Goal: Task Accomplishment & Management: Complete application form

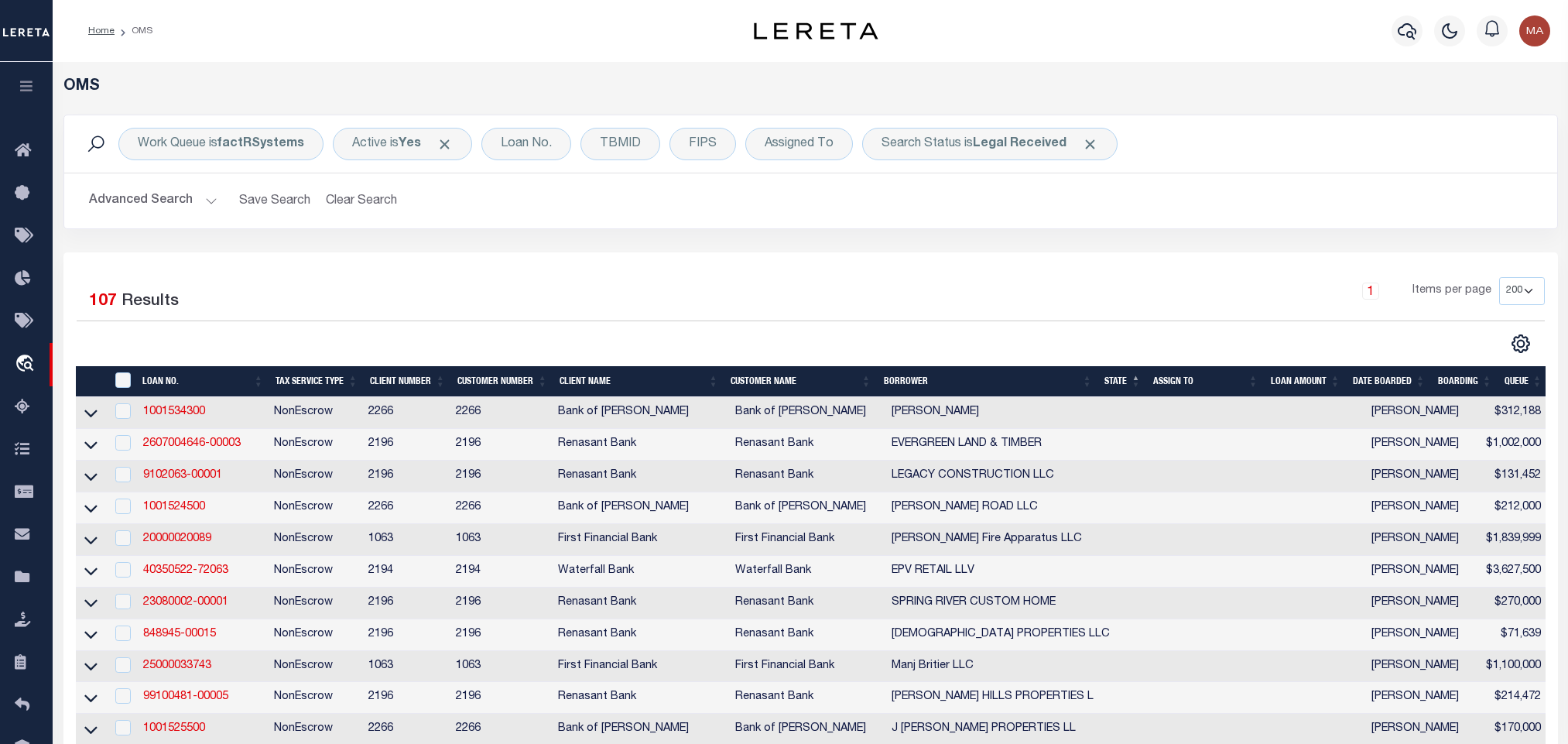
select select "200"
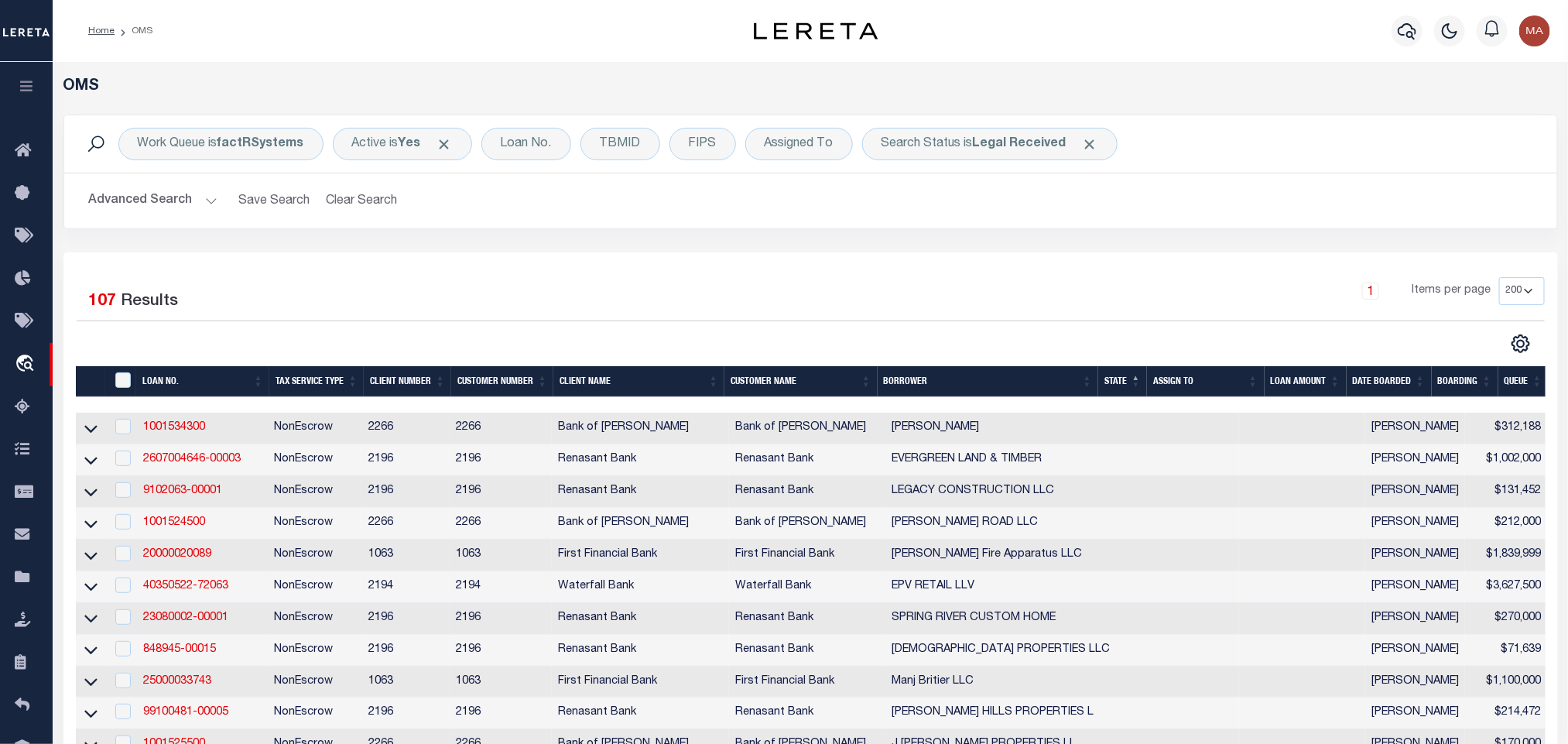
click at [199, 209] on button "Advanced Search" at bounding box center [153, 201] width 128 height 30
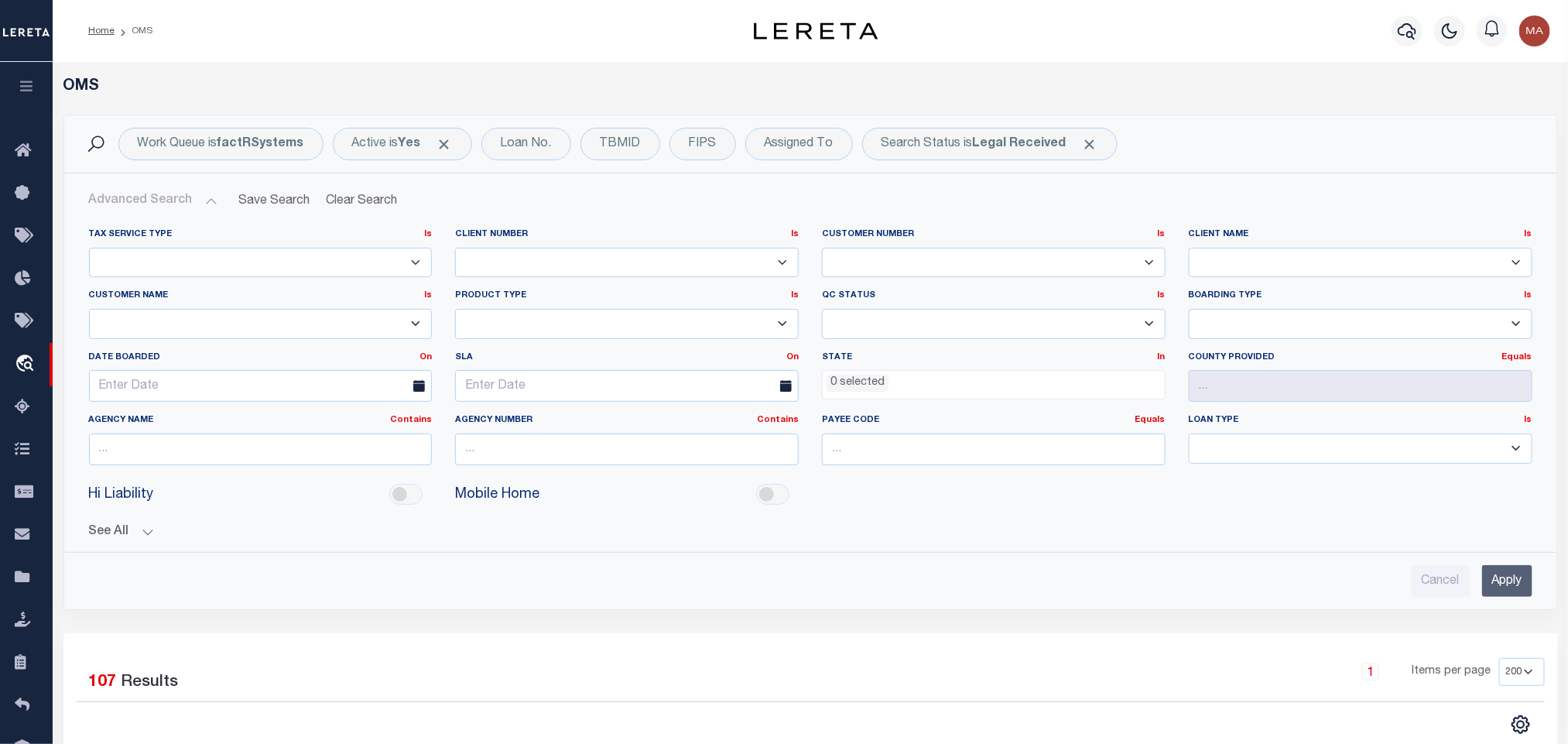
click at [911, 392] on ul "0 selected" at bounding box center [993, 381] width 342 height 21
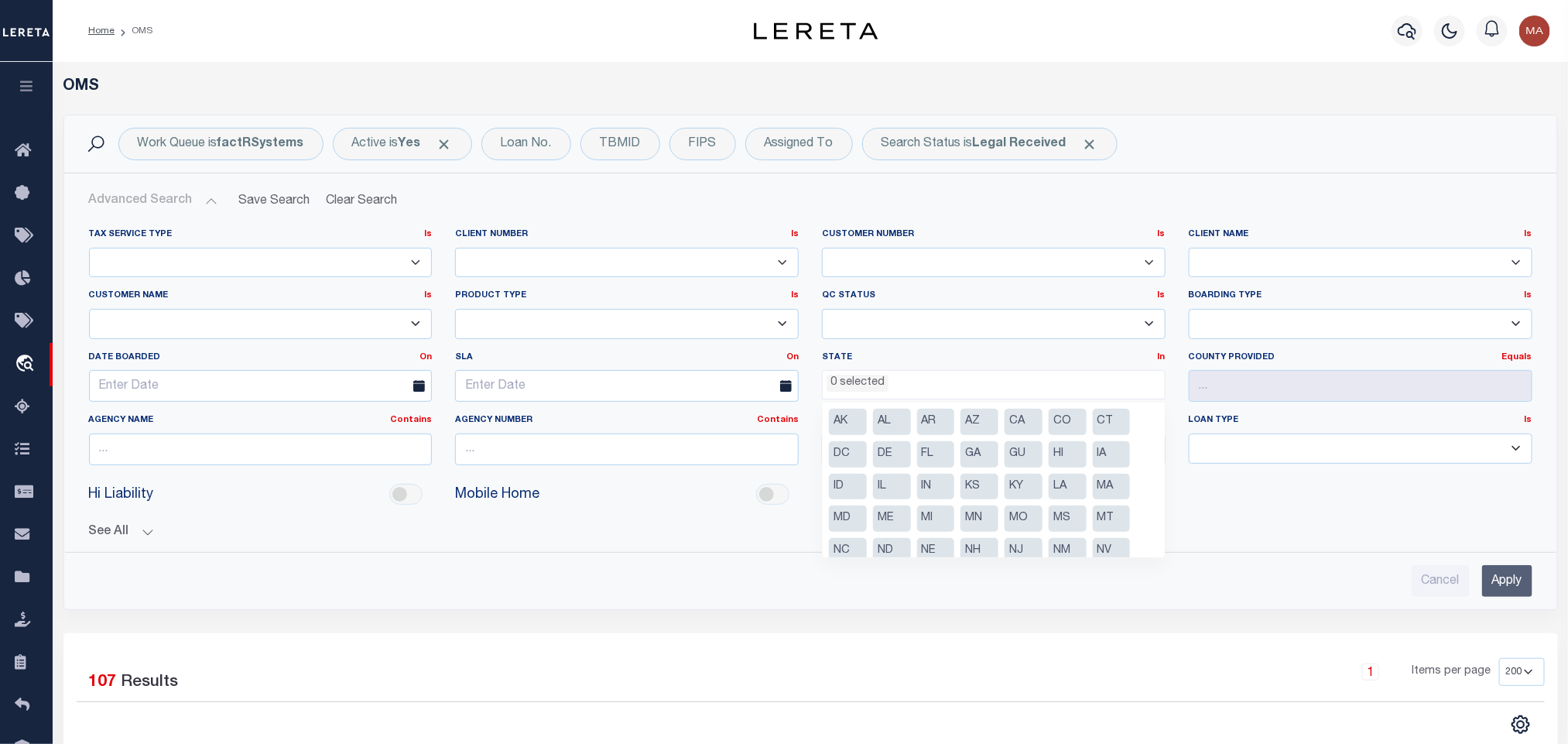
scroll to position [111, 0]
click at [1028, 475] on li "PA" at bounding box center [1023, 472] width 38 height 26
select select "PA"
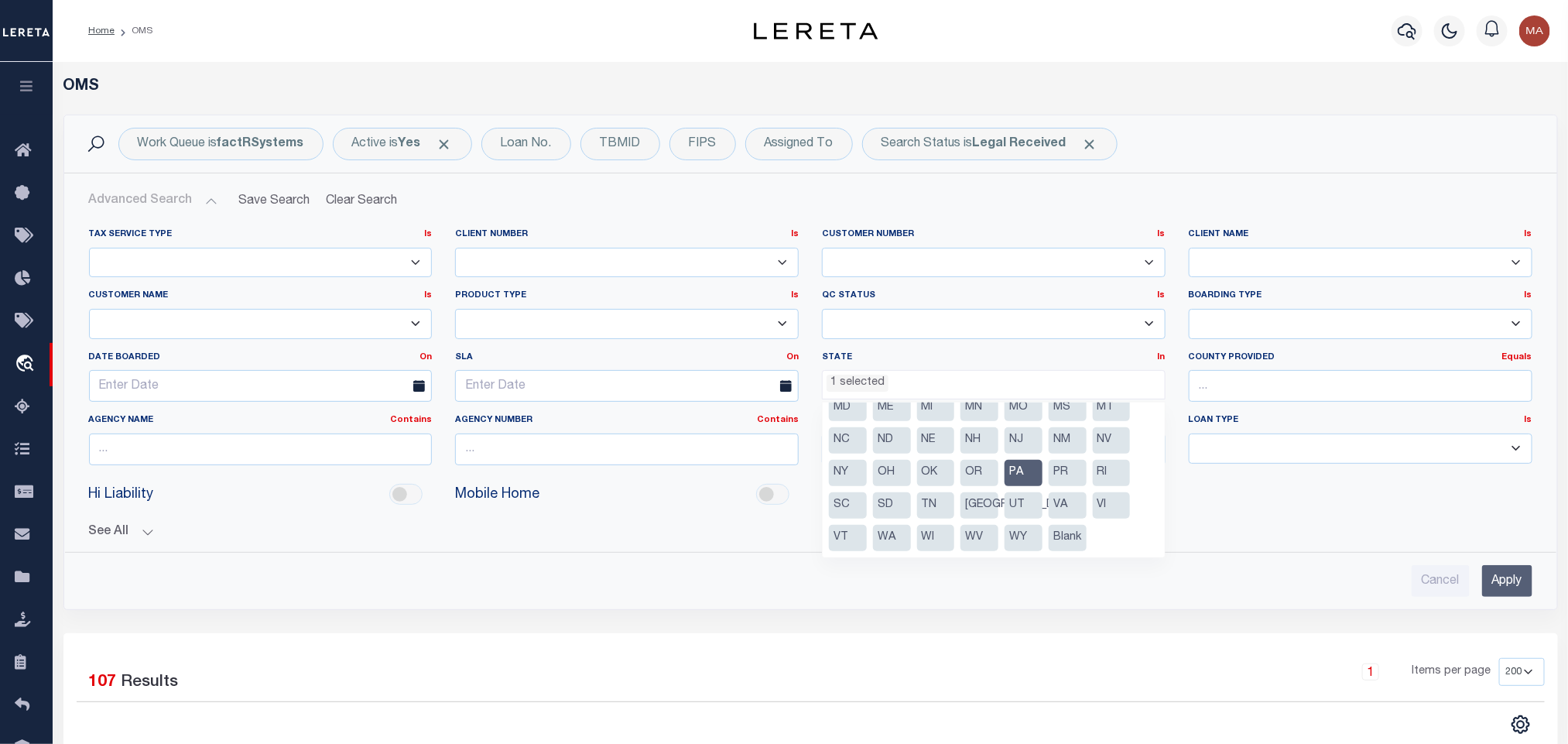
click at [1508, 588] on input "Apply" at bounding box center [1507, 581] width 51 height 32
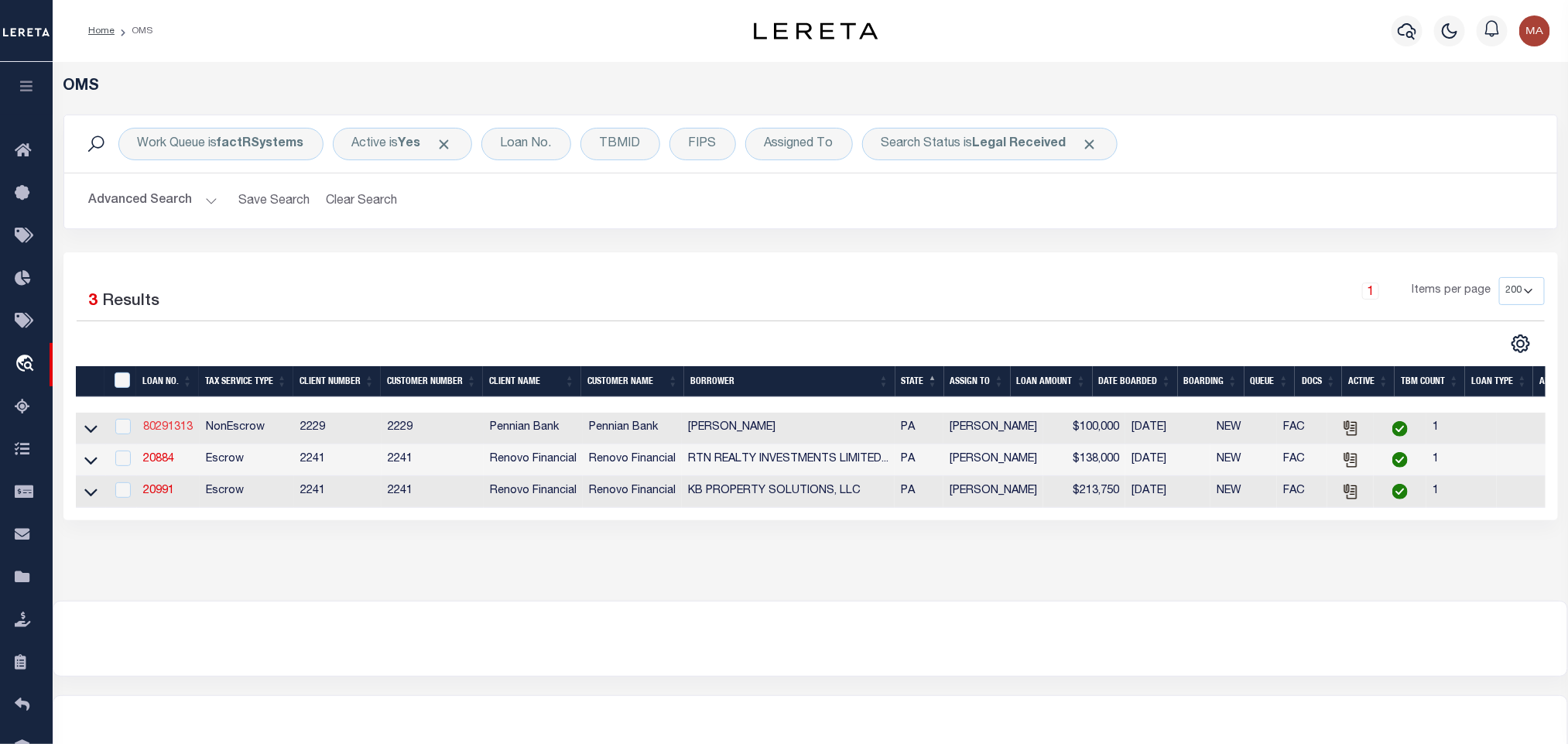
click at [181, 432] on link "80291313" at bounding box center [168, 427] width 50 height 11
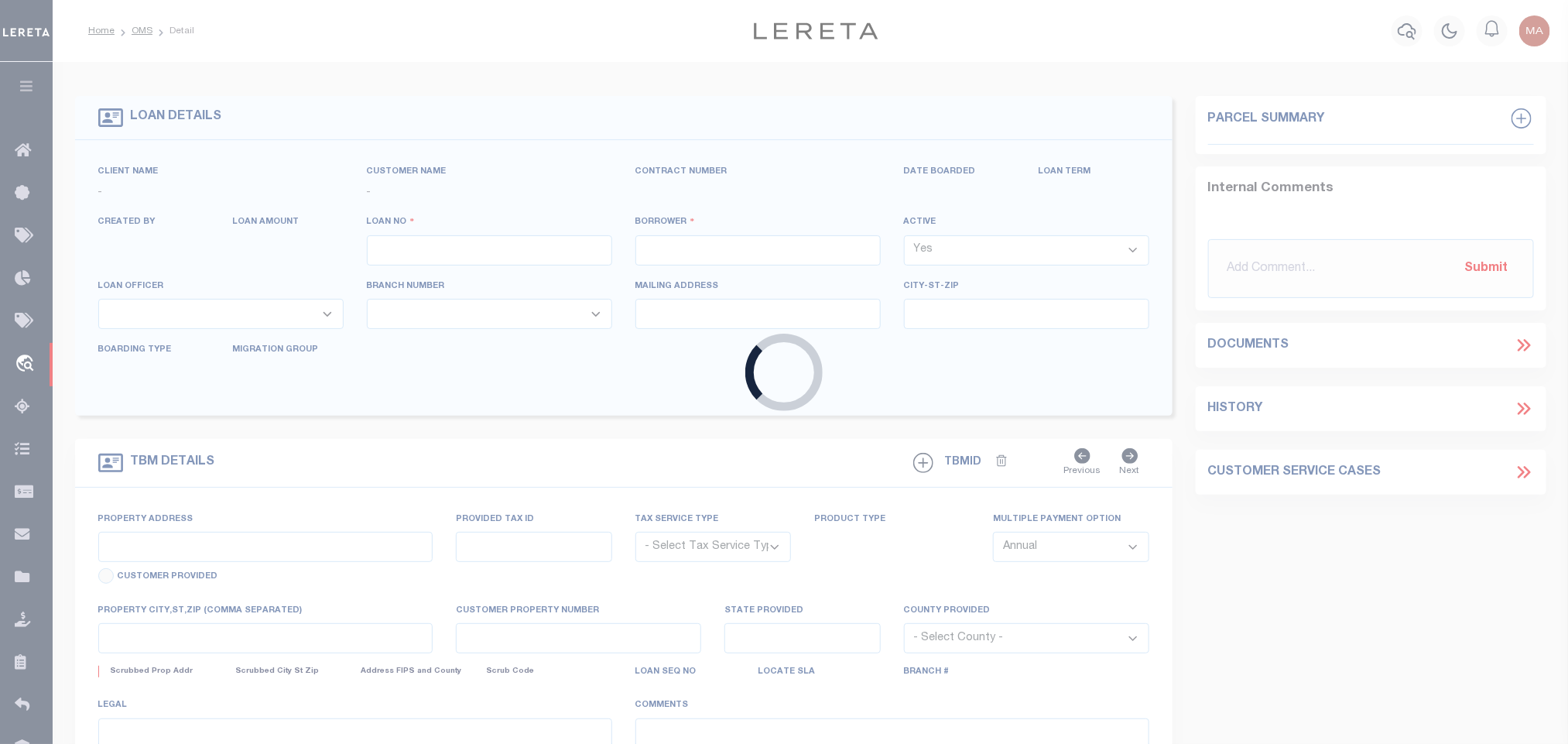
type input "80291313"
type input "[PERSON_NAME]"
select select
select select "10"
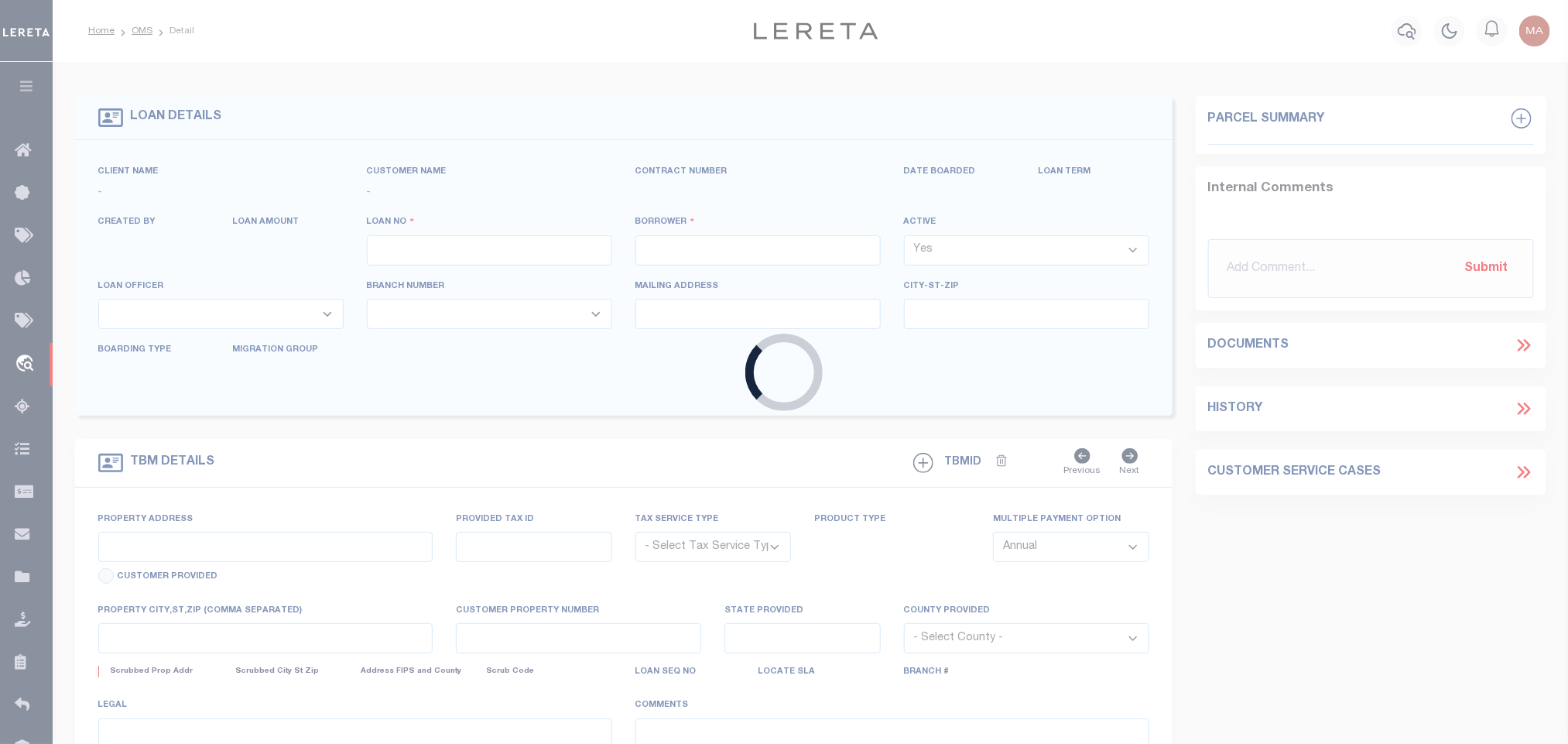
select select "NonEscrow"
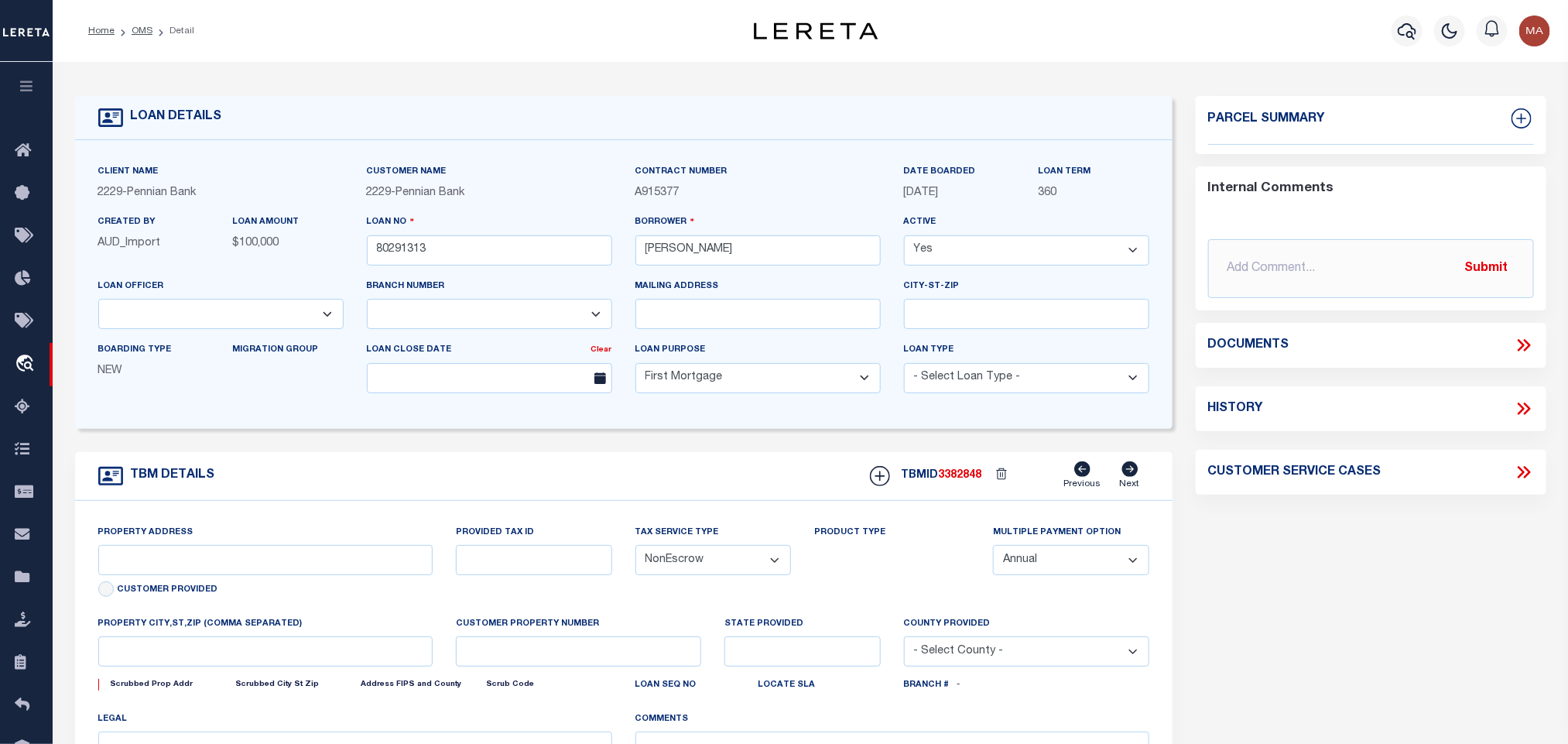
type input "[STREET_ADDRESS]"
type input "03.10 .065.U014"
select select
type input "McAlisterville, [GEOGRAPHIC_DATA] 17049-9542"
type input "PA"
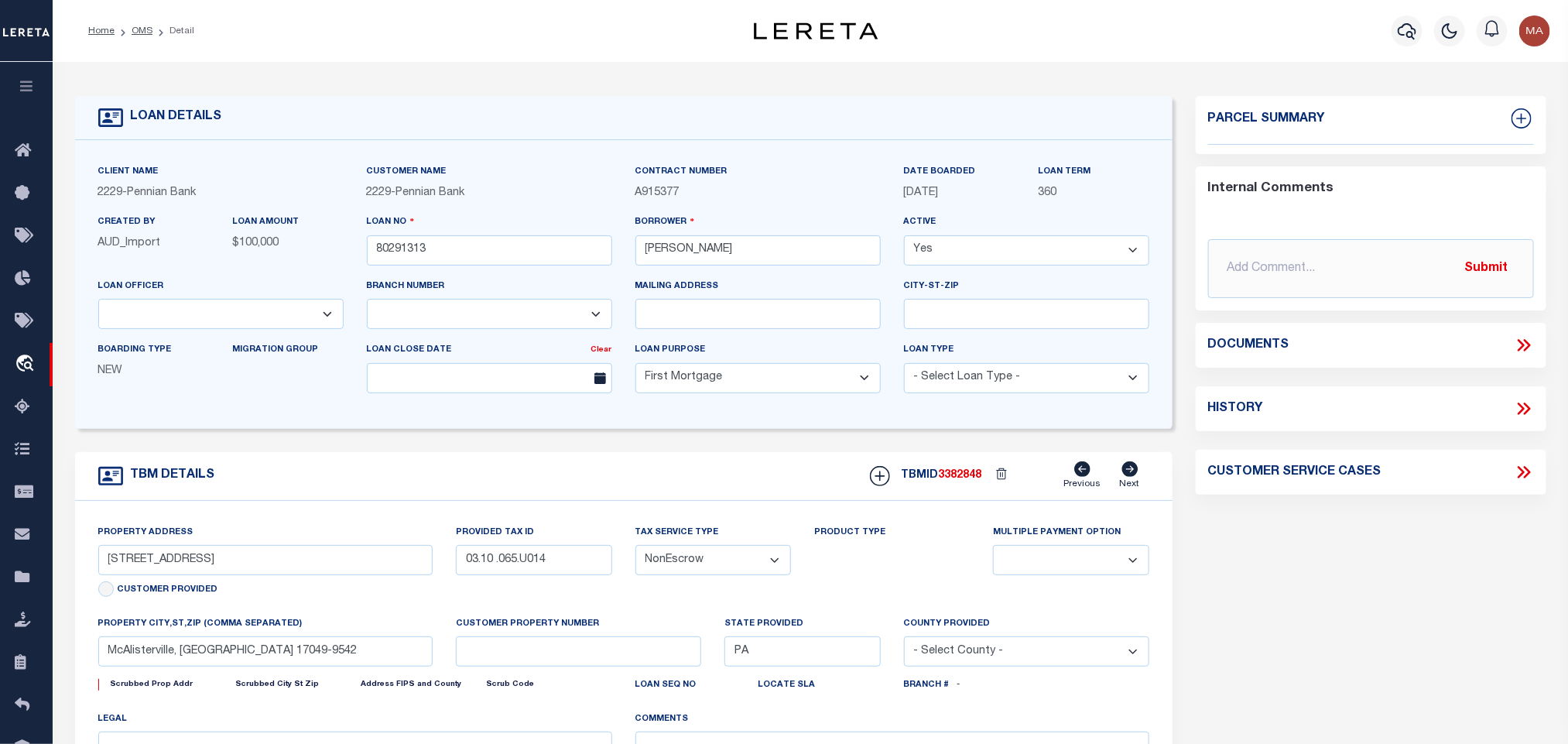
select select
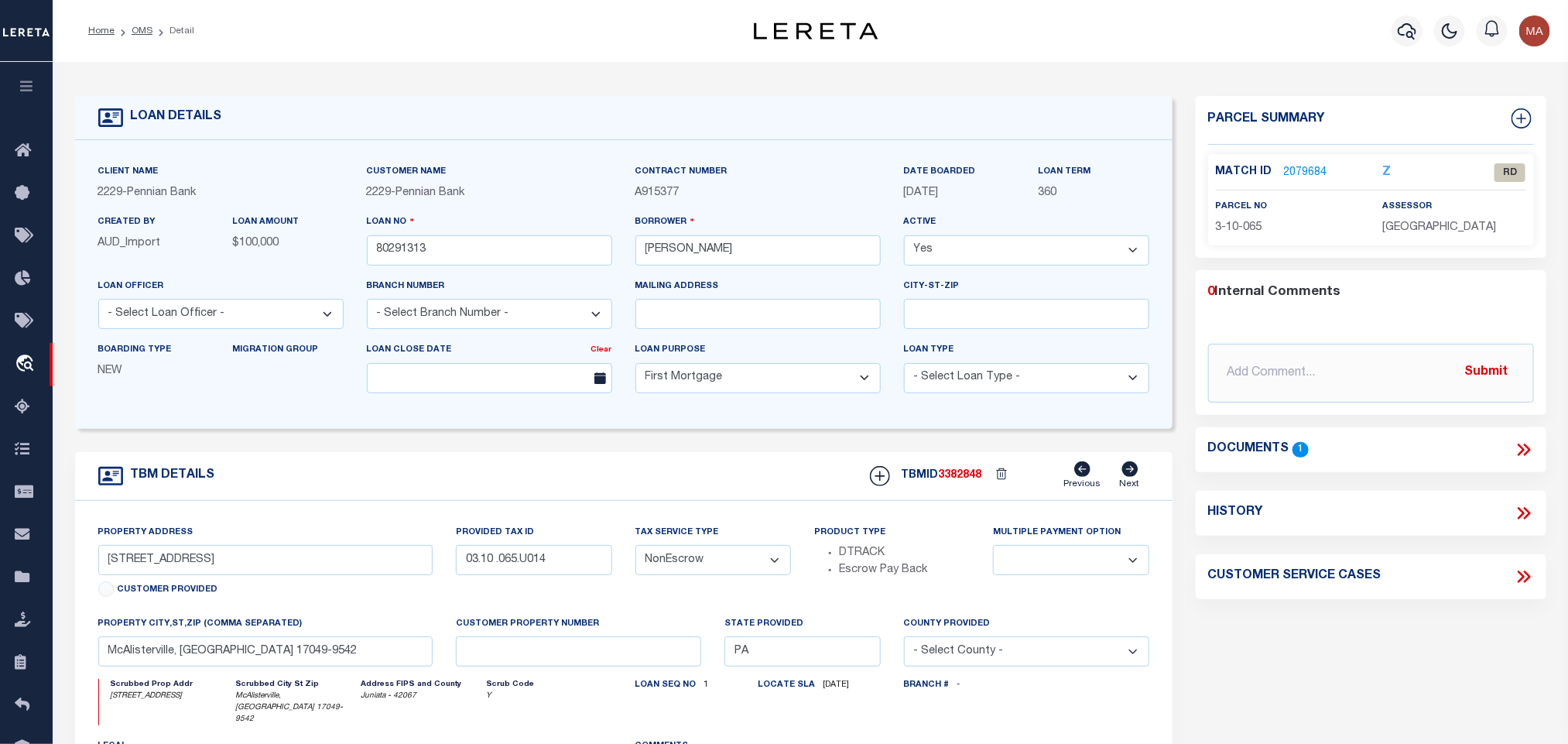
click at [1312, 165] on link "2079684" at bounding box center [1305, 172] width 43 height 16
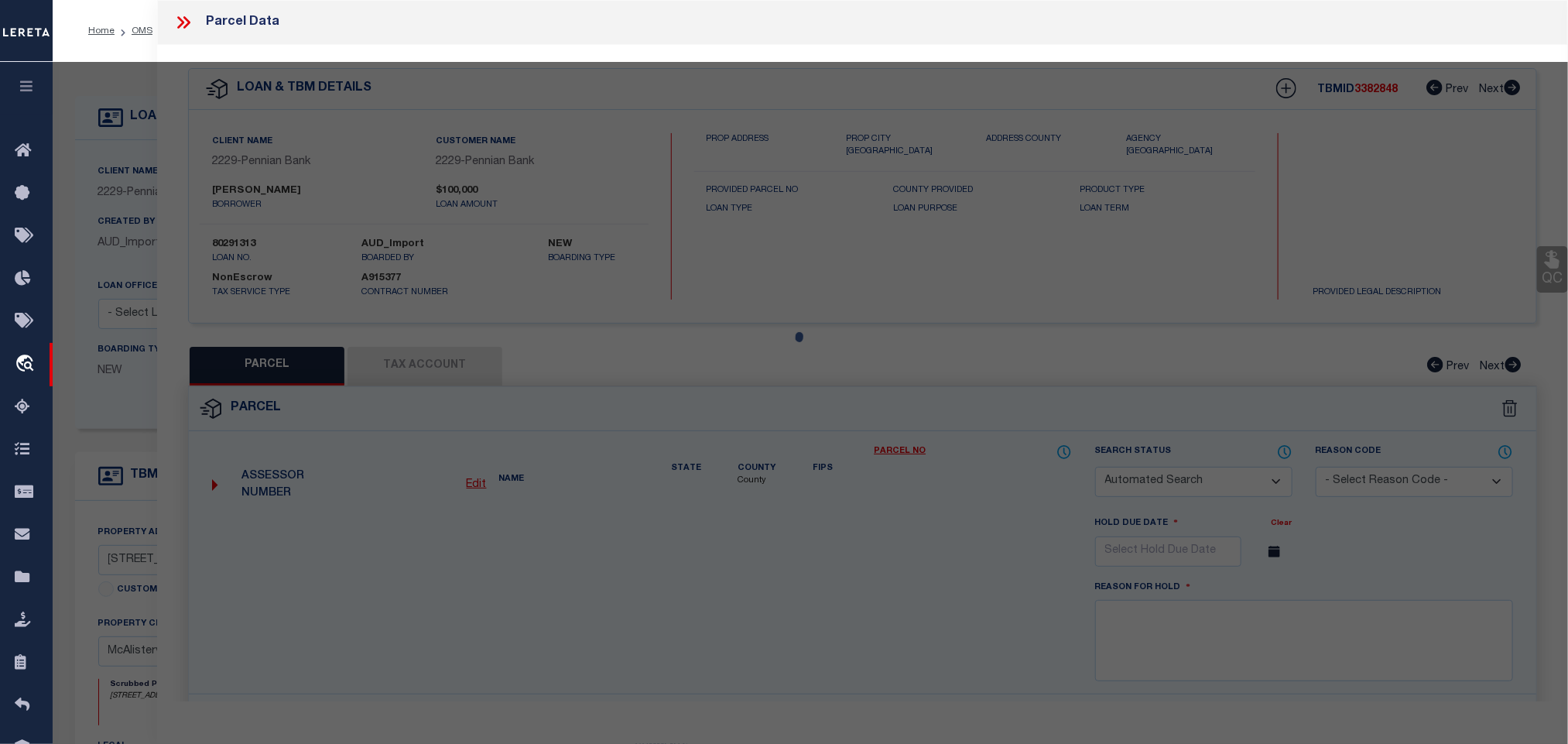
checkbox input "false"
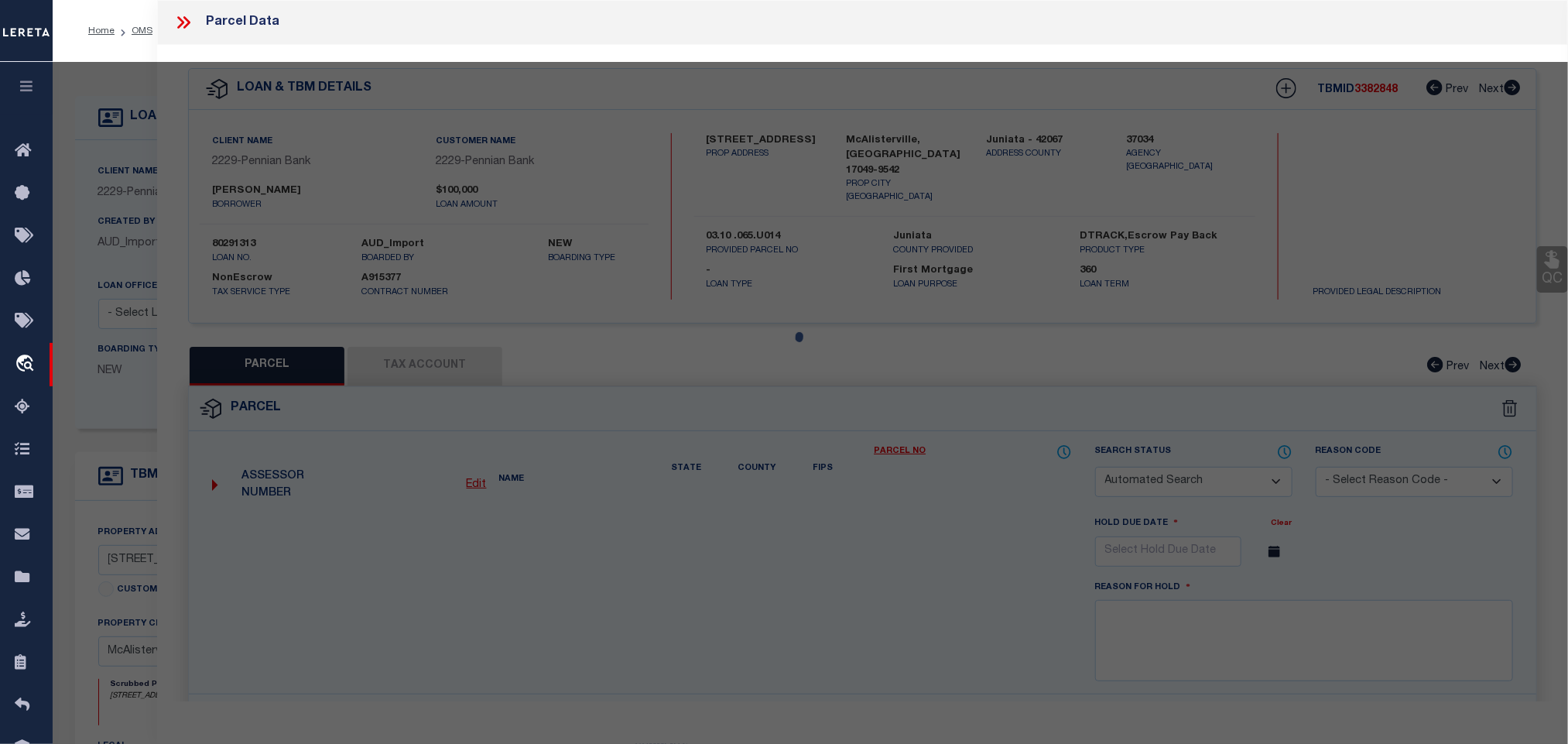
select select "RD"
type input "CENTRE BUILD LLC"
select select "AGW"
select select "ADD"
type input "240 CHESWYCK DR, [STREET_ADDRESS], 62 CHESWYCK DR, 72 CHESWYCK DR, [STREET_ADDR…"
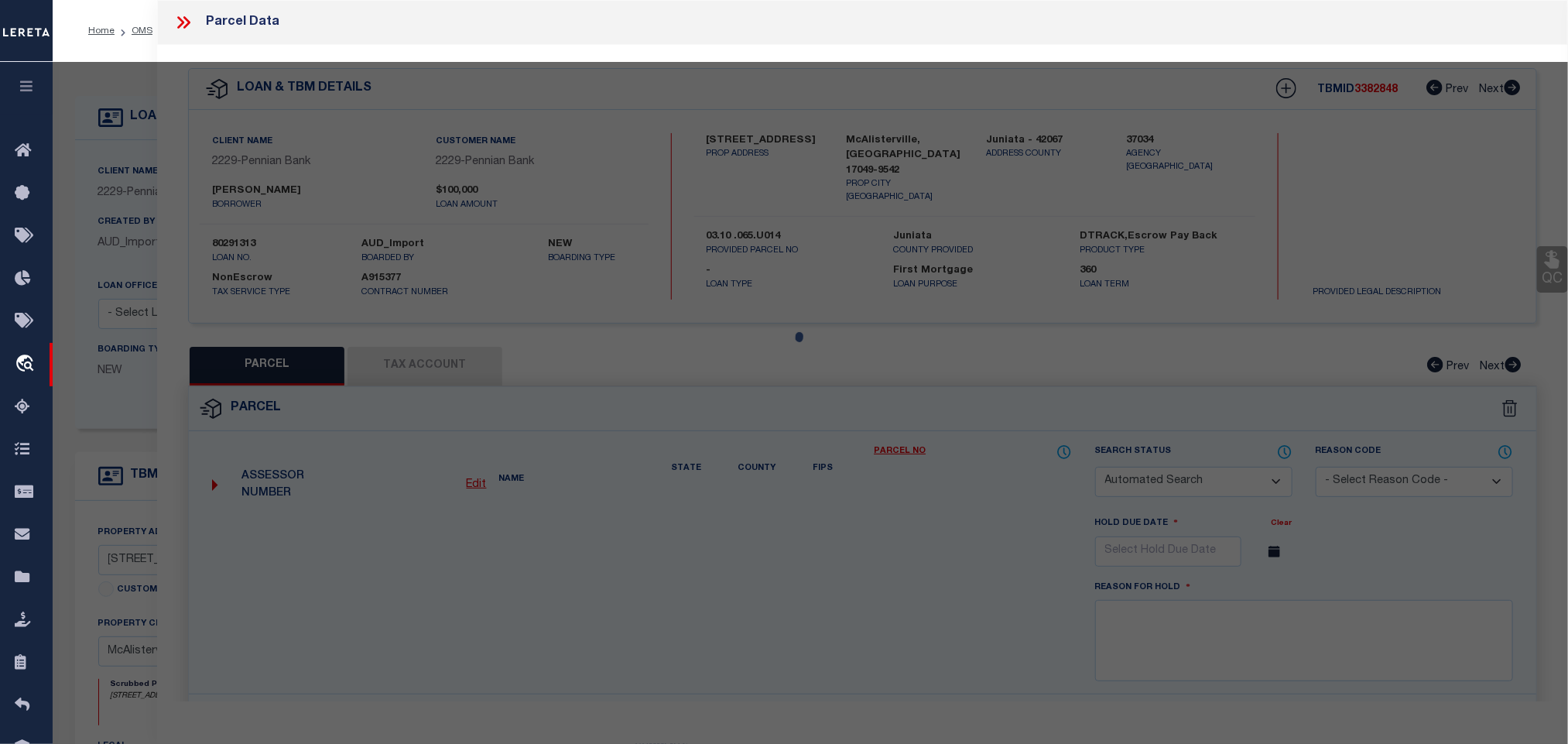
type input "McAlisterville, [GEOGRAPHIC_DATA] 17049"
type textarea "Document uploaded that satisfies a legal requirement, changing from [GEOGRAPHIC…"
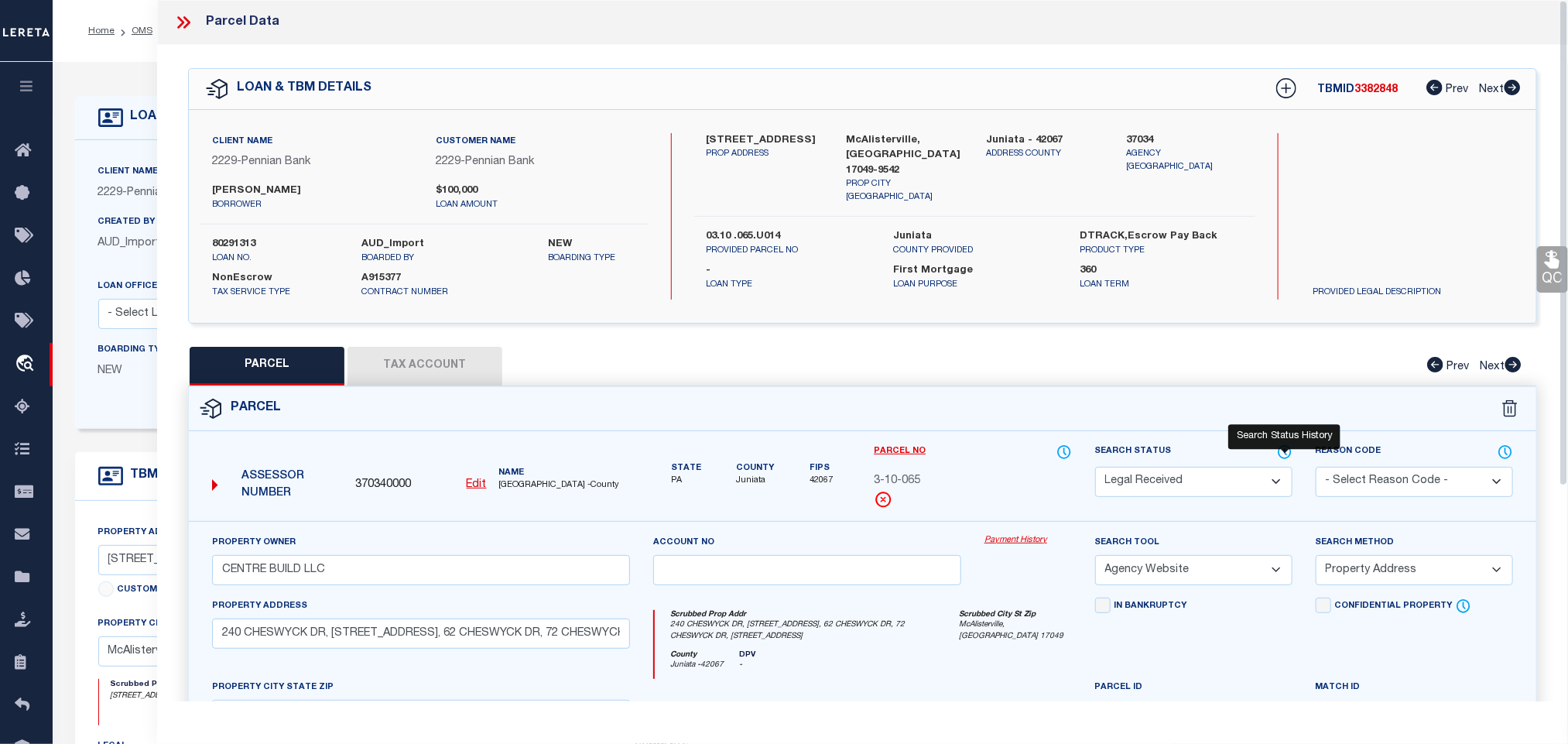
click at [1285, 453] on icon at bounding box center [1286, 451] width 2 height 6
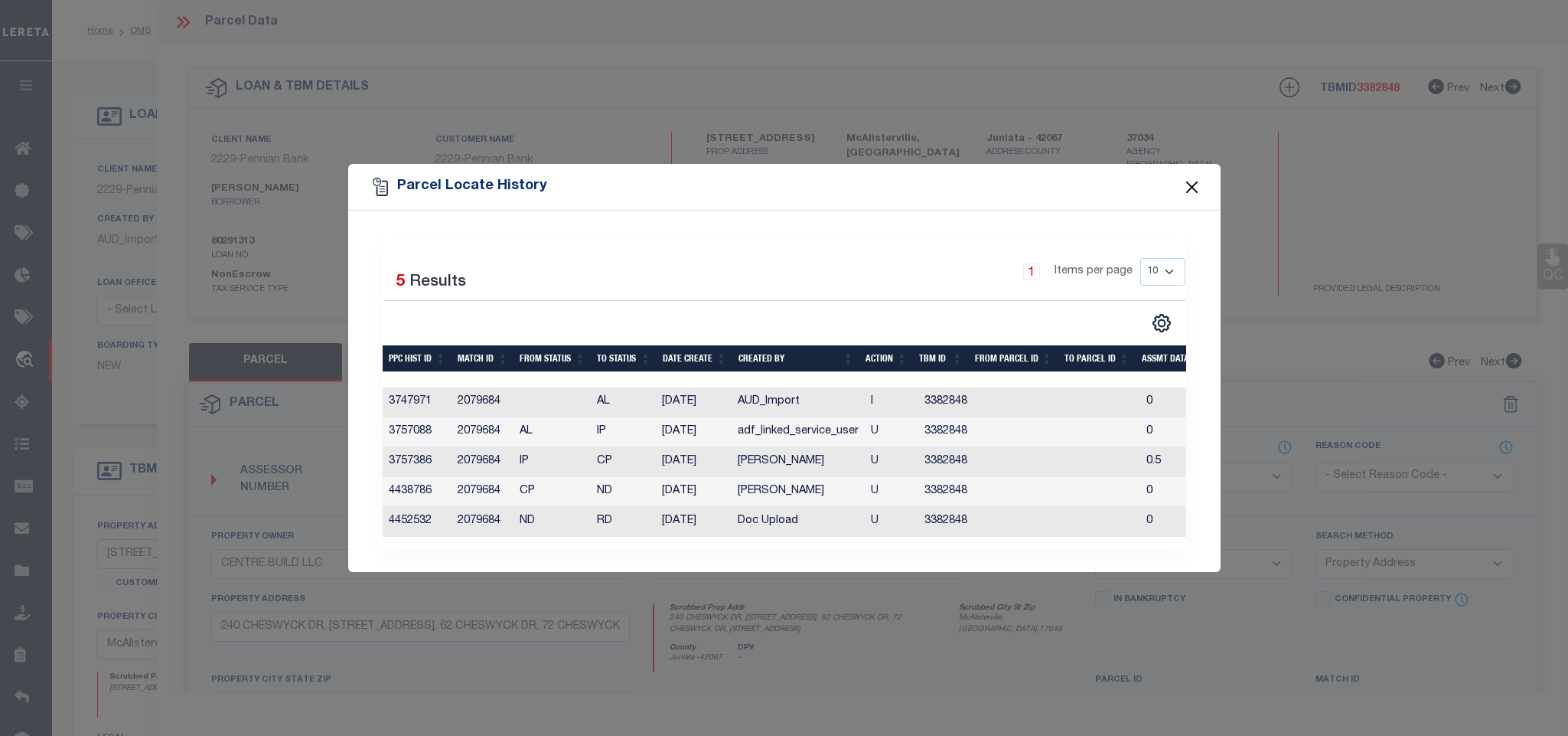
click at [1191, 179] on button "Close" at bounding box center [1191, 187] width 20 height 20
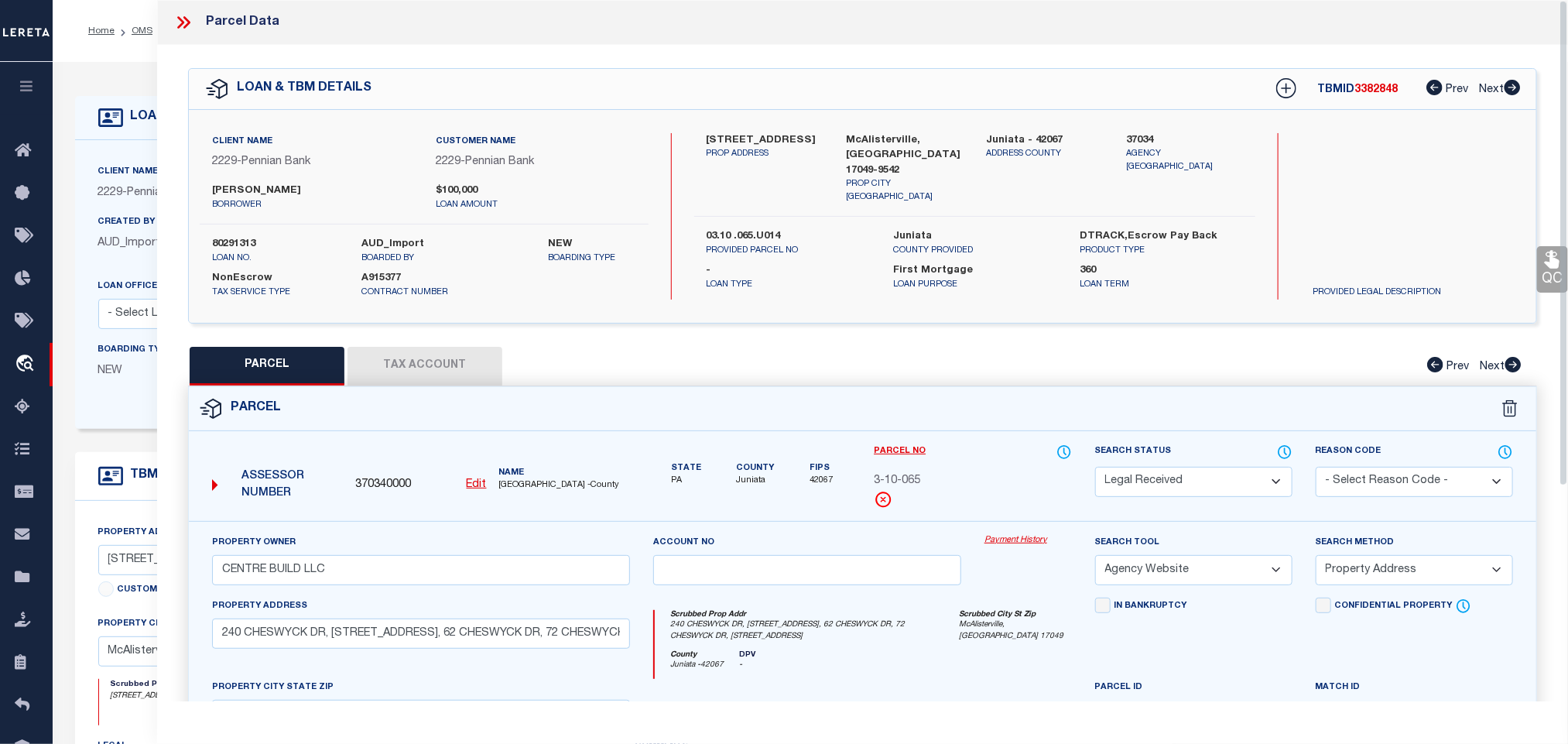
click at [98, 172] on label "Client Name" at bounding box center [128, 172] width 60 height 14
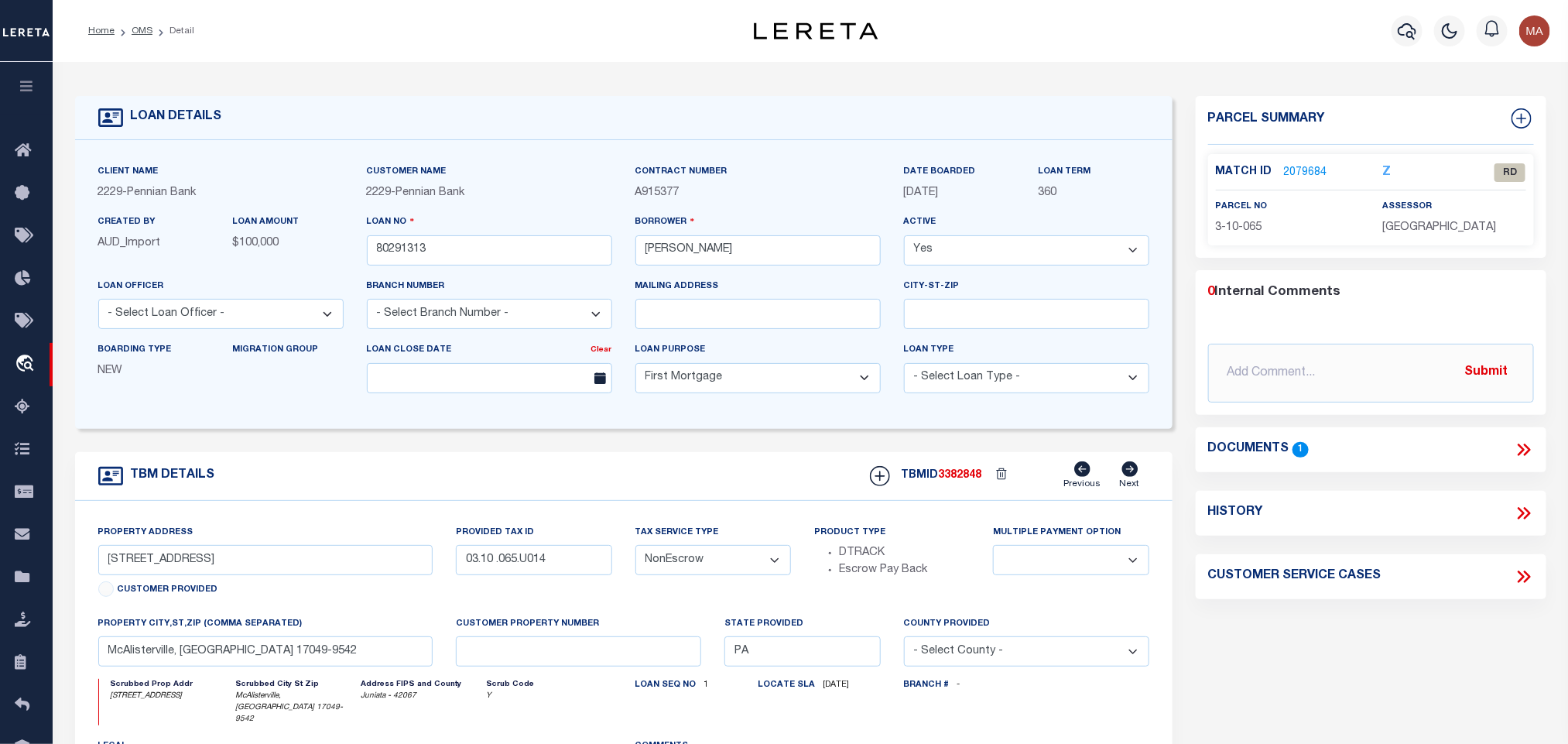
click at [1527, 446] on icon at bounding box center [1527, 449] width 7 height 13
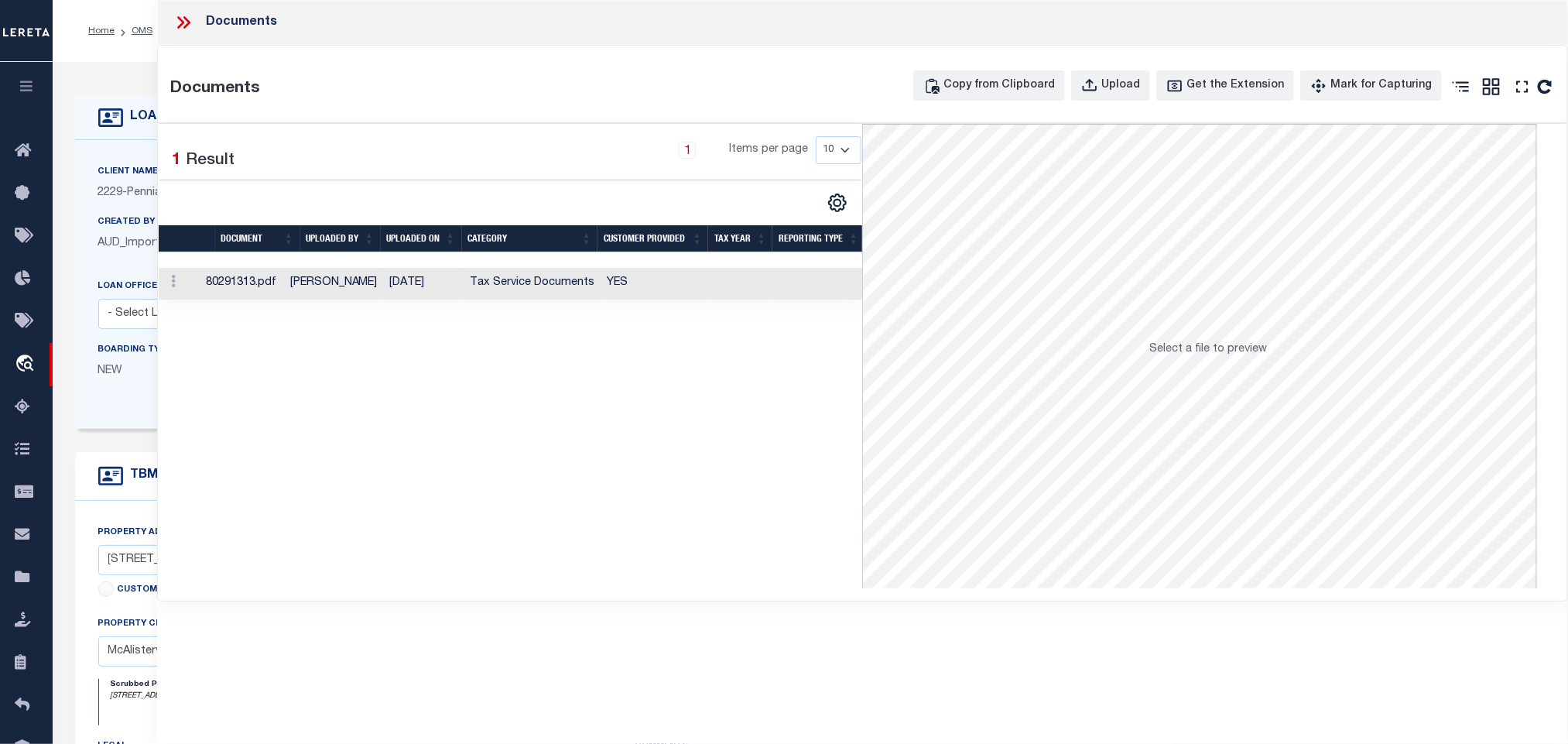
click at [664, 291] on td "YES" at bounding box center [655, 284] width 109 height 32
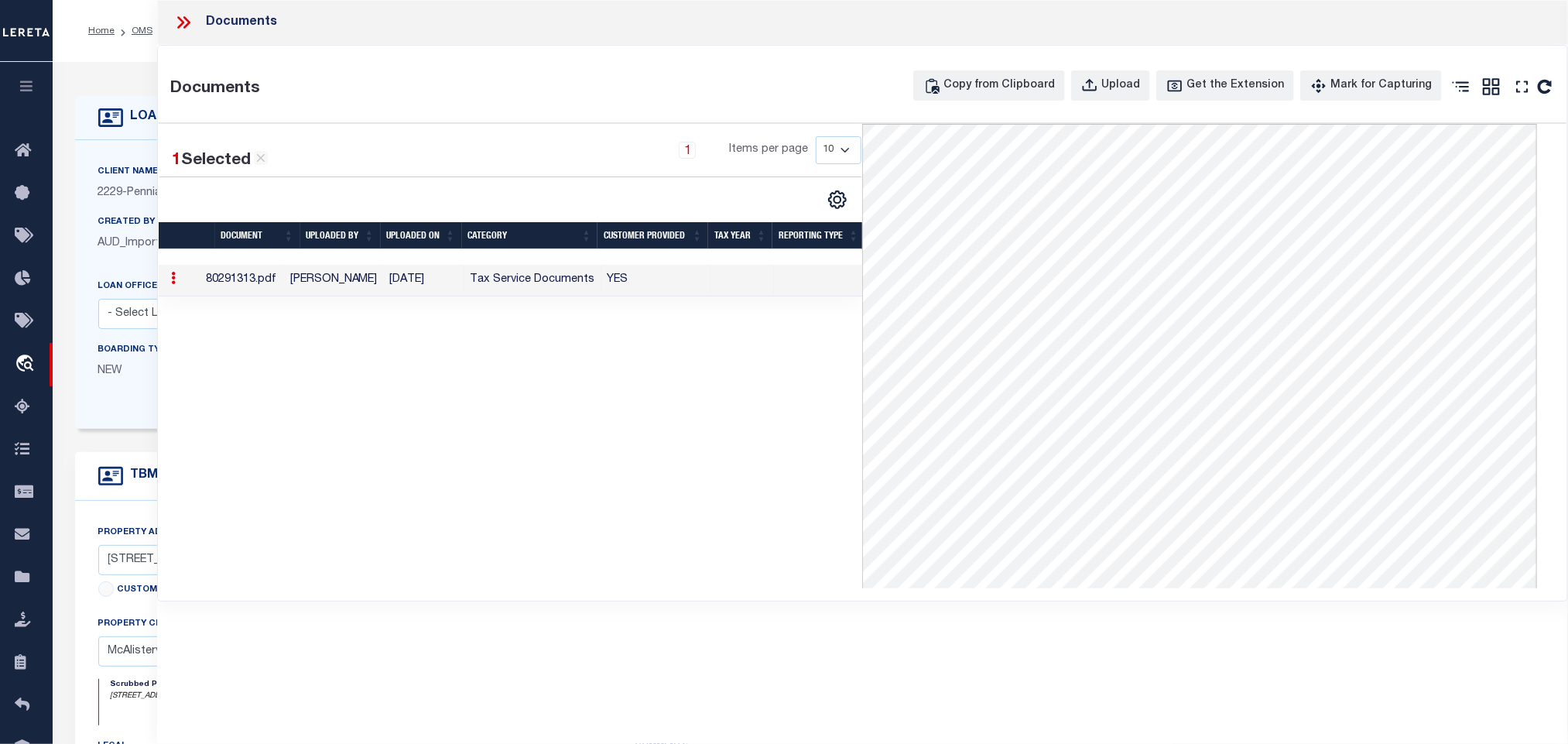
click at [142, 98] on div "LOAN DETAILS" at bounding box center [624, 118] width 1098 height 44
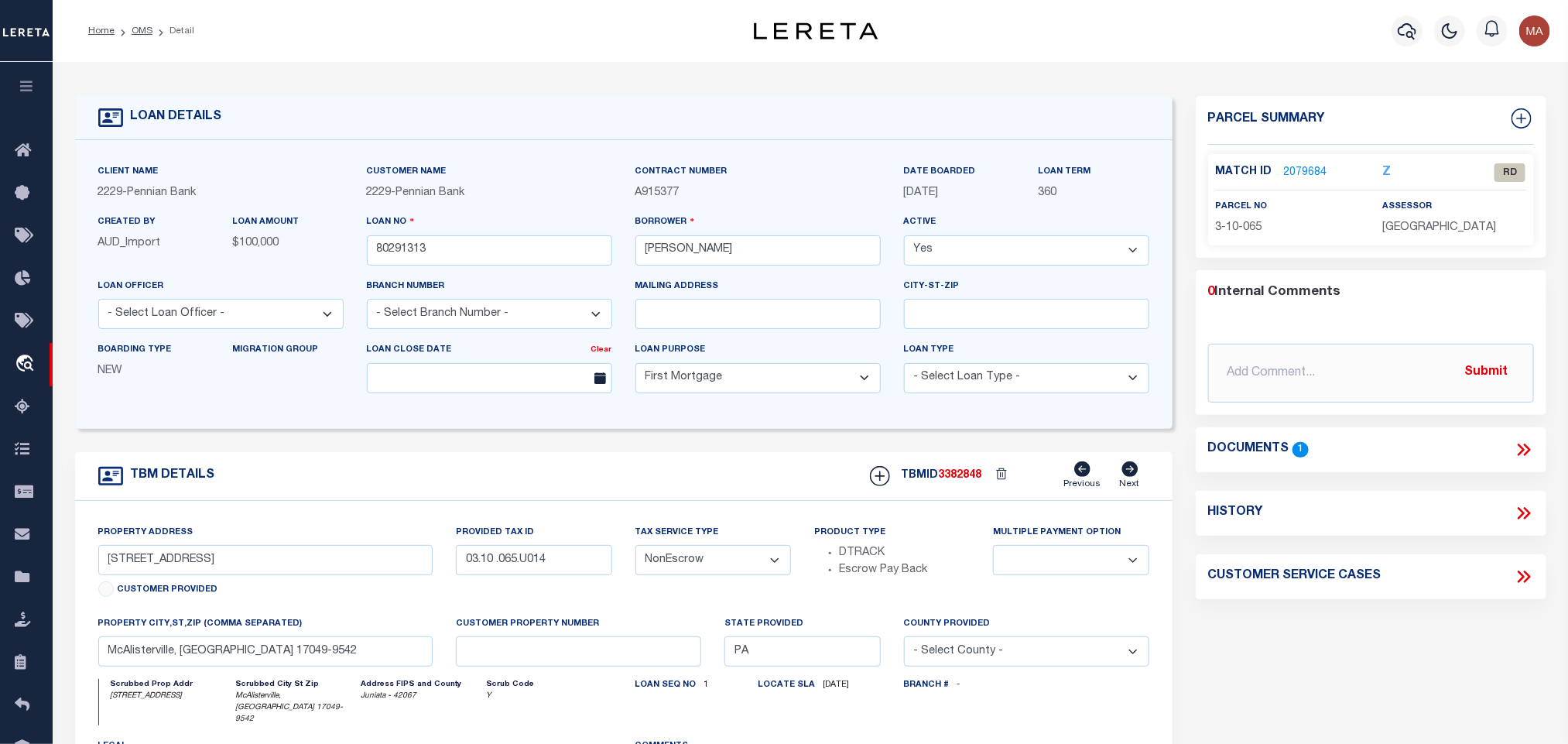
scroll to position [116, 0]
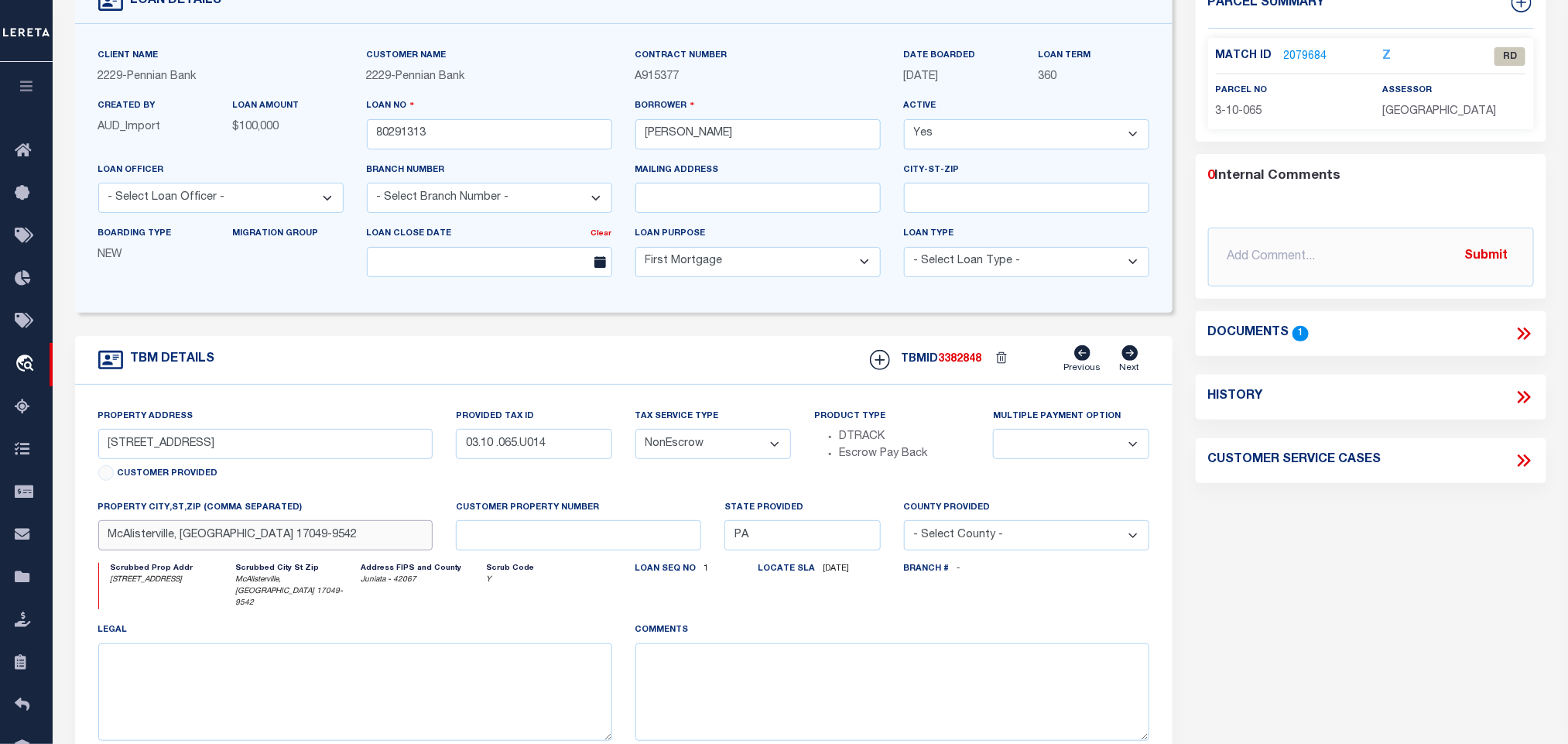
click at [216, 551] on input "McAlisterville, [GEOGRAPHIC_DATA] 17049-9542" at bounding box center [265, 535] width 335 height 30
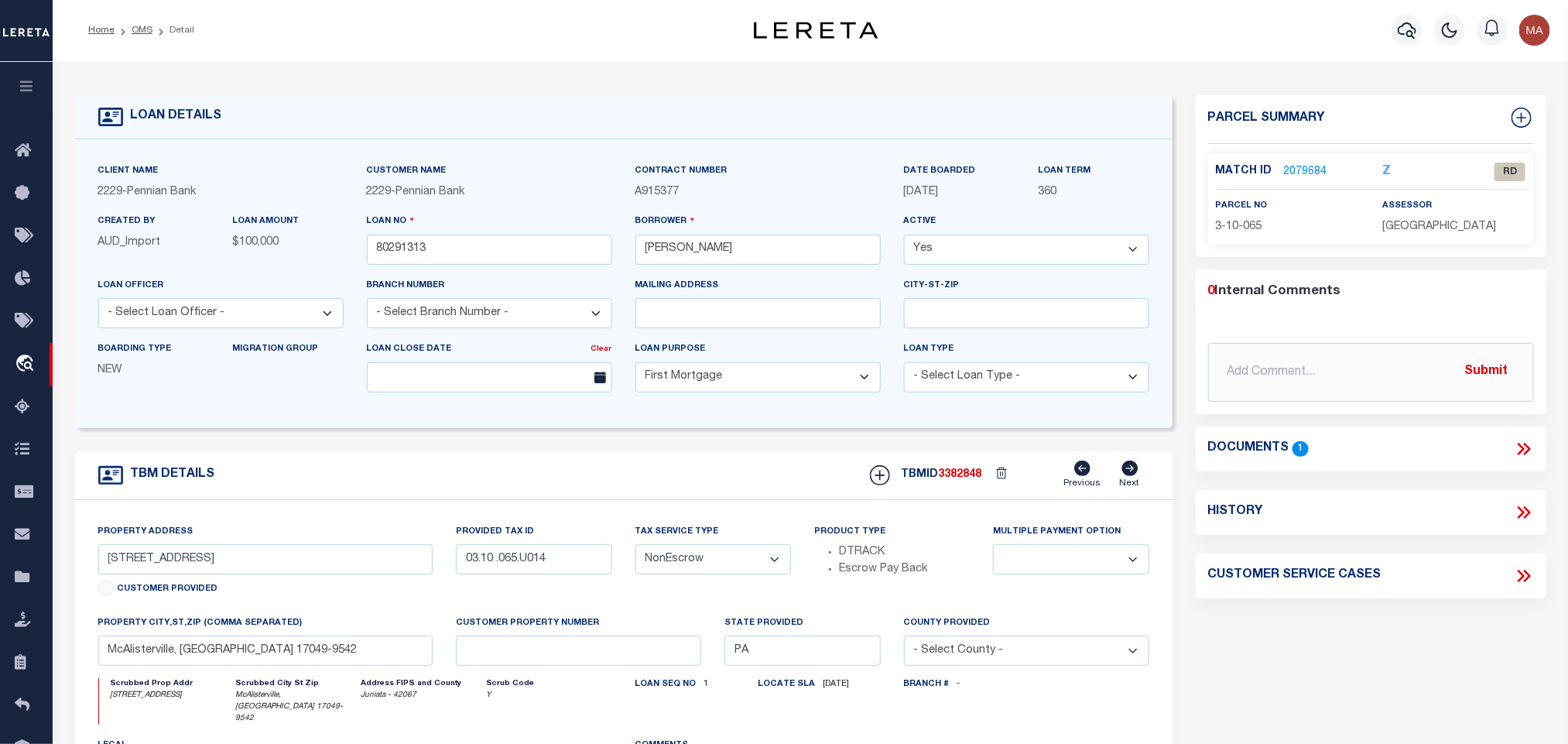
scroll to position [0, 0]
click at [212, 575] on input "[STREET_ADDRESS]" at bounding box center [265, 560] width 335 height 30
click at [1235, 227] on span "3-10-065" at bounding box center [1239, 227] width 46 height 11
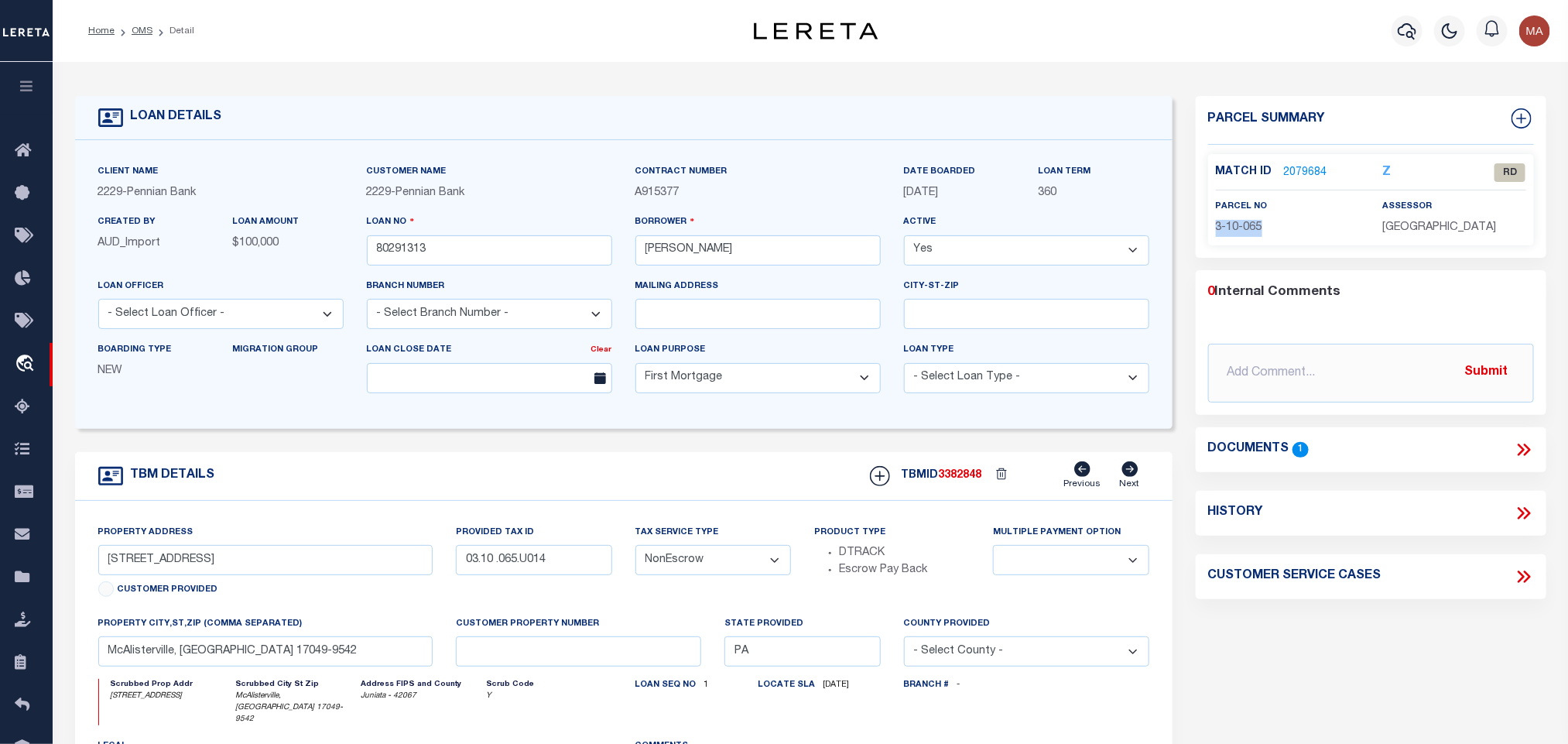
copy div "3-10-065"
click at [232, 575] on input "[STREET_ADDRESS]" at bounding box center [265, 560] width 335 height 30
click at [1296, 167] on link "2079684" at bounding box center [1305, 172] width 43 height 16
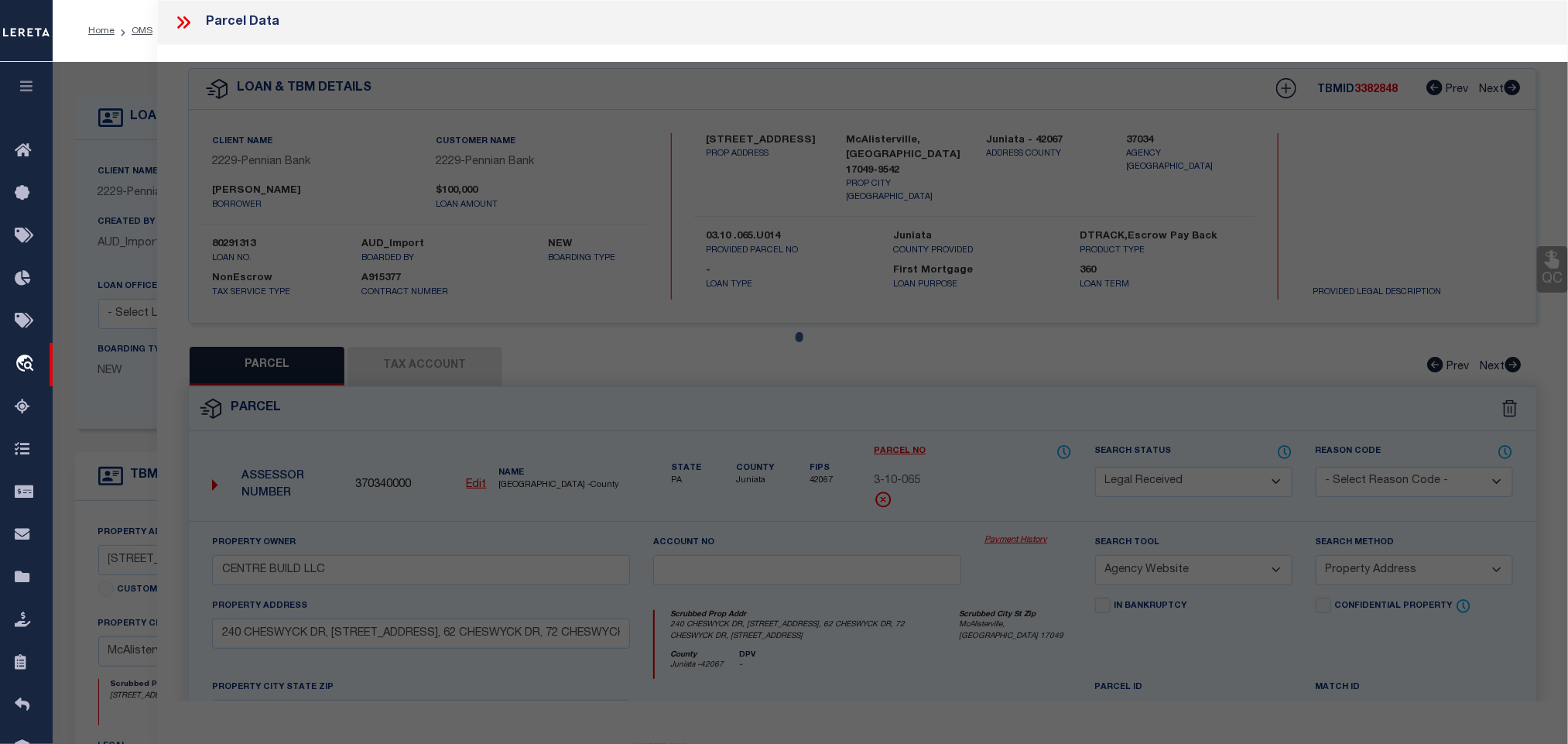
select select "AS"
select select
checkbox input "false"
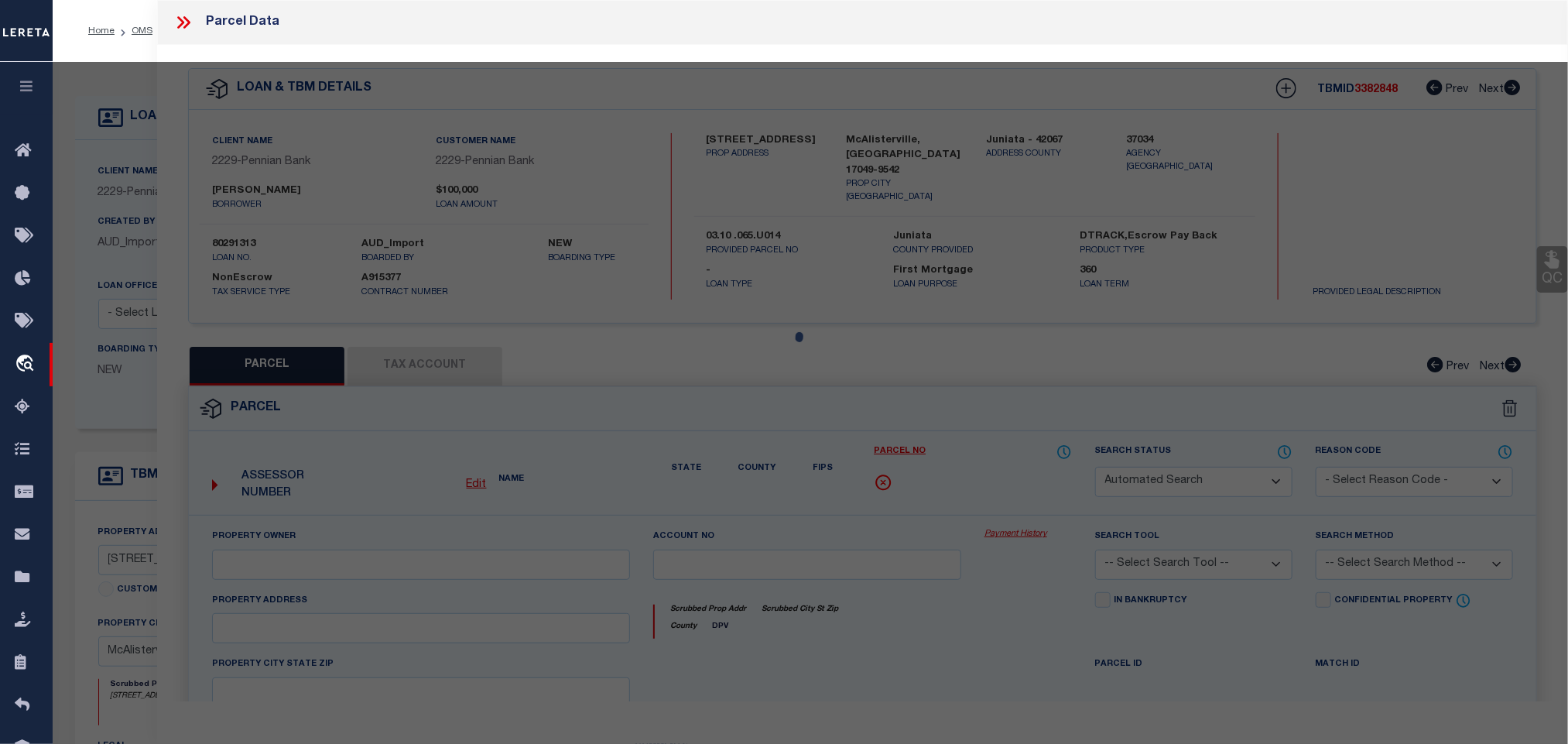
select select "RD"
type input "CENTRE BUILD LLC"
select select "AGW"
select select "ADD"
type input "240 CHESWYCK DR, [STREET_ADDRESS], 62 CHESWYCK DR, 72 CHESWYCK DR, [STREET_ADDR…"
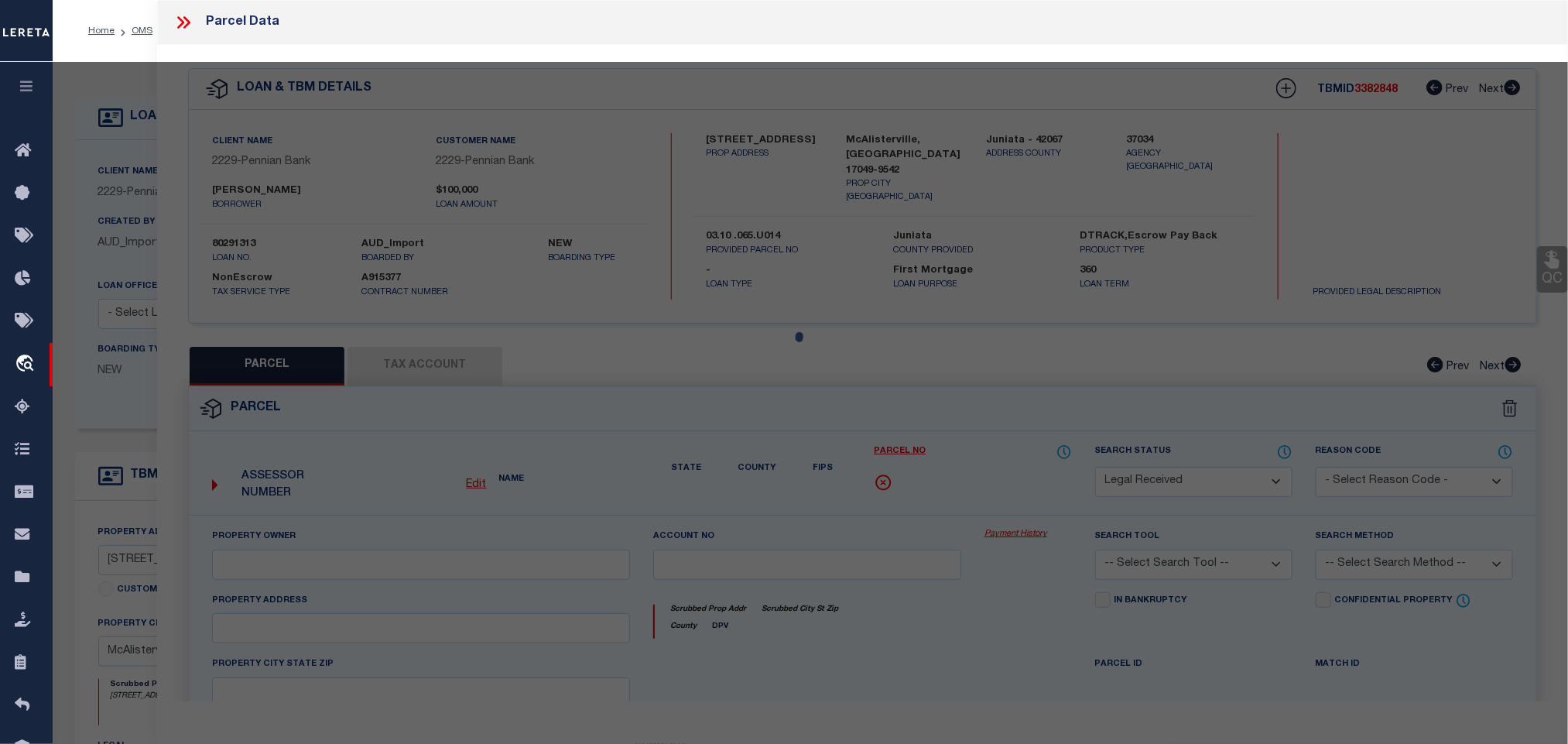
type input "McAlisterville, [GEOGRAPHIC_DATA] 17049"
type textarea "Document uploaded that satisfies a legal requirement, changing from [GEOGRAPHIC…"
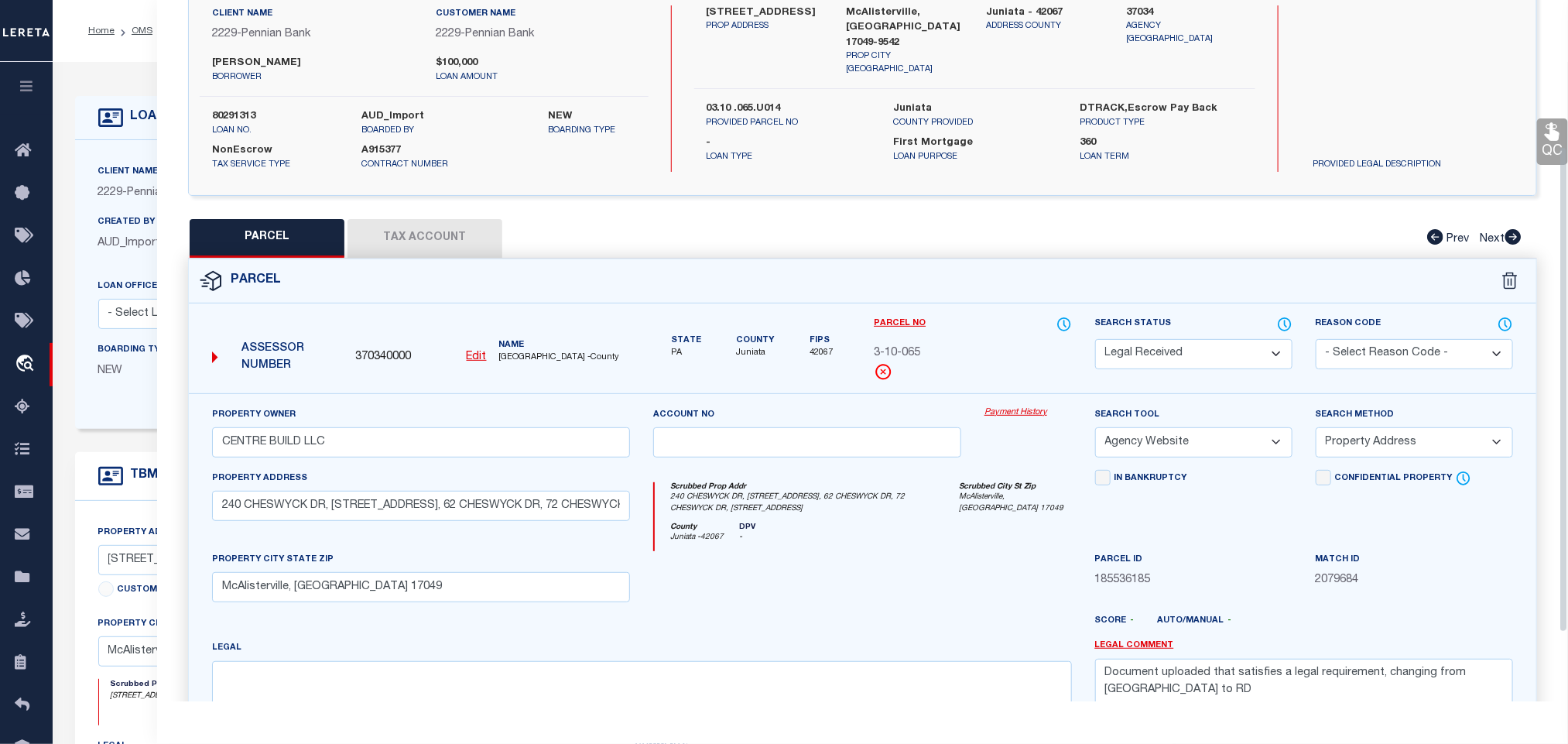
scroll to position [310, 0]
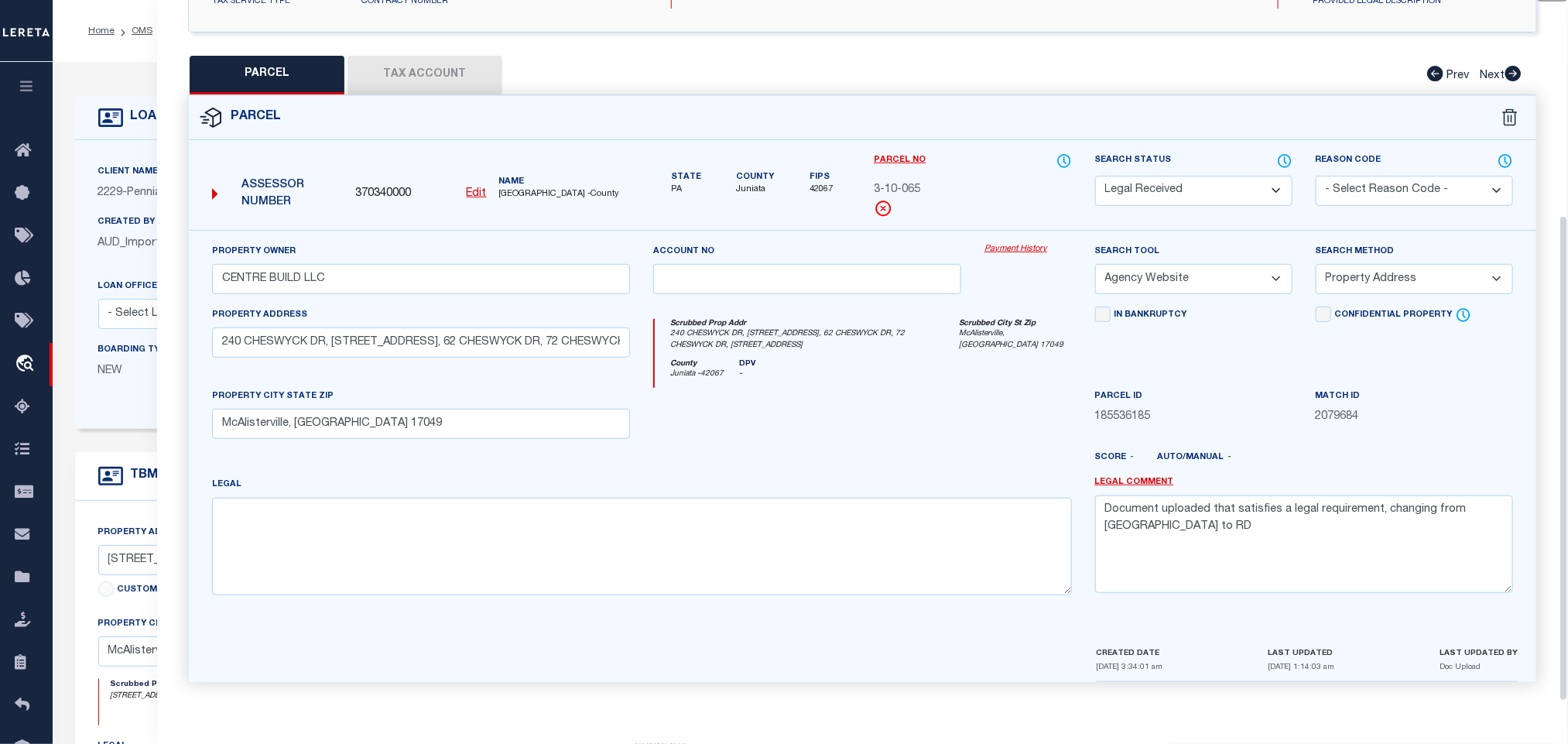
click at [112, 123] on icon at bounding box center [110, 117] width 24 height 24
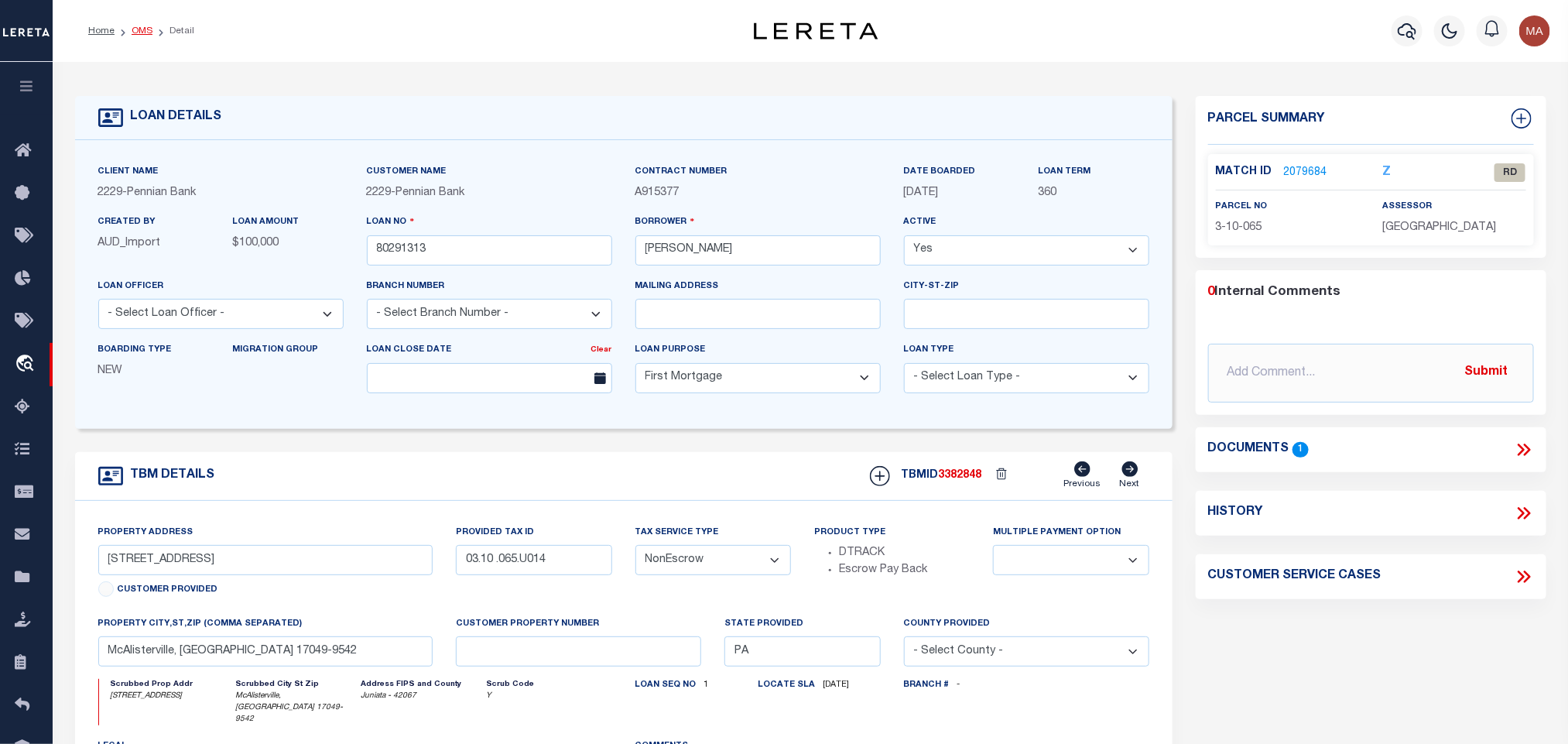
click at [135, 33] on link "OMS" at bounding box center [142, 30] width 21 height 9
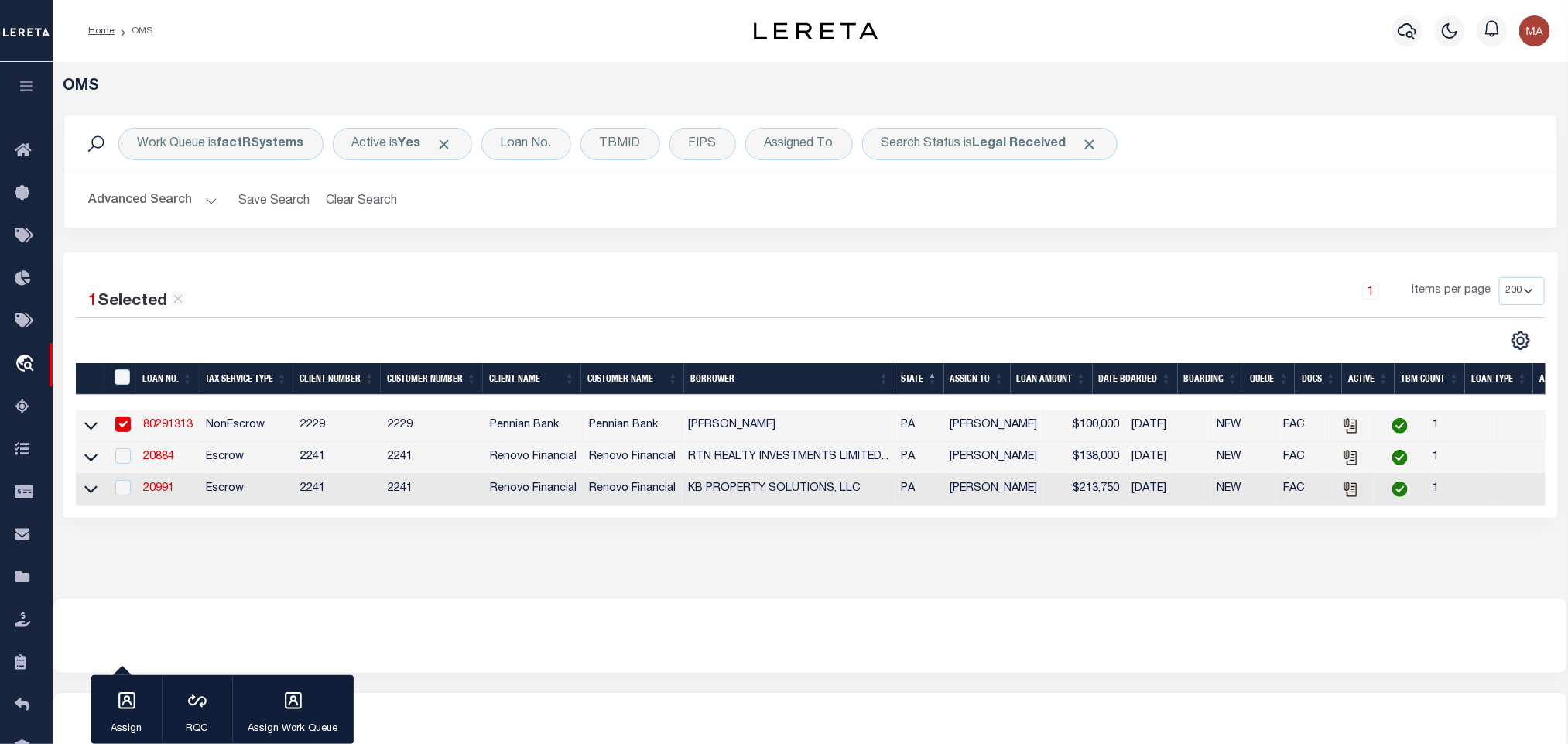
scroll to position [77, 0]
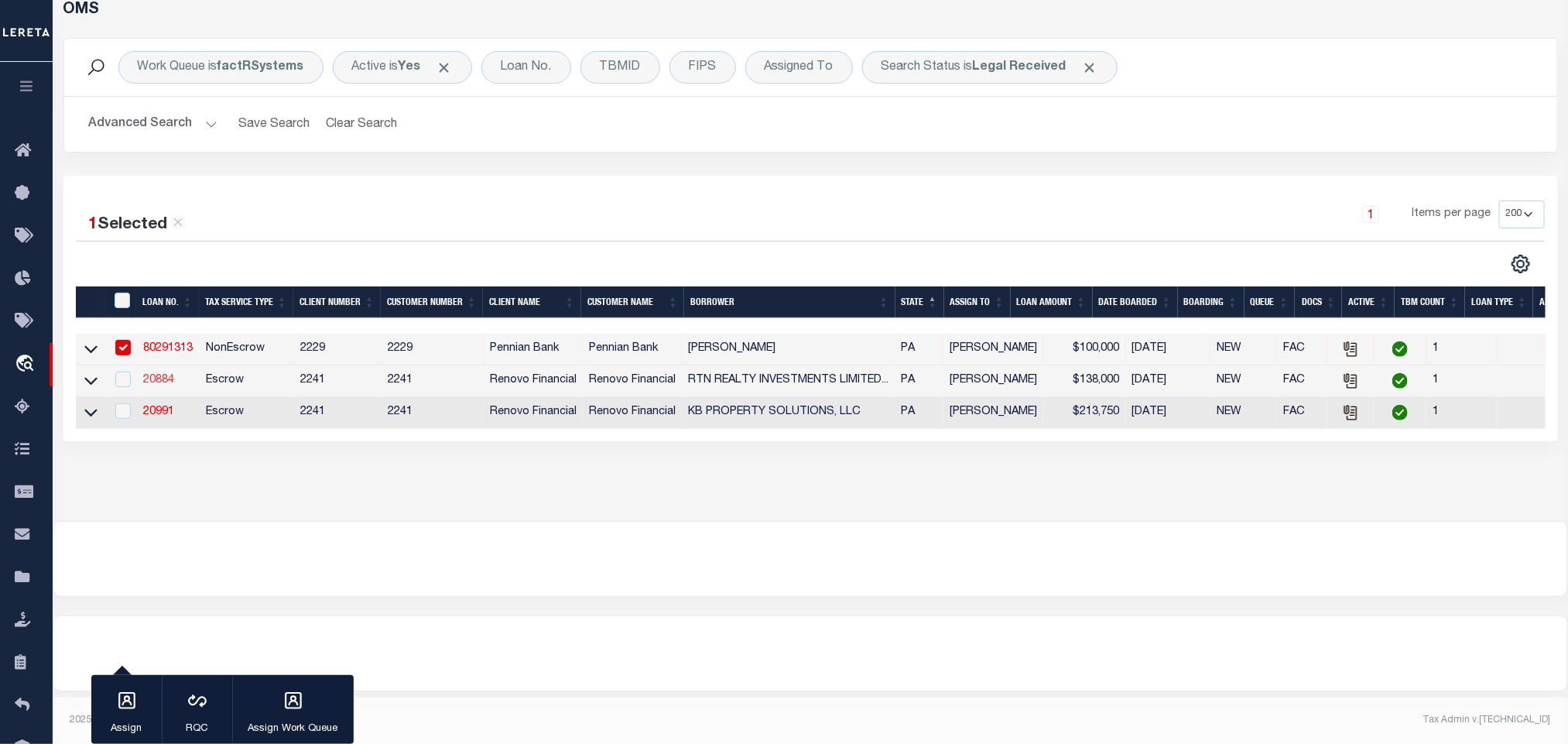
click at [159, 379] on link "20884" at bounding box center [159, 380] width 31 height 11
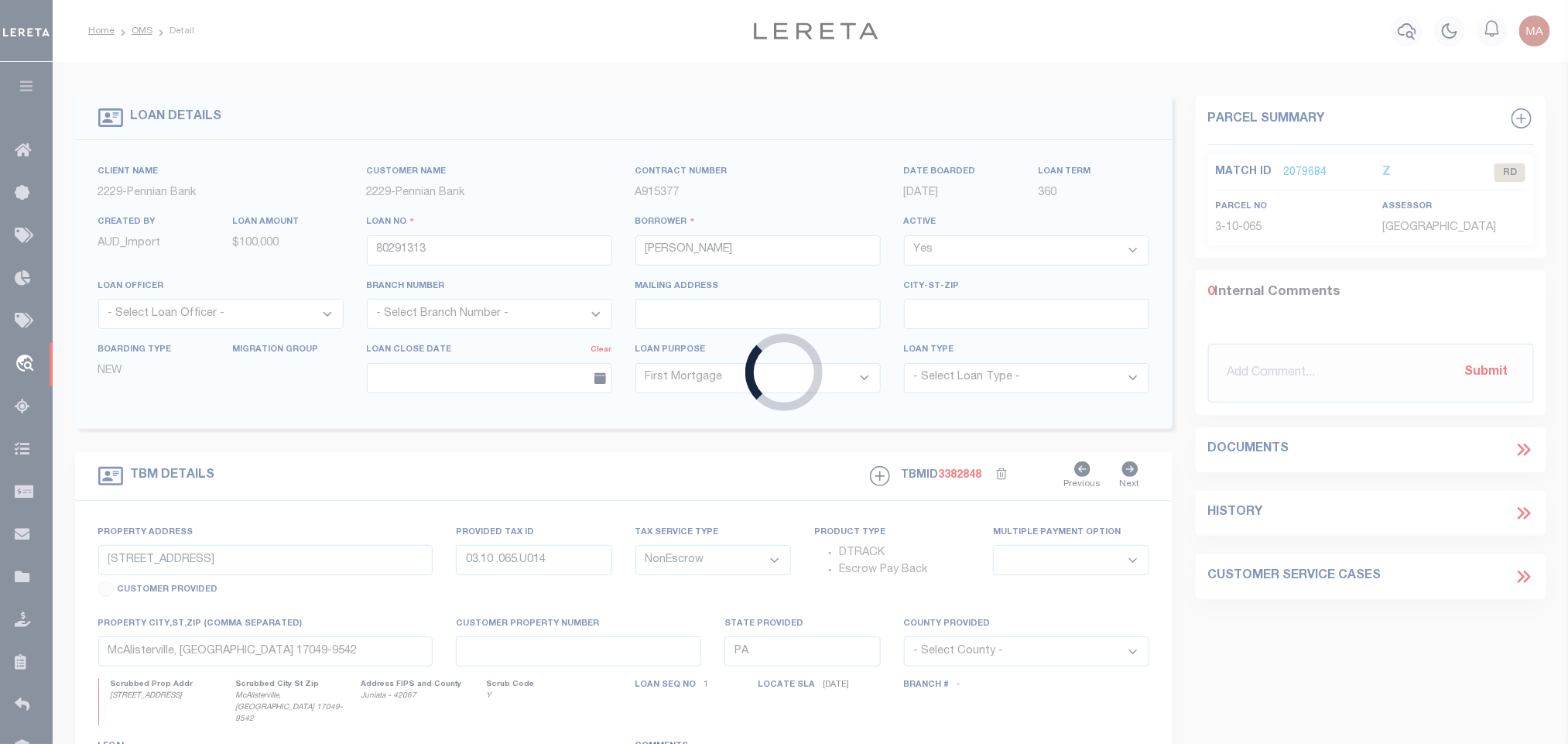
type input "20884"
type input "RTN REALTY INVESTMENTS LIMITED LIABILITY COMPANY"
select select
type input "[STREET_ADDRESS]"
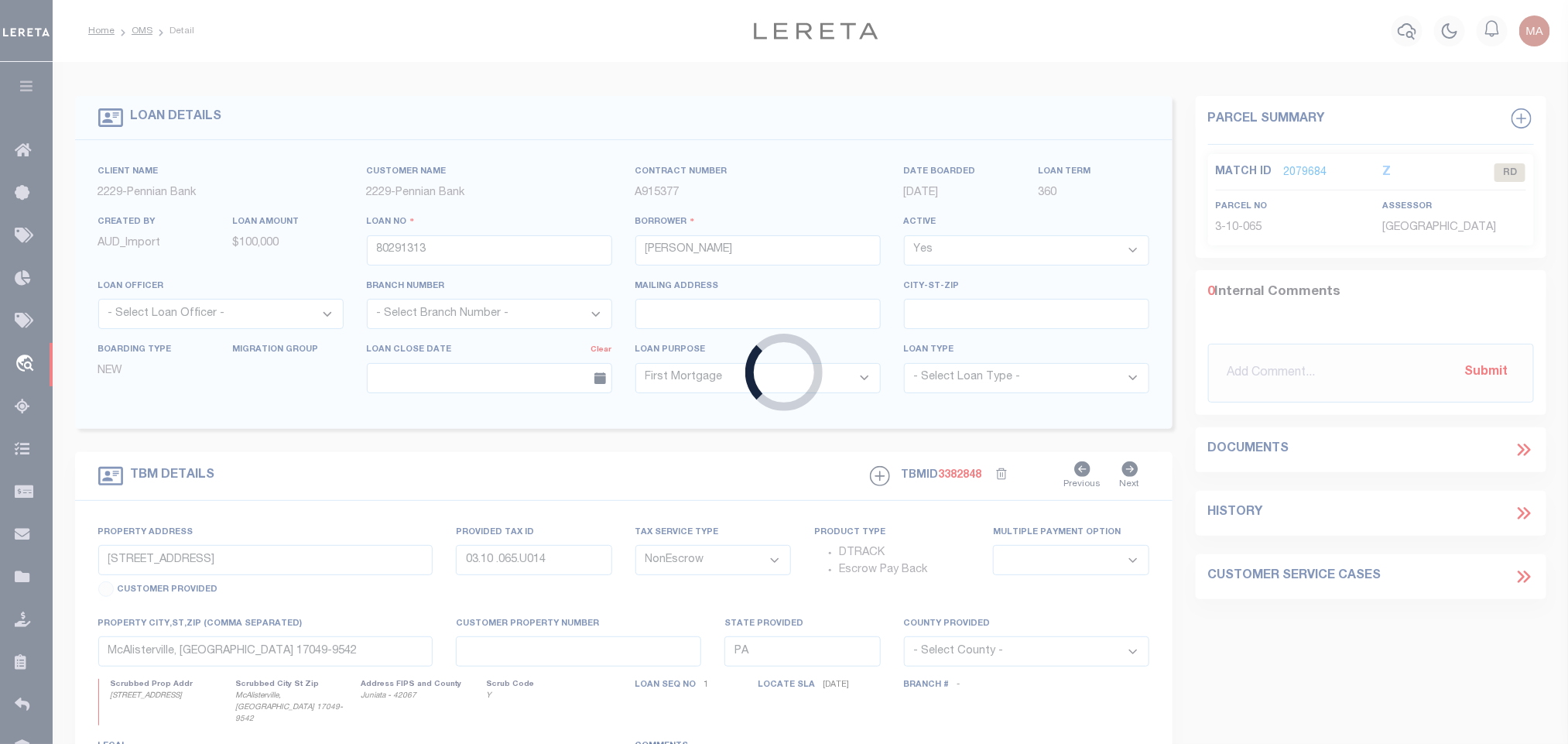
type input "[GEOGRAPHIC_DATA] [GEOGRAPHIC_DATA] 15210"
select select "400"
select select "Escrow"
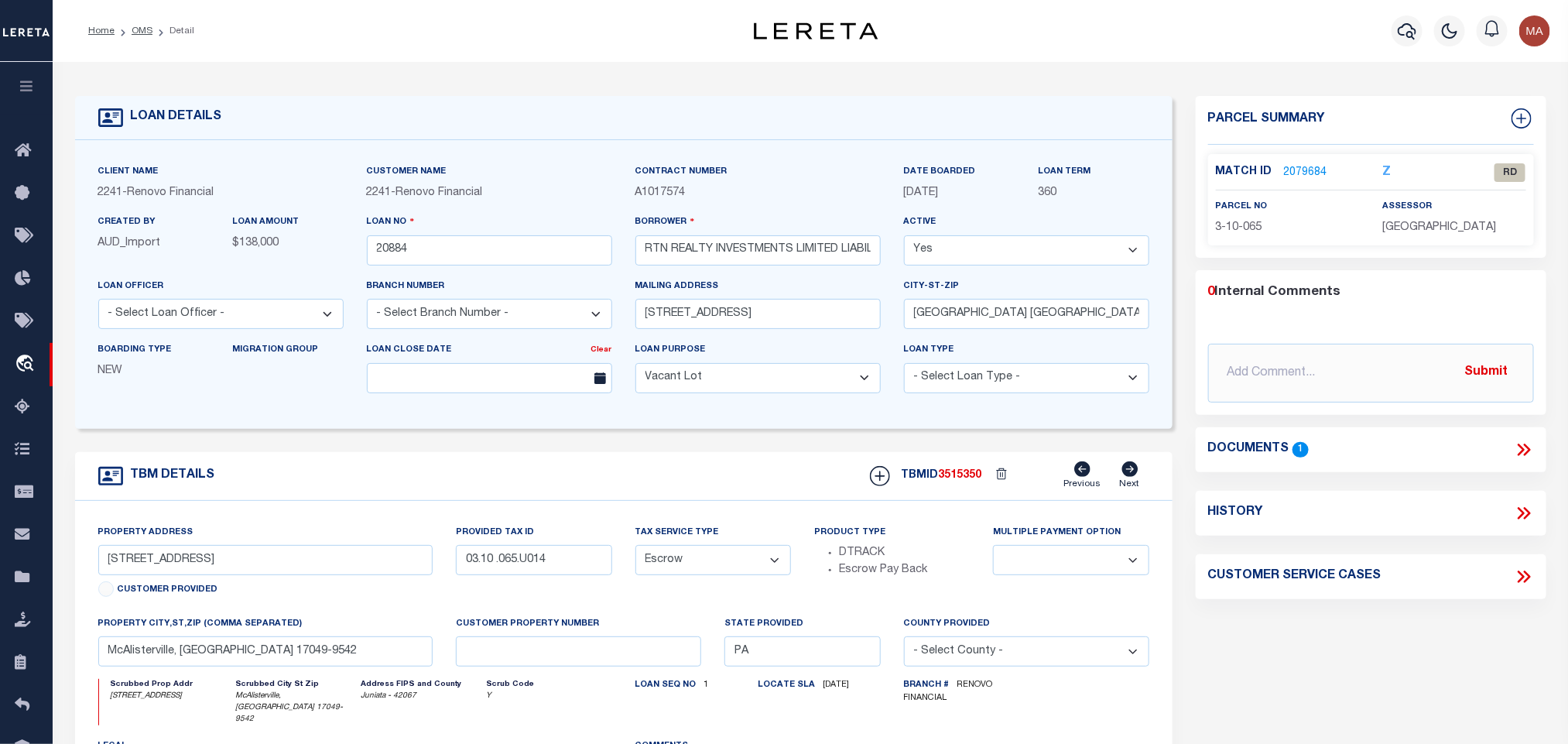
select select "164194"
type input "[STREET_ADDRESS]"
select select
type input "Mc Kees Rocks, [GEOGRAPHIC_DATA] 15136"
type input "a0kUS00000BNyjV"
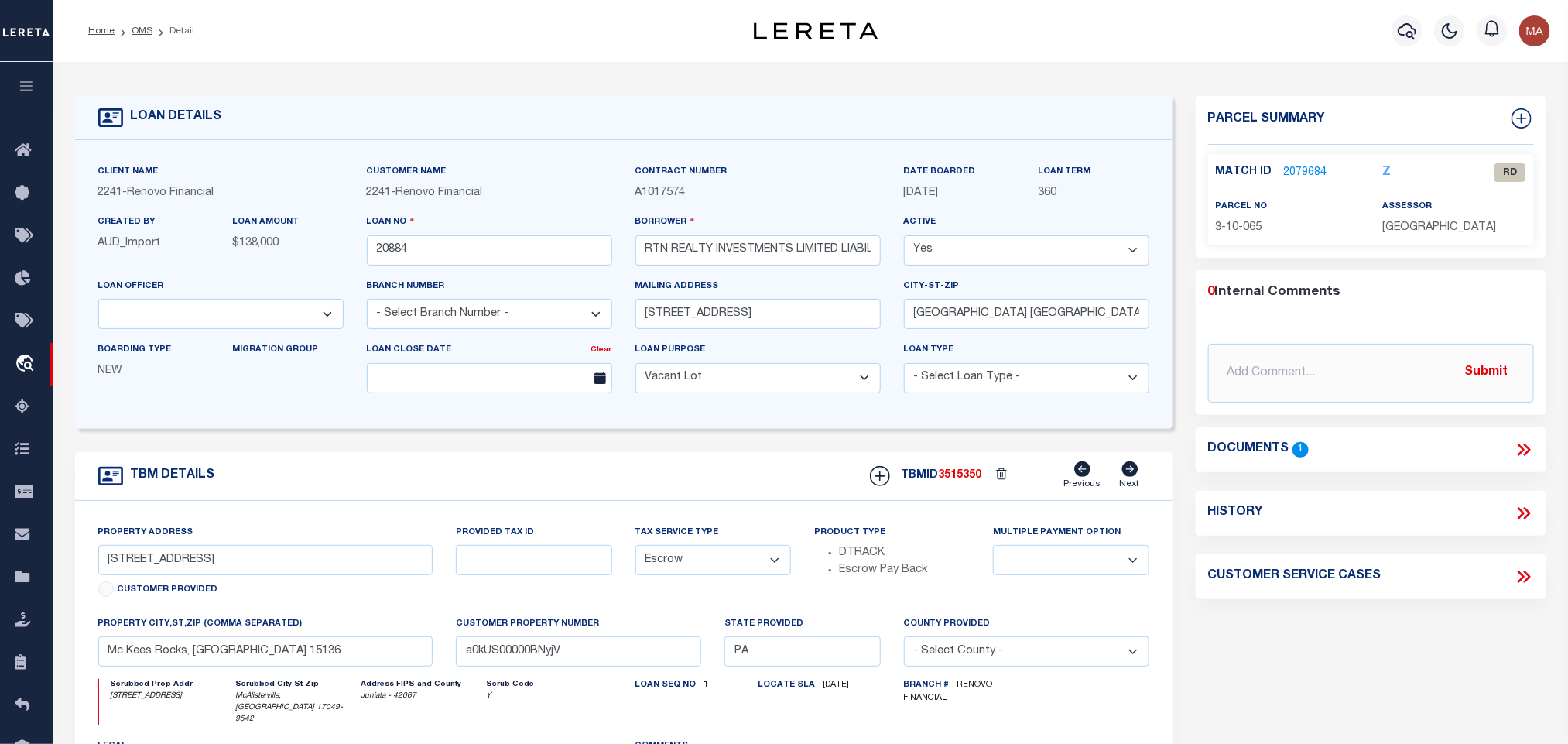
select select
type textarea "LEGAL REQUIRED"
select select "25066"
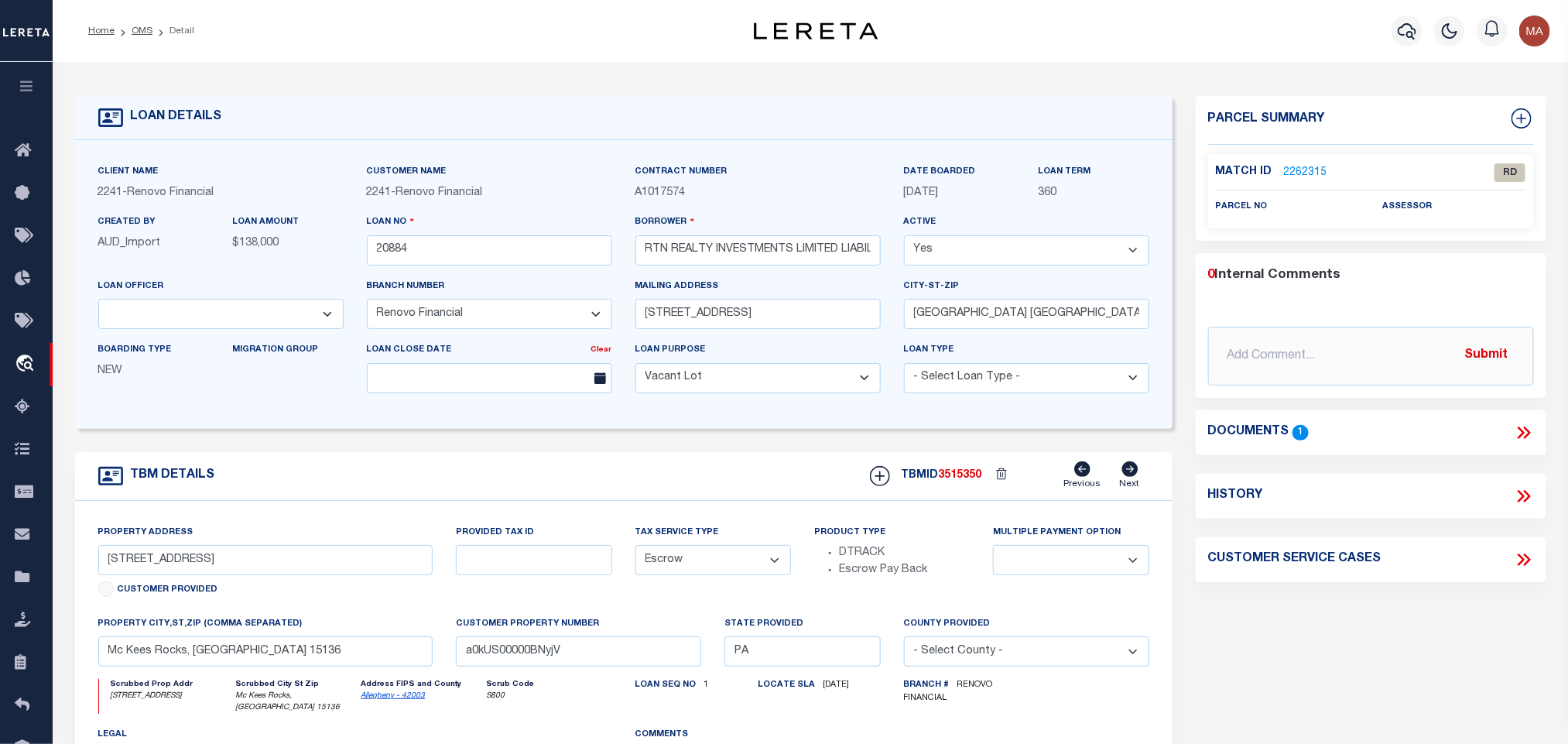
click at [1523, 426] on icon at bounding box center [1524, 432] width 20 height 20
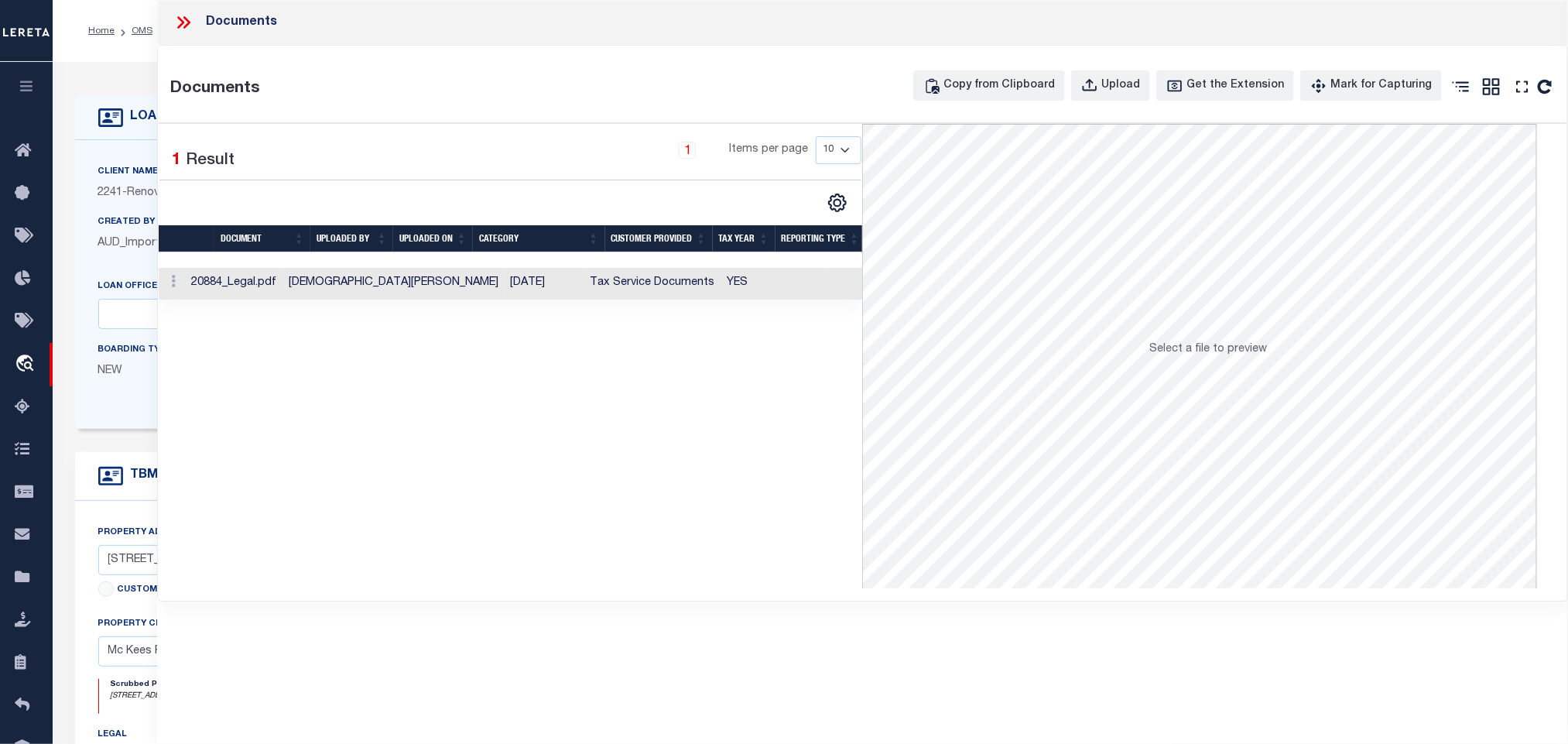
click at [892, 285] on td at bounding box center [936, 284] width 90 height 32
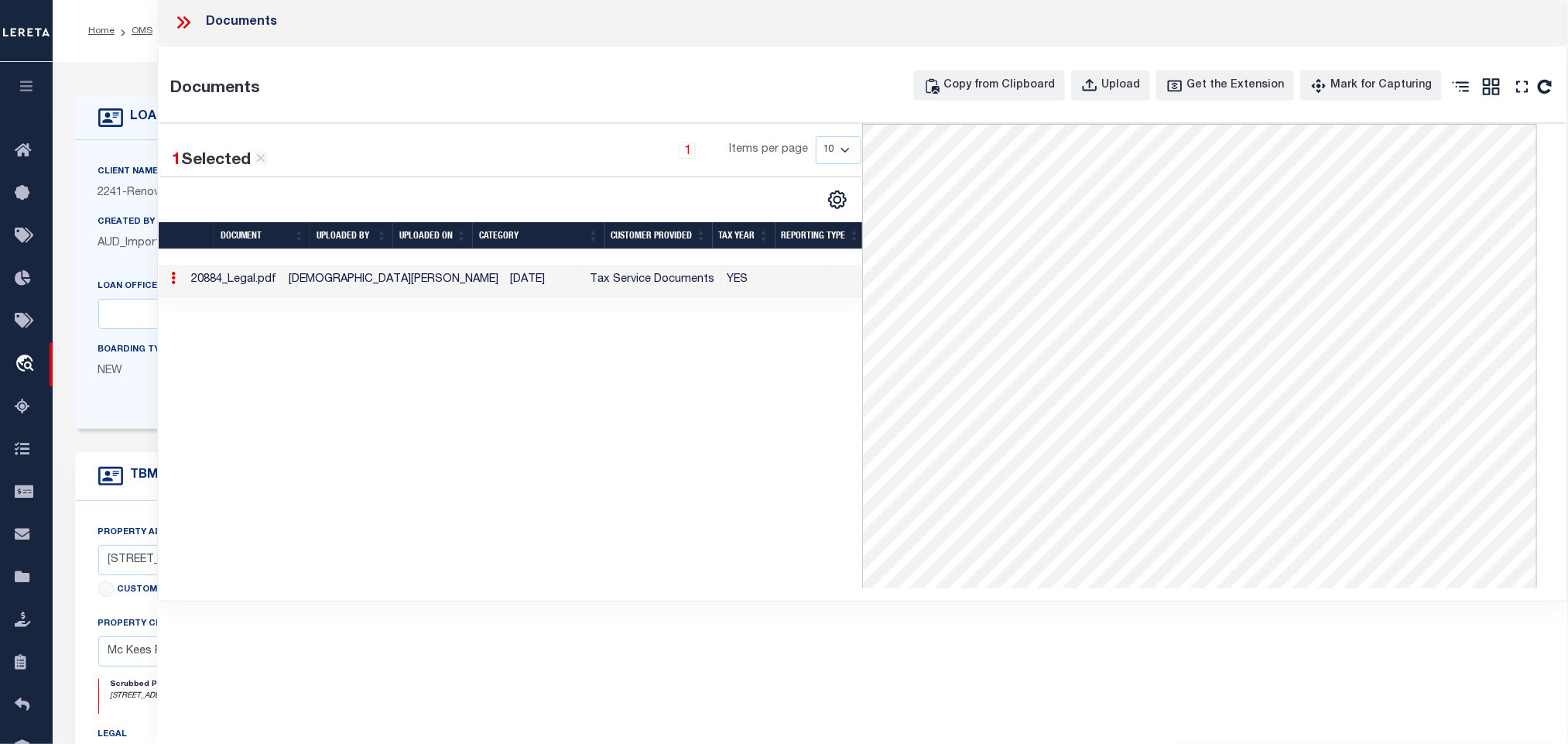
click at [193, 14] on icon at bounding box center [183, 23] width 20 height 20
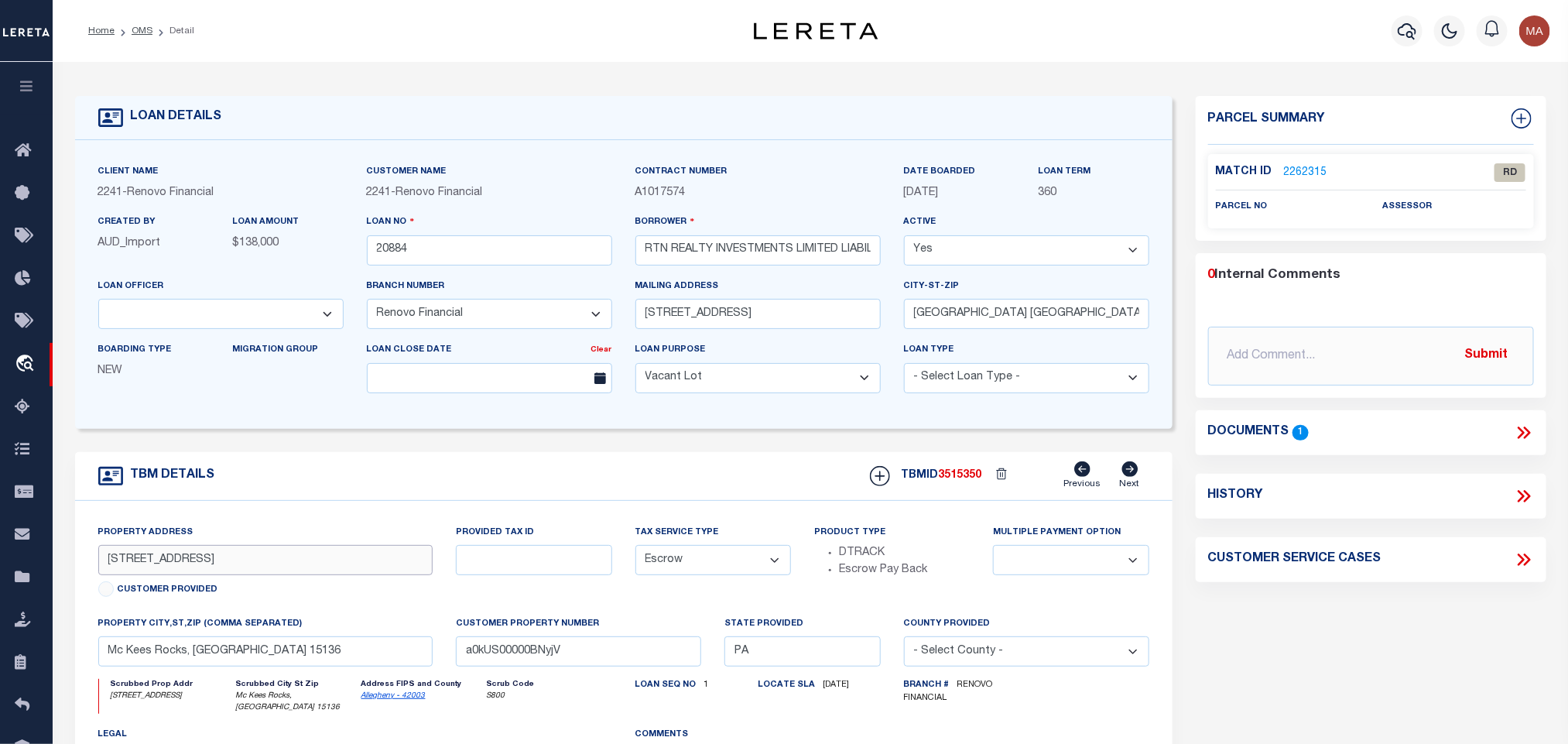
click at [159, 558] on input "[STREET_ADDRESS]" at bounding box center [265, 560] width 335 height 30
click at [1289, 171] on link "2262315" at bounding box center [1305, 172] width 43 height 16
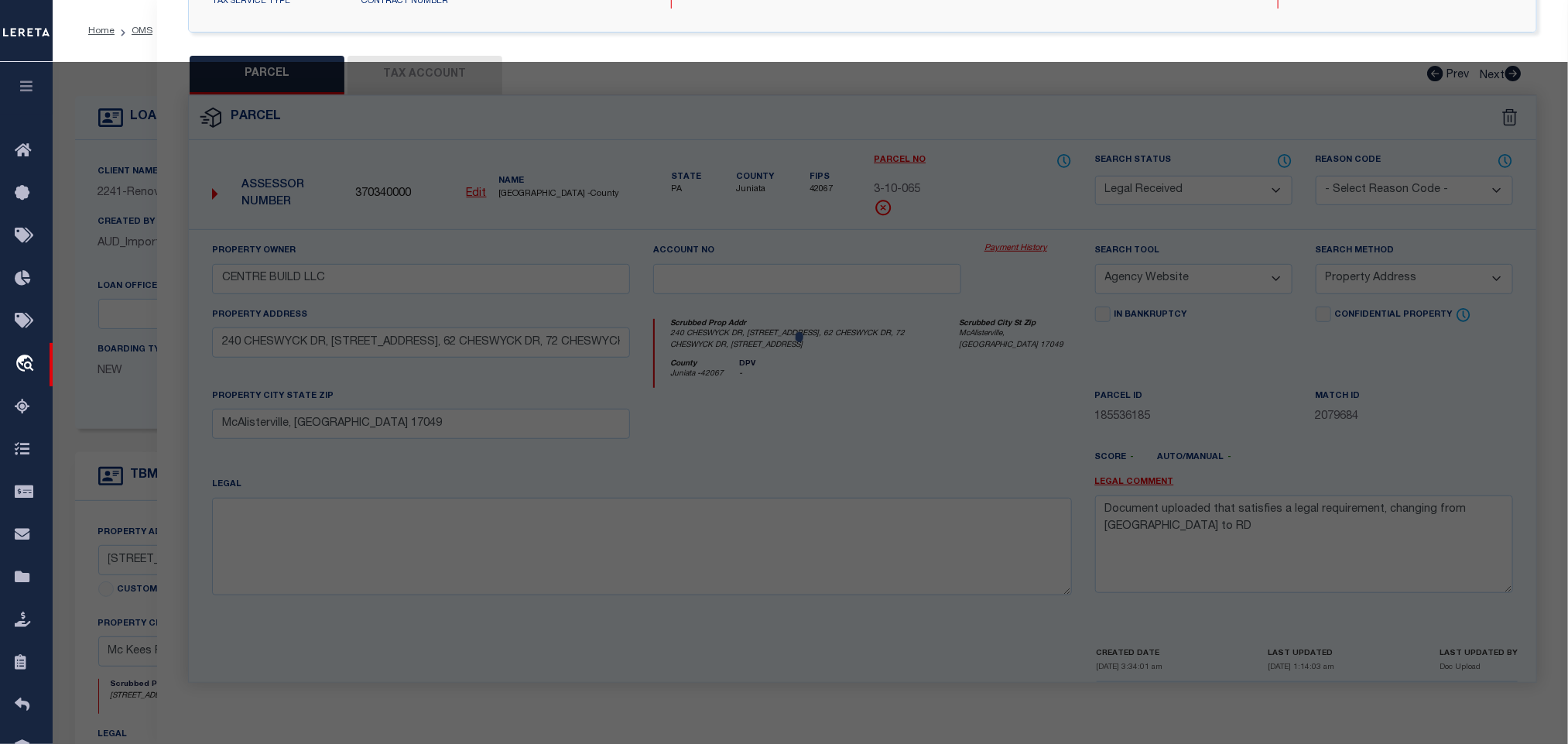
select select "AS"
select select
checkbox input "false"
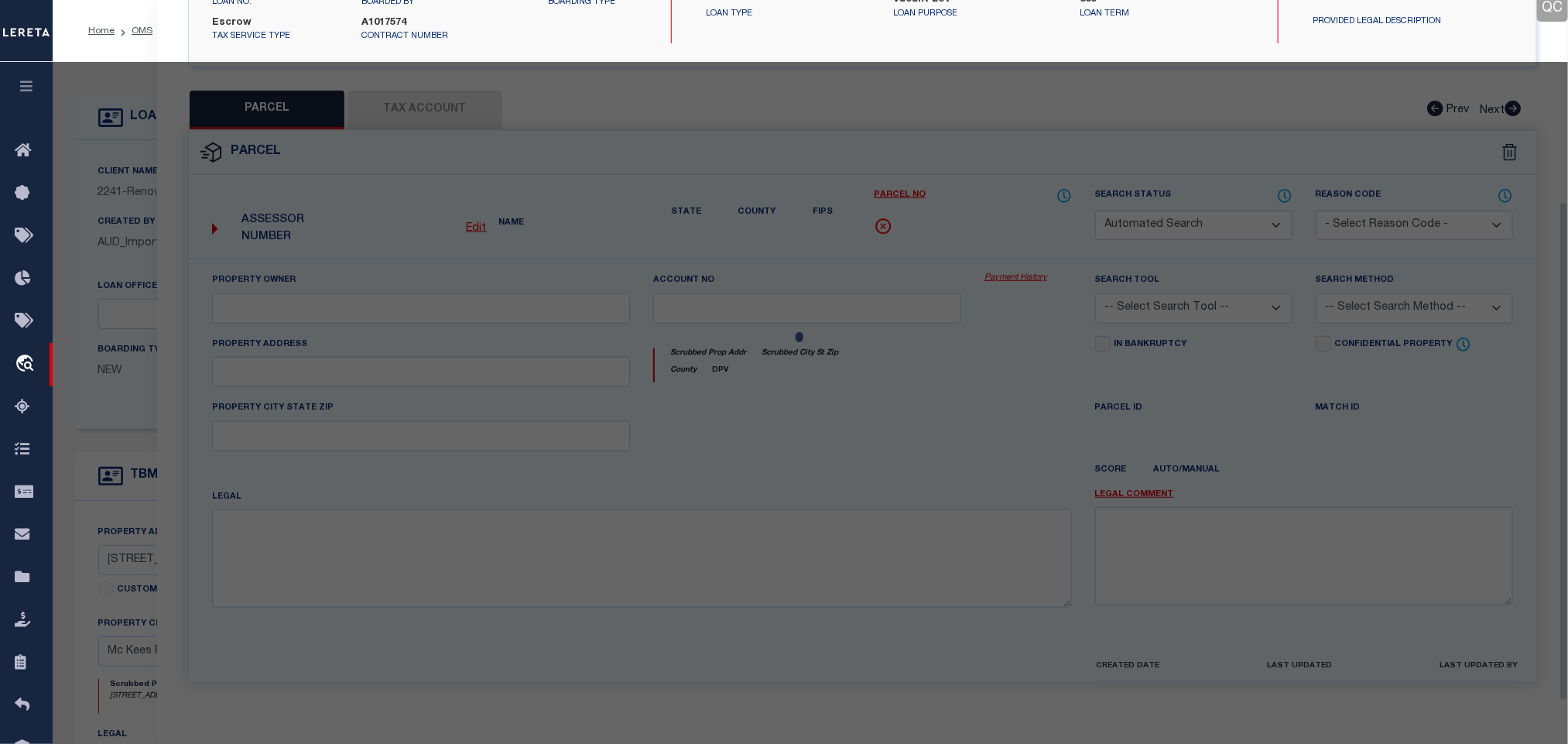
select select "RD"
checkbox input "false"
type textarea "Document uploaded that satisfies a legal requirement, changing from [GEOGRAPHIC…"
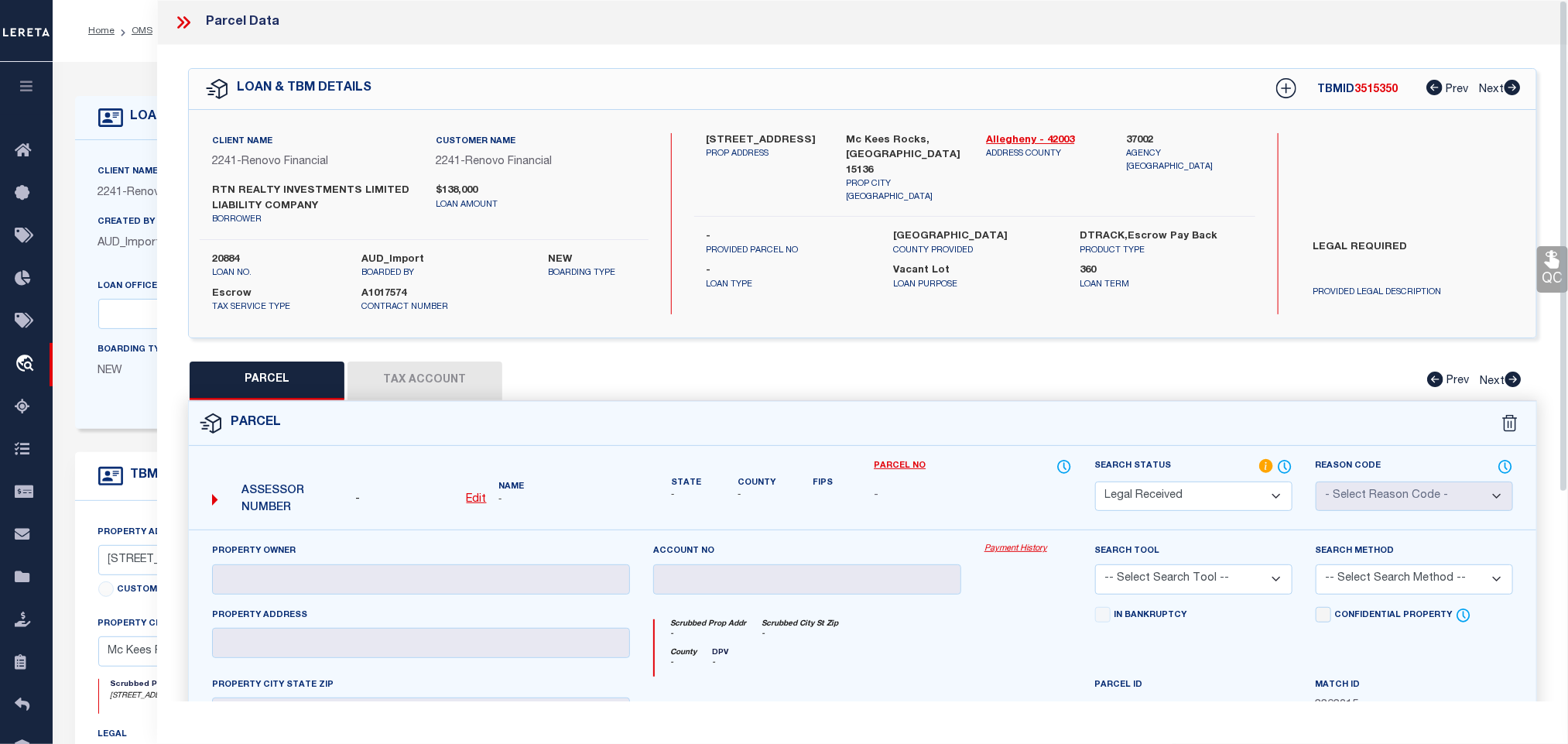
click at [472, 508] on link "Edit" at bounding box center [477, 500] width 20 height 17
select select "RD"
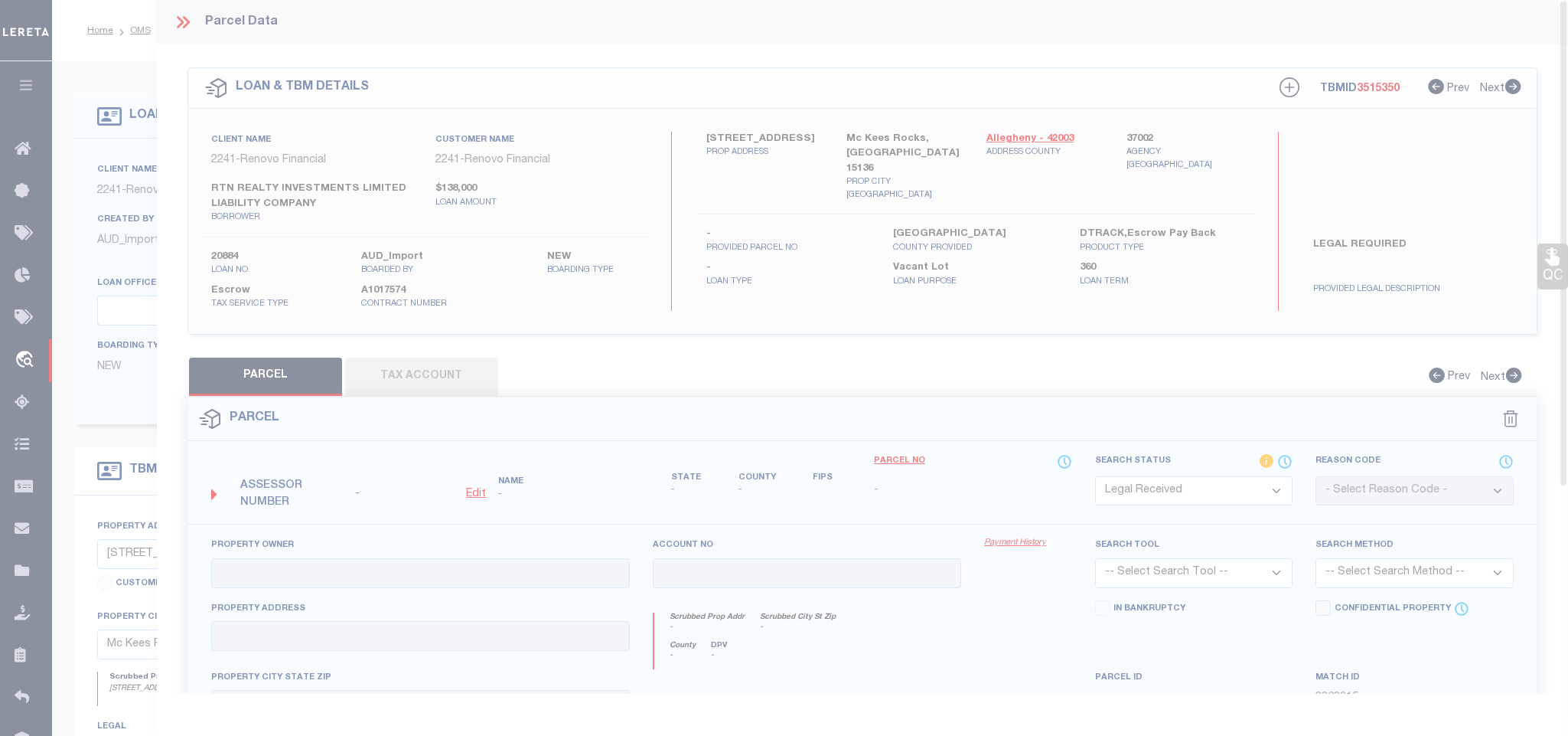
type textarea "-"
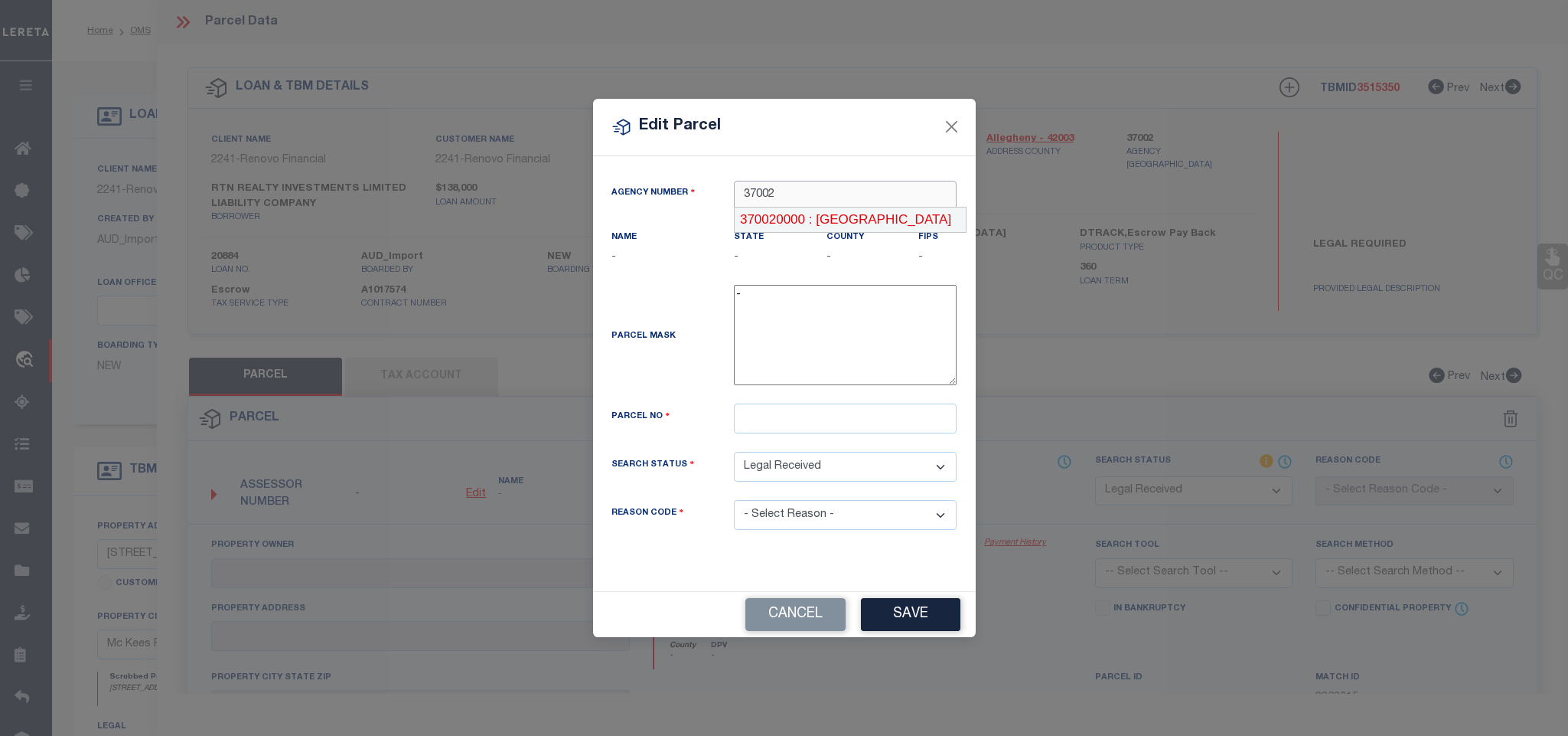
click at [824, 218] on div "370020000 : [GEOGRAPHIC_DATA]" at bounding box center [850, 219] width 231 height 24
type input "370020000"
click at [832, 420] on input "text" at bounding box center [845, 419] width 223 height 30
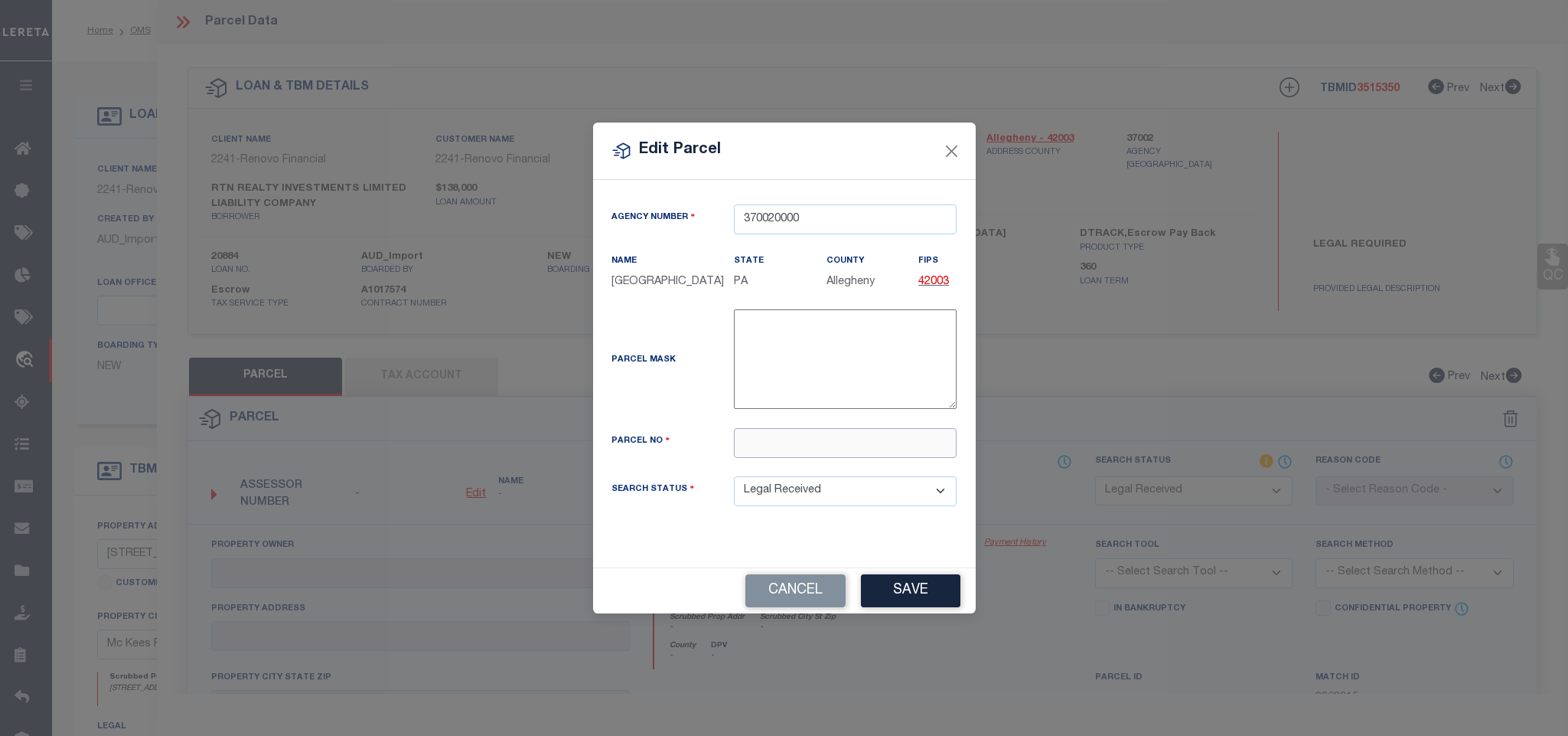
paste input "0073-P-00217-0000-00"
type input "0073-P-00217-0000-00"
click at [873, 607] on button "Save" at bounding box center [910, 590] width 99 height 33
select select "RD"
checkbox input "false"
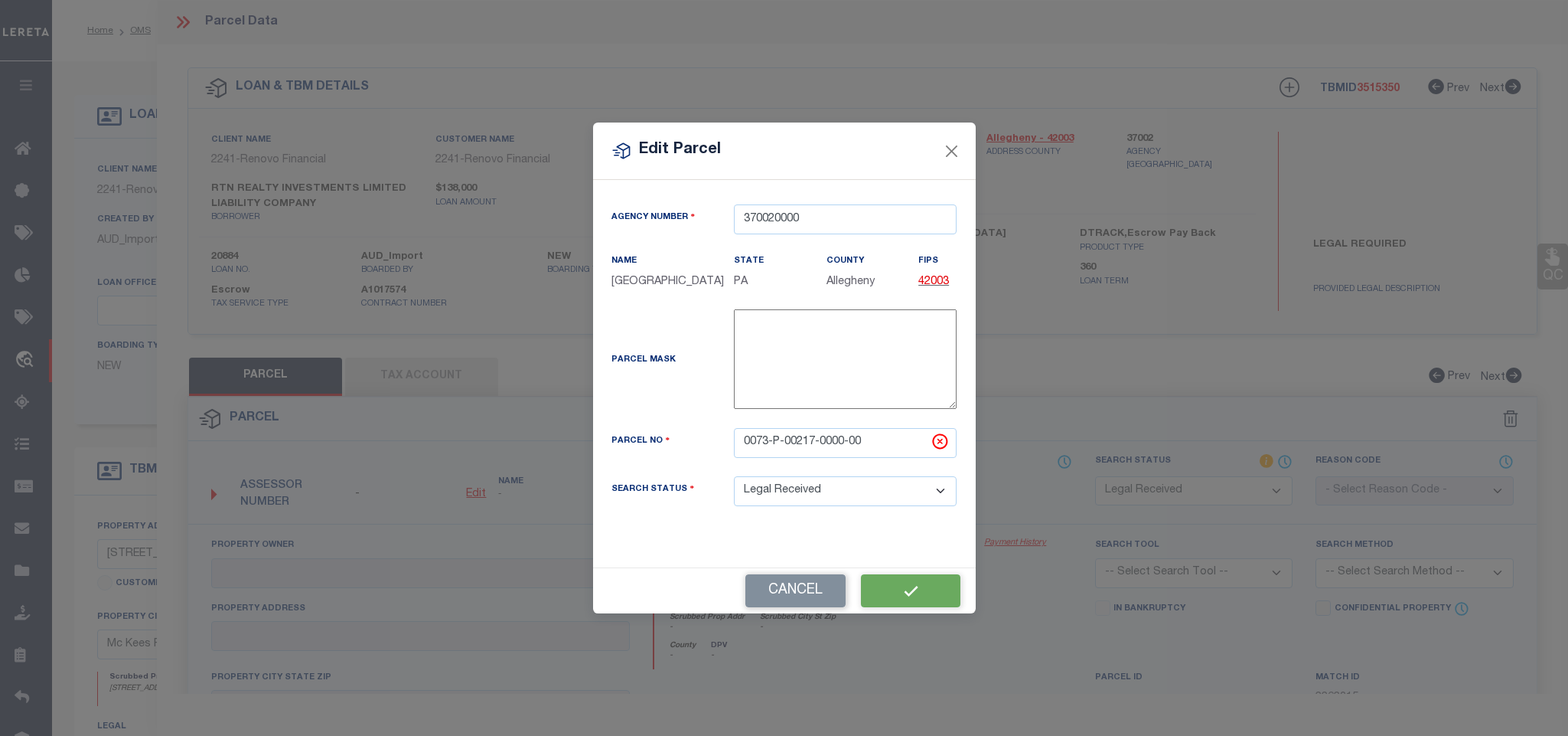
checkbox input "false"
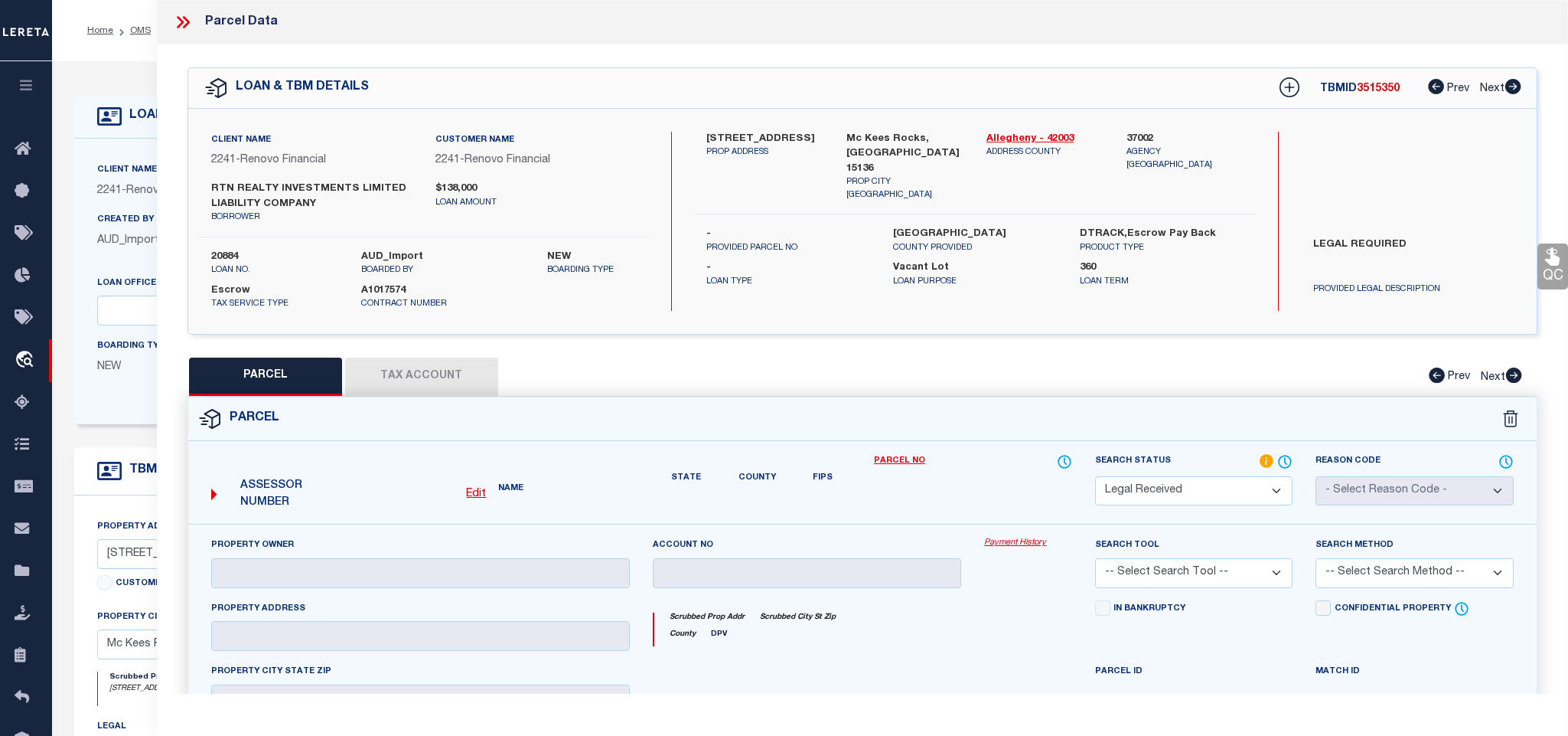
checkbox input "false"
type textarea "Document uploaded that satisfies a legal requirement, changing from [GEOGRAPHIC…"
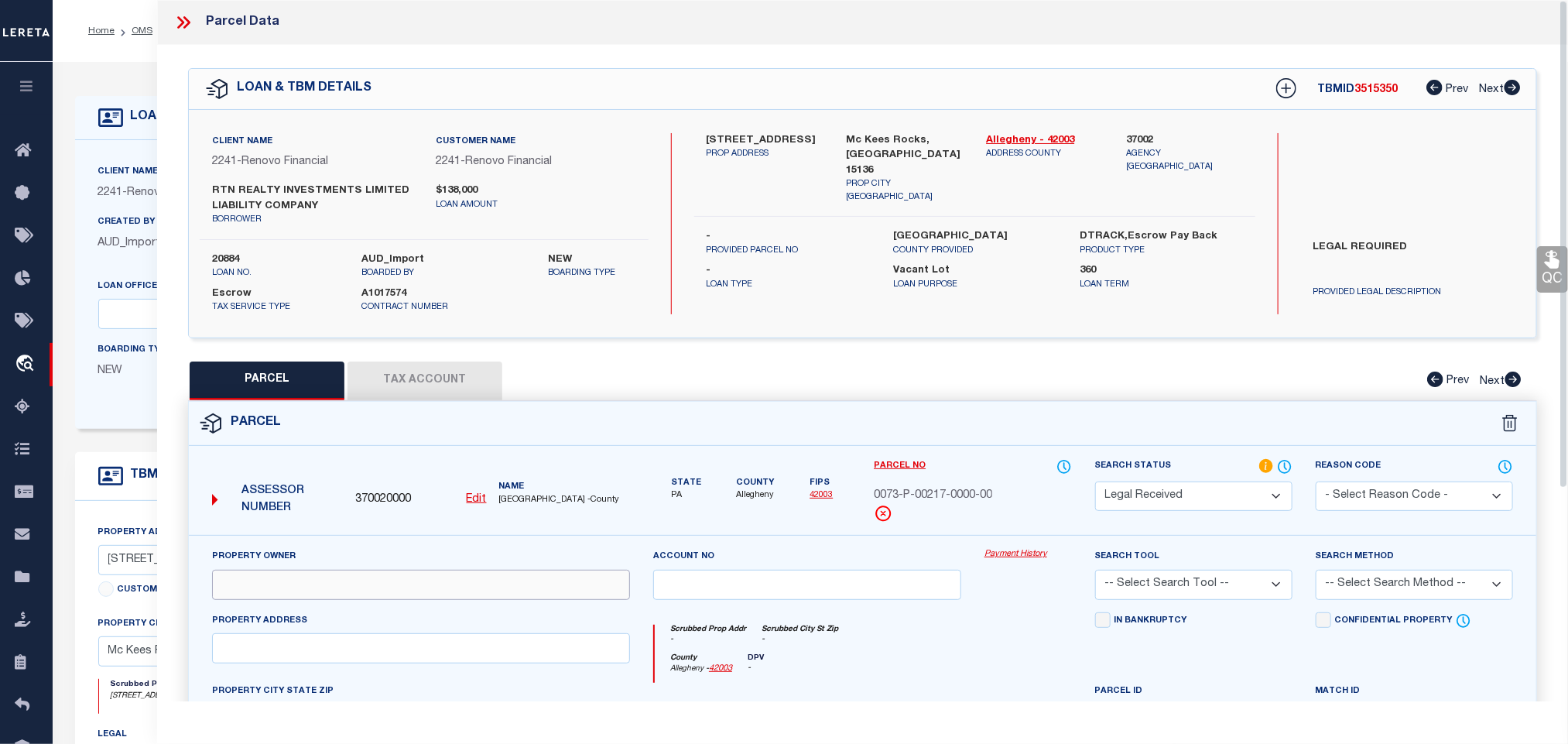
click at [333, 600] on input "text" at bounding box center [420, 585] width 418 height 30
paste input "RTN REALTY INVESTMENTS LLC"
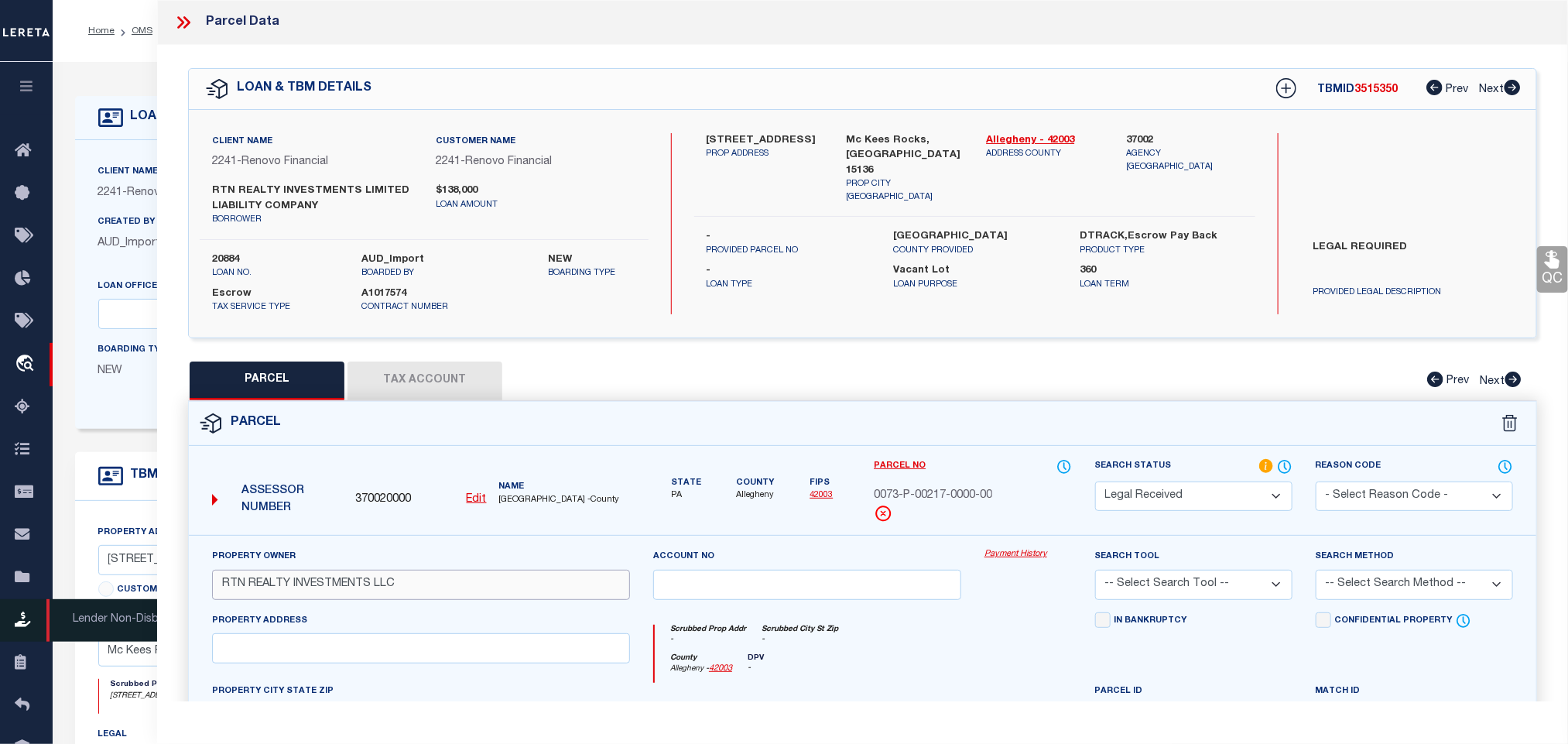
type input "RTN REALTY INVESTMENTS LLC"
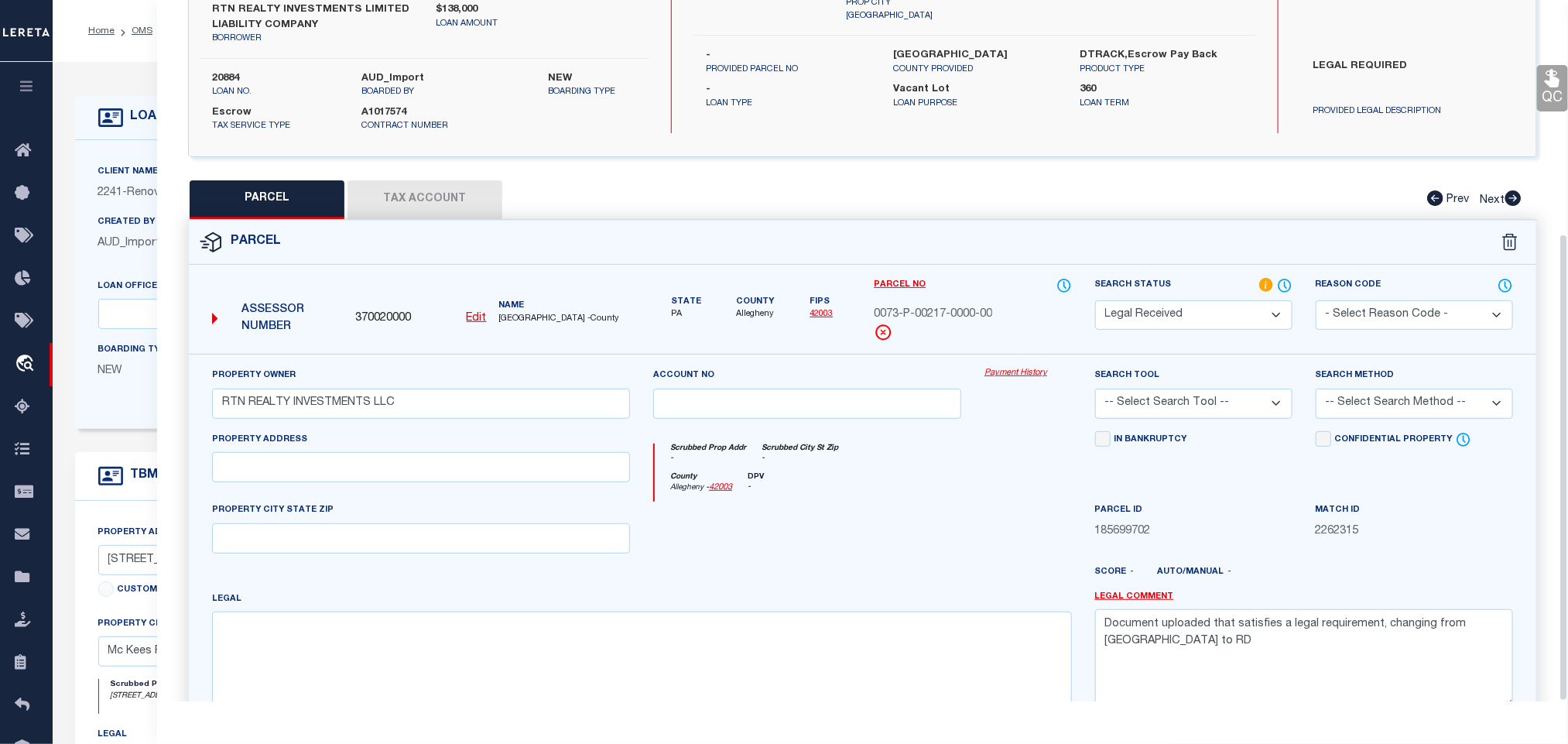
scroll to position [351, 0]
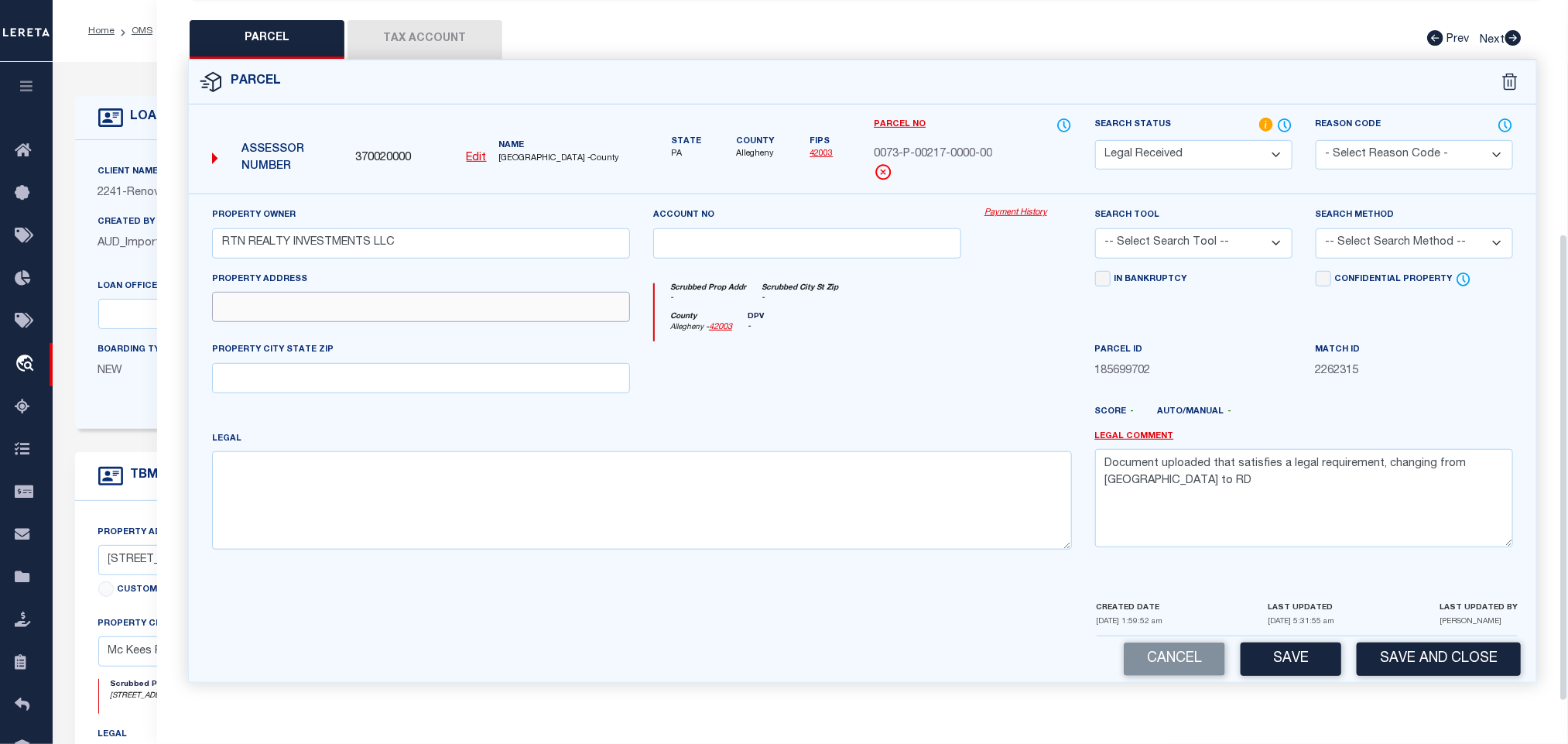
drag, startPoint x: 354, startPoint y: 304, endPoint x: 360, endPoint y: 316, distance: 13.4
click at [354, 304] on input "text" at bounding box center [420, 307] width 418 height 30
paste input "[STREET_ADDRESS]"
drag, startPoint x: 334, startPoint y: 304, endPoint x: 539, endPoint y: 326, distance: 206.2
click at [539, 326] on div "Property Address [STREET_ADDRESS]" at bounding box center [420, 307] width 441 height 71
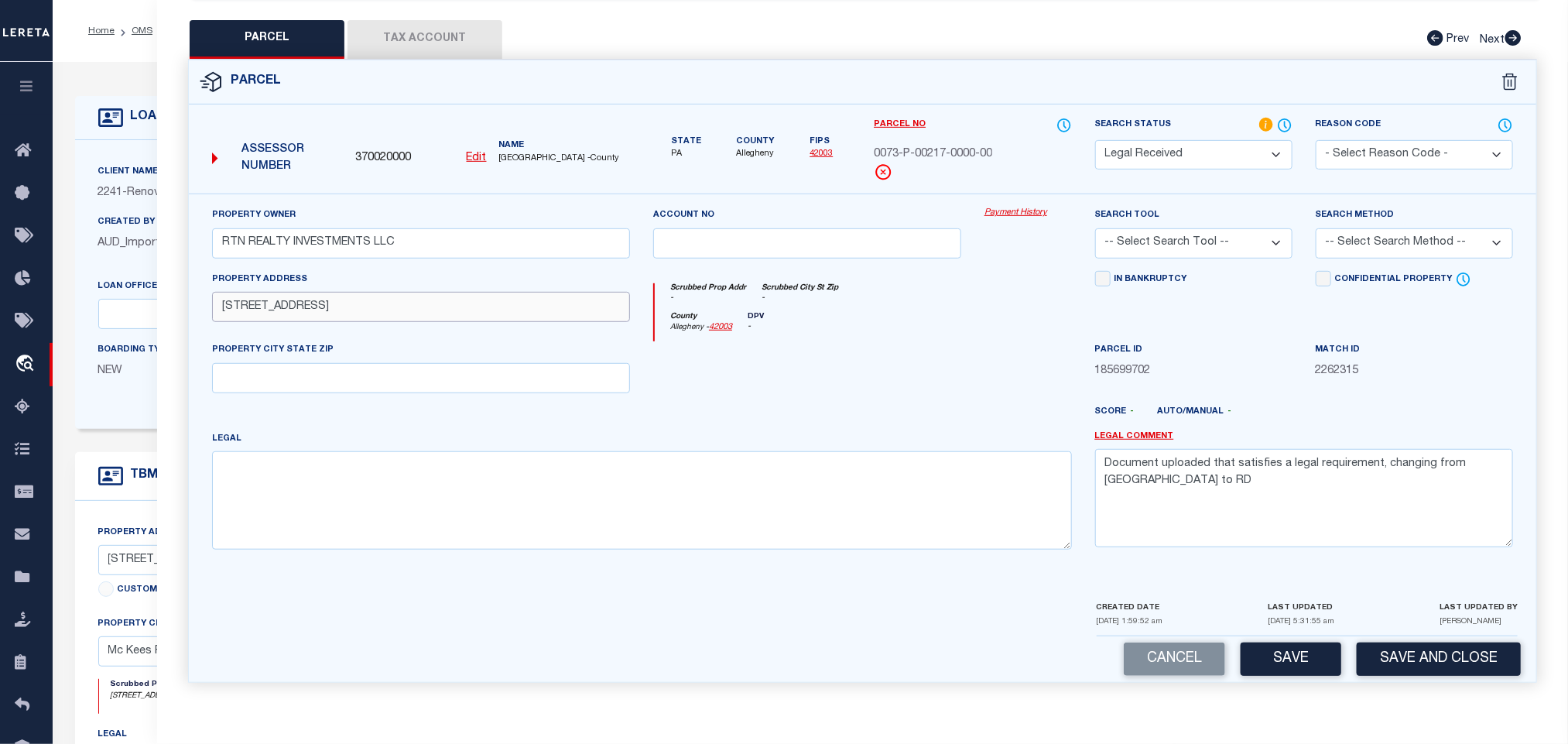
type input "[STREET_ADDRESS]"
drag, startPoint x: 487, startPoint y: 375, endPoint x: 653, endPoint y: 394, distance: 167.1
click at [487, 375] on input "text" at bounding box center [420, 378] width 418 height 30
paste input "MC KEES ROCKS, PA 15136"
type input "MC KEES ROCKS, PA 15136"
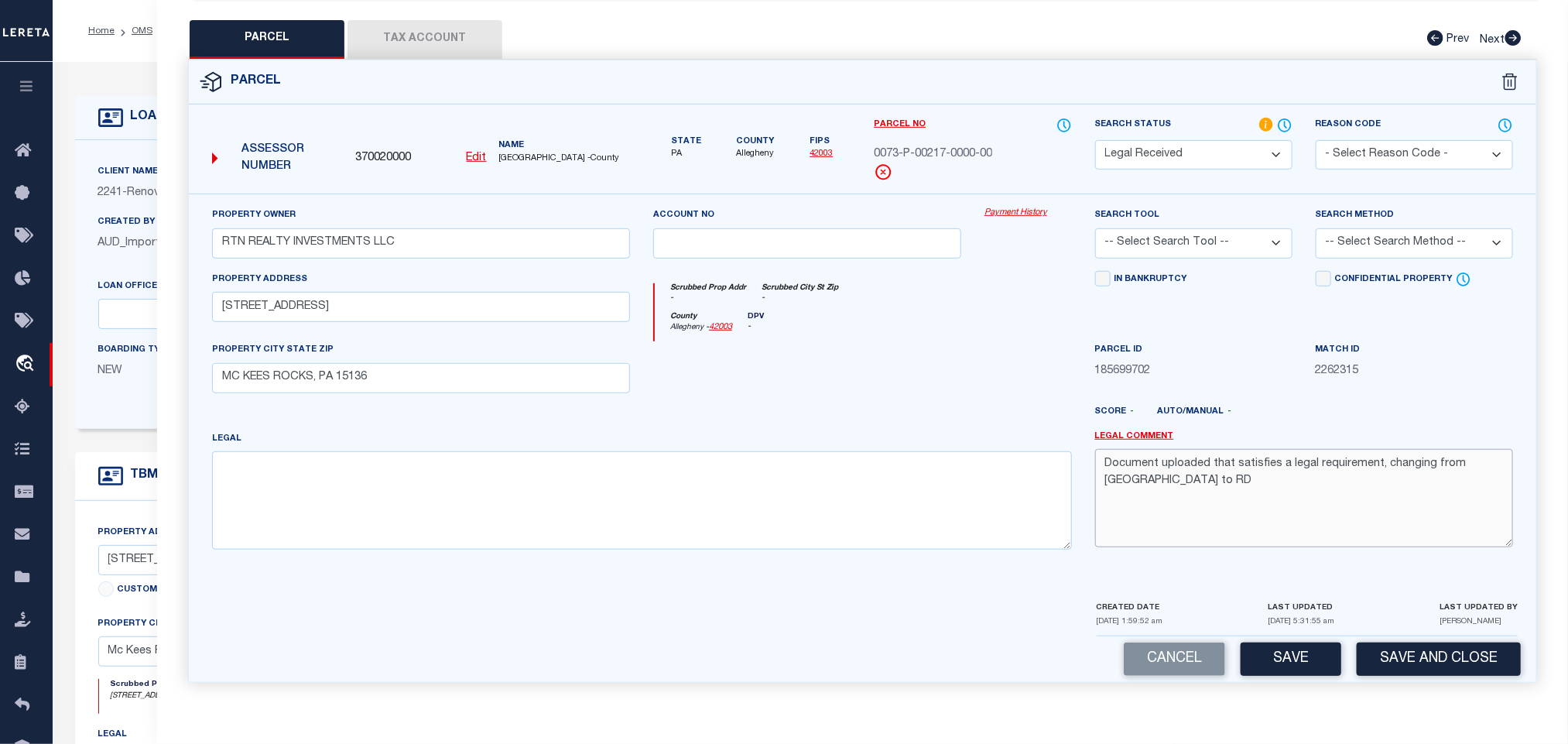
click at [1354, 525] on textarea "Document uploaded that satisfies a legal requirement, changing from [GEOGRAPHIC…" at bounding box center [1304, 497] width 418 height 97
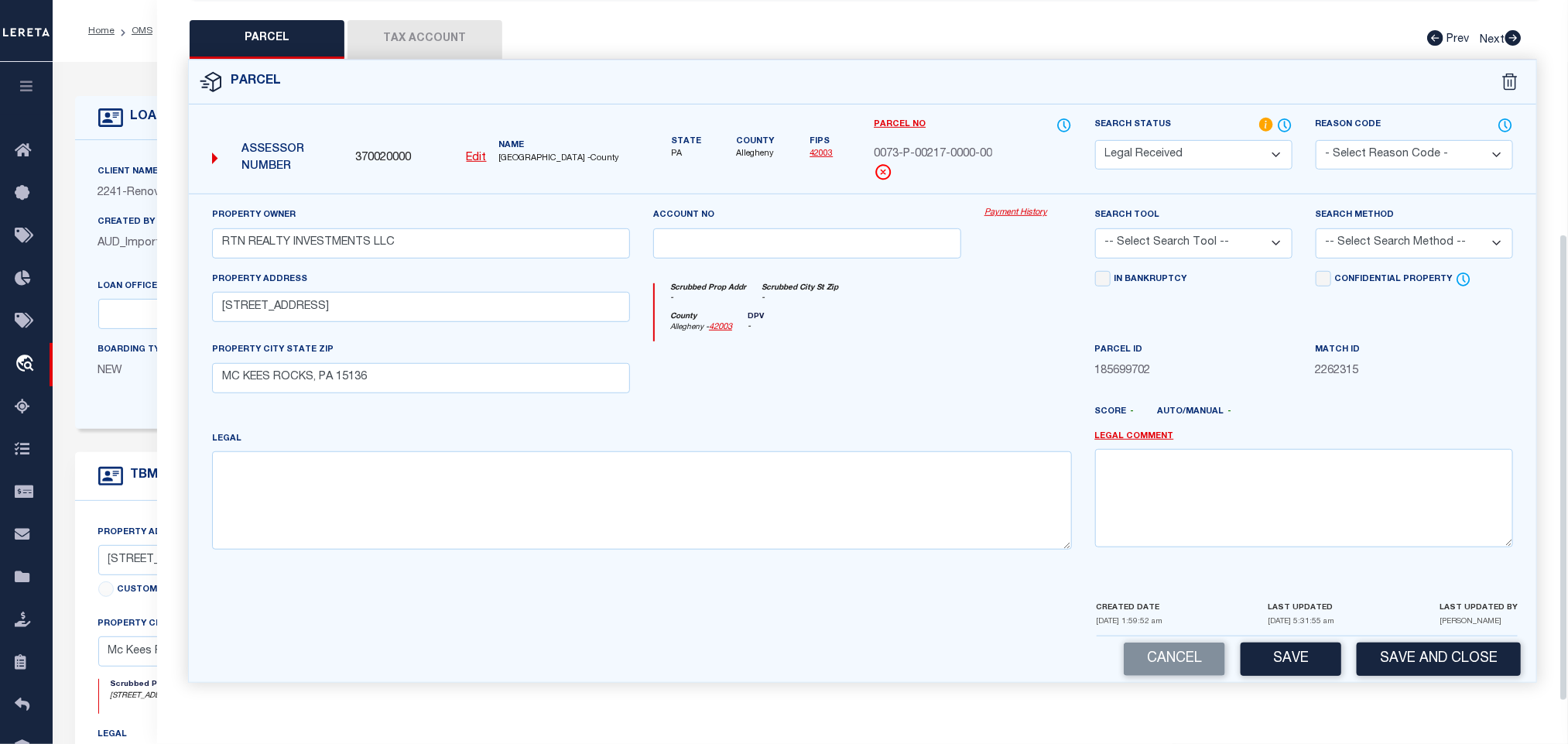
drag, startPoint x: 1258, startPoint y: 240, endPoint x: 1254, endPoint y: 253, distance: 13.6
click at [1258, 240] on select "-- Select Search Tool -- 3rd Party Website Agency File Agency Website ATLS CNV-…" at bounding box center [1194, 243] width 198 height 30
select select "AGW"
click at [1095, 228] on select "-- Select Search Tool -- 3rd Party Website Agency File Agency Website ATLS CNV-…" at bounding box center [1194, 243] width 198 height 30
click at [1405, 207] on div "Search Method -- Select Search Method -- Property Address Legal Liability Info …" at bounding box center [1414, 232] width 198 height 51
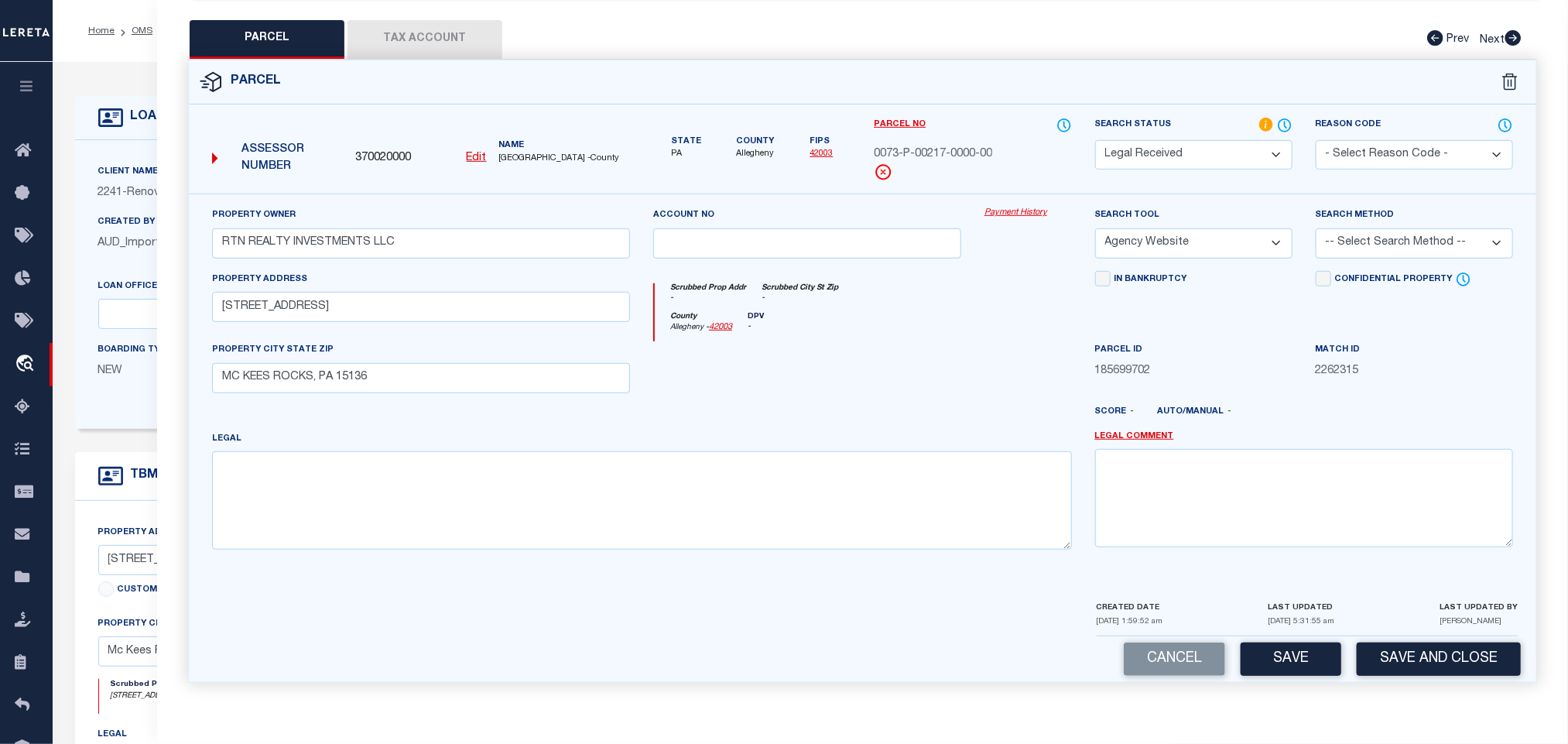
drag, startPoint x: 1381, startPoint y: 235, endPoint x: 1378, endPoint y: 253, distance: 18.2
click at [1381, 235] on select "-- Select Search Method -- Property Address Legal Liability Info Provided" at bounding box center [1414, 243] width 198 height 30
click at [1316, 228] on select "-- Select Search Method -- Property Address Legal Liability Info Provided" at bounding box center [1414, 243] width 198 height 30
drag, startPoint x: 1375, startPoint y: 236, endPoint x: 1372, endPoint y: 249, distance: 13.3
click at [1375, 236] on select "-- Select Search Method -- Property Address Legal Liability Info Provided" at bounding box center [1414, 243] width 198 height 30
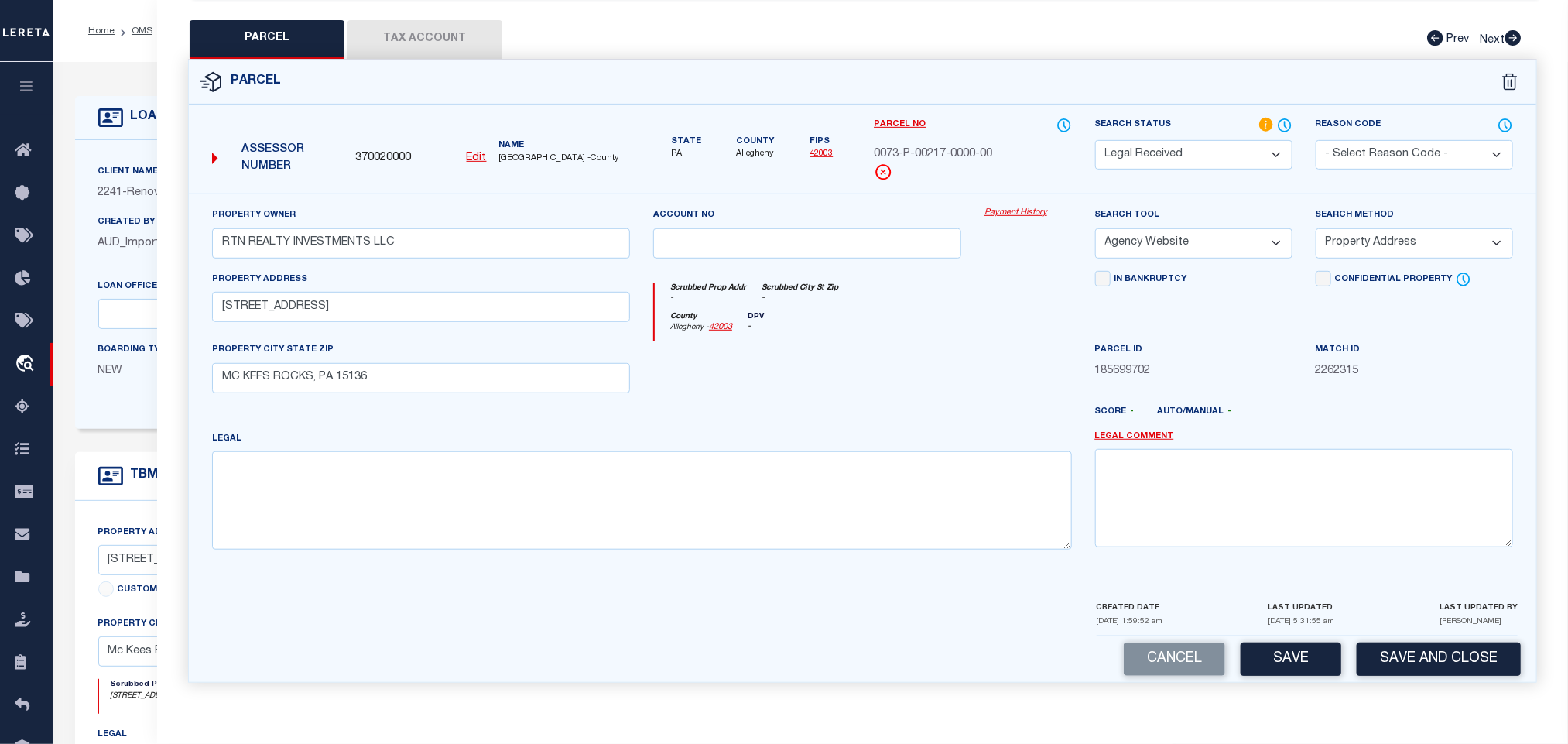
select select "LEG"
click at [1316, 228] on select "-- Select Search Method -- Property Address Legal Liability Info Provided" at bounding box center [1414, 243] width 198 height 30
click at [1287, 643] on button "Save" at bounding box center [1290, 659] width 100 height 33
click at [449, 22] on button "Tax Account" at bounding box center [425, 40] width 155 height 39
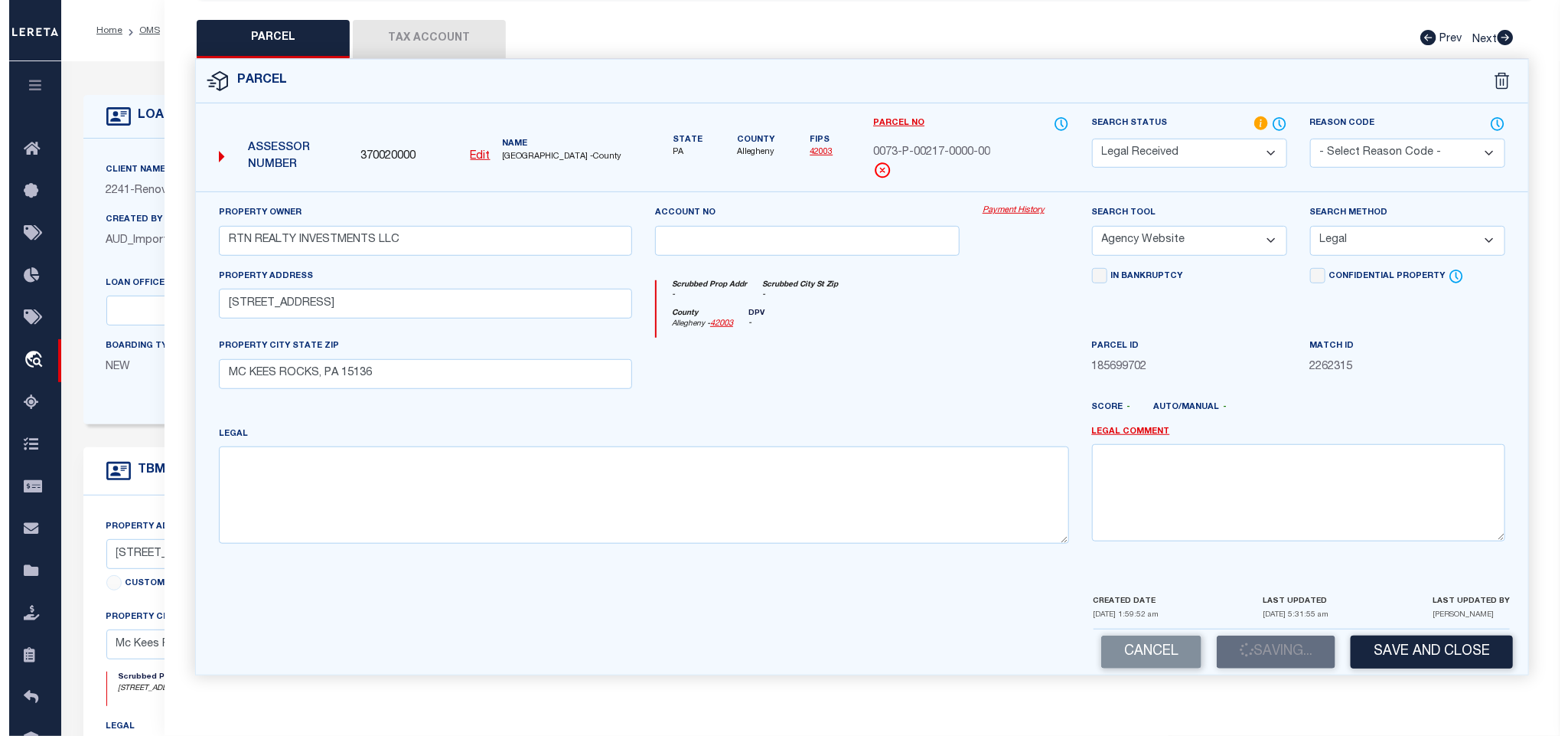
scroll to position [0, 0]
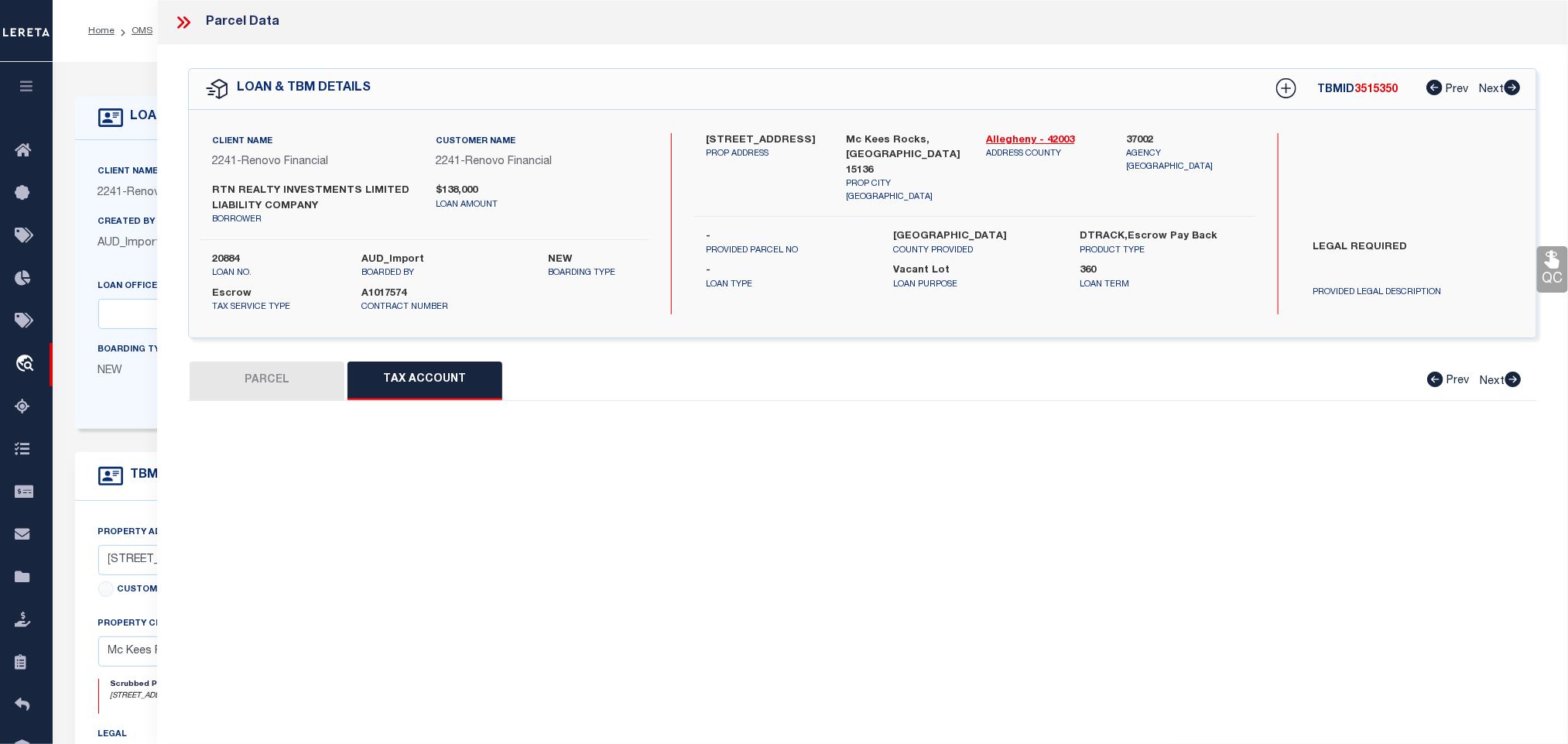
select select "100"
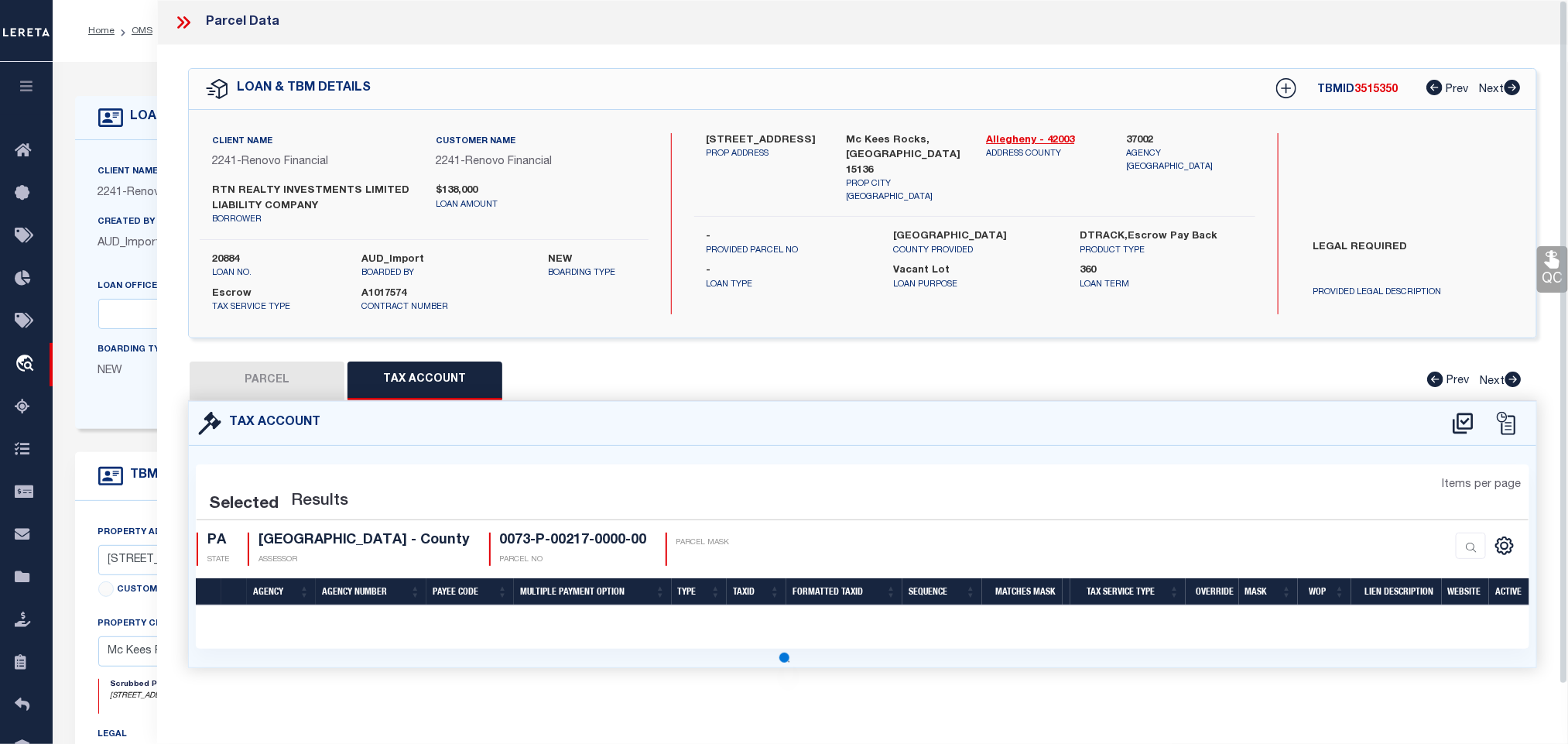
select select "100"
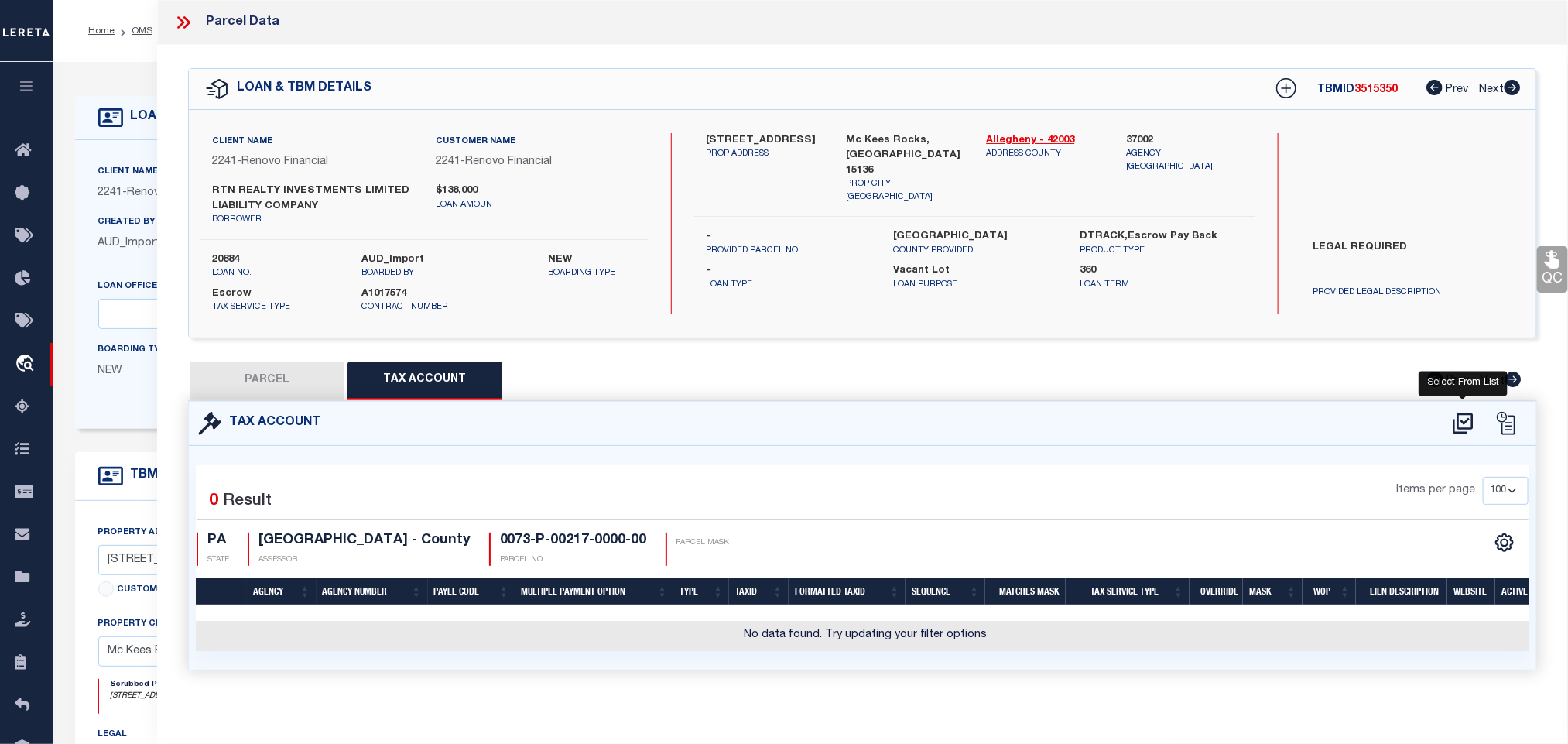
click at [1458, 422] on icon at bounding box center [1462, 423] width 20 height 21
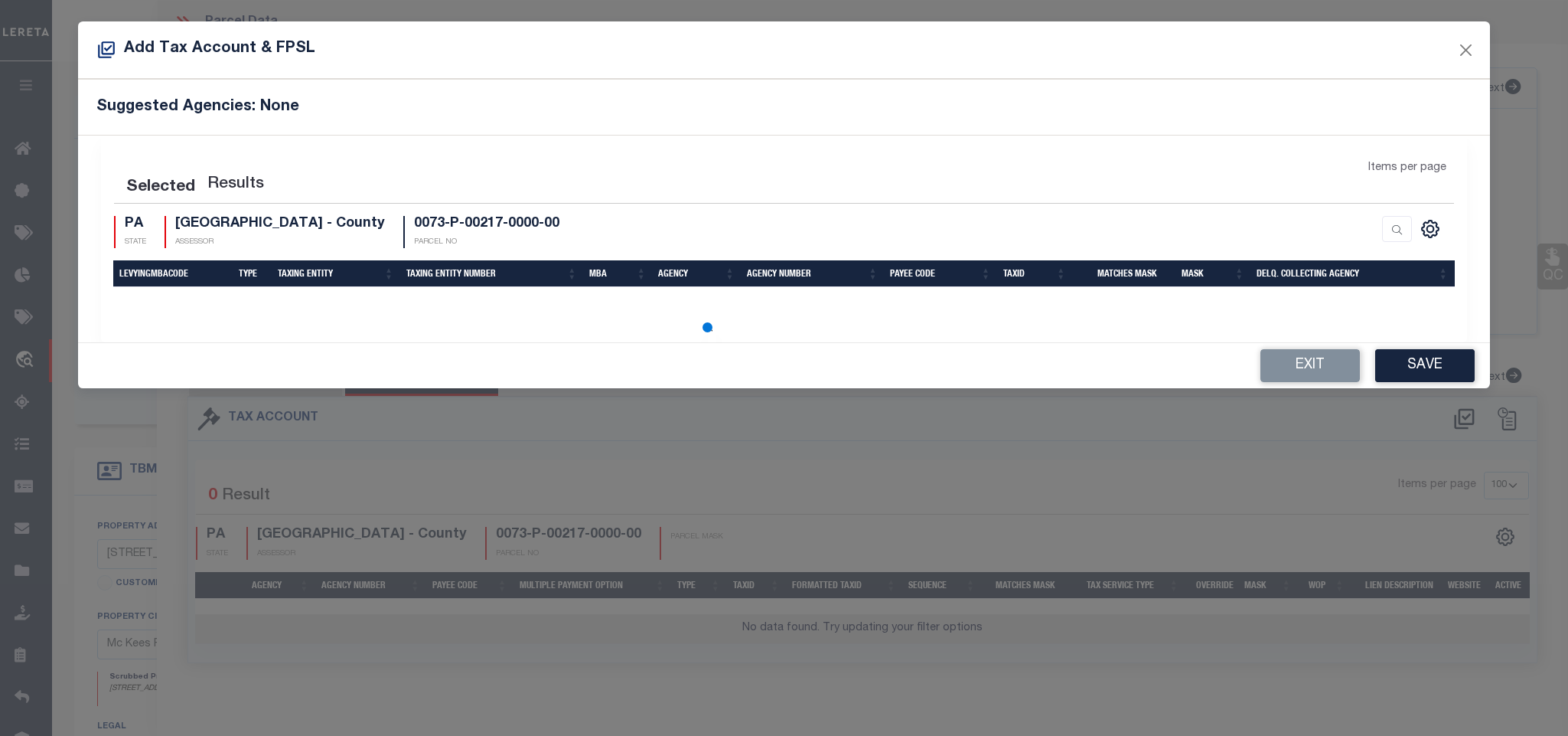
select select "100"
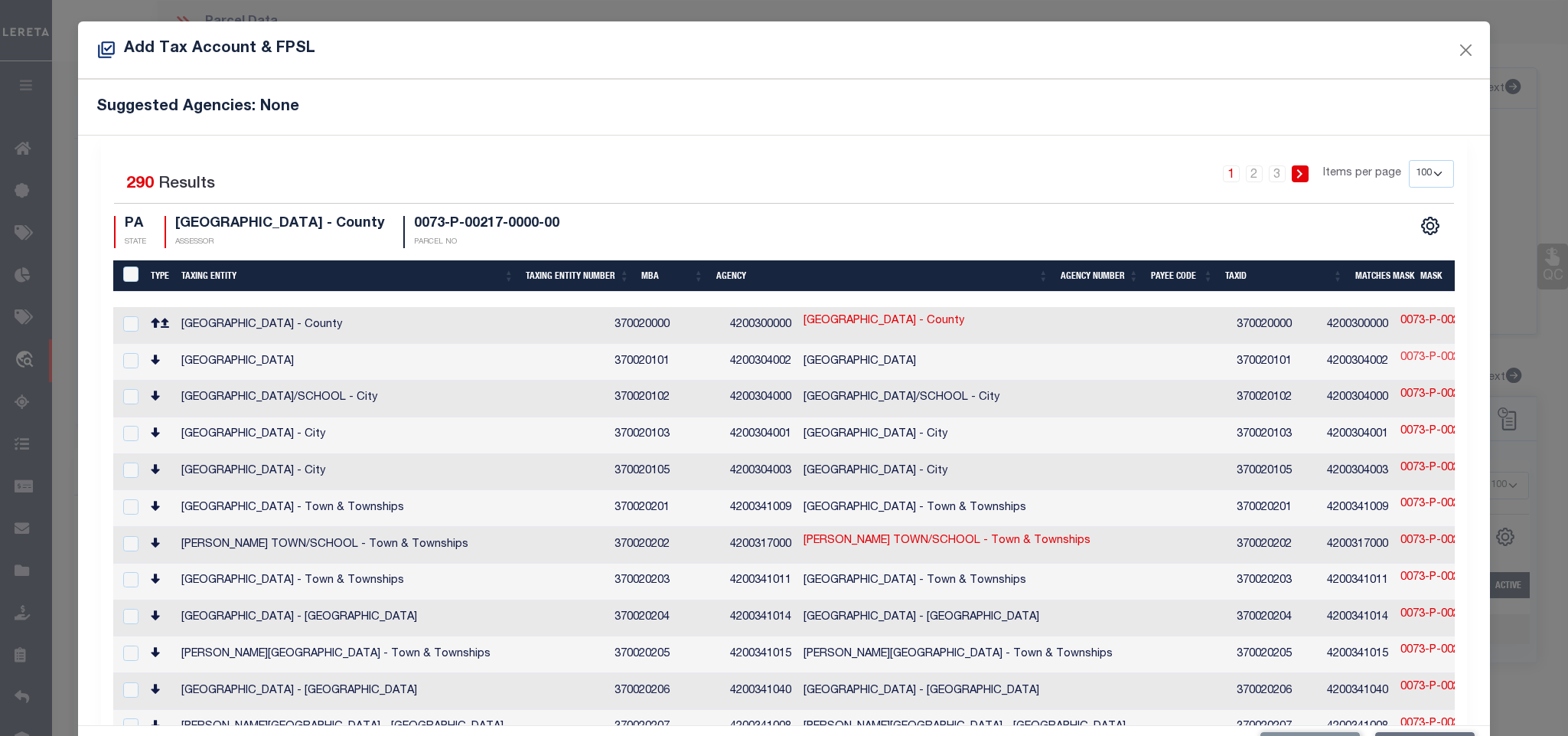
drag, startPoint x: 1308, startPoint y: 327, endPoint x: 1321, endPoint y: 349, distance: 25.6
click at [1400, 327] on link "0073-P-00217-0000-00" at bounding box center [1459, 322] width 117 height 17
type input "0073-P-00217-0000-00"
type textarea "$$$$$$$%$$$$$&&&&$&"
checkbox input "true"
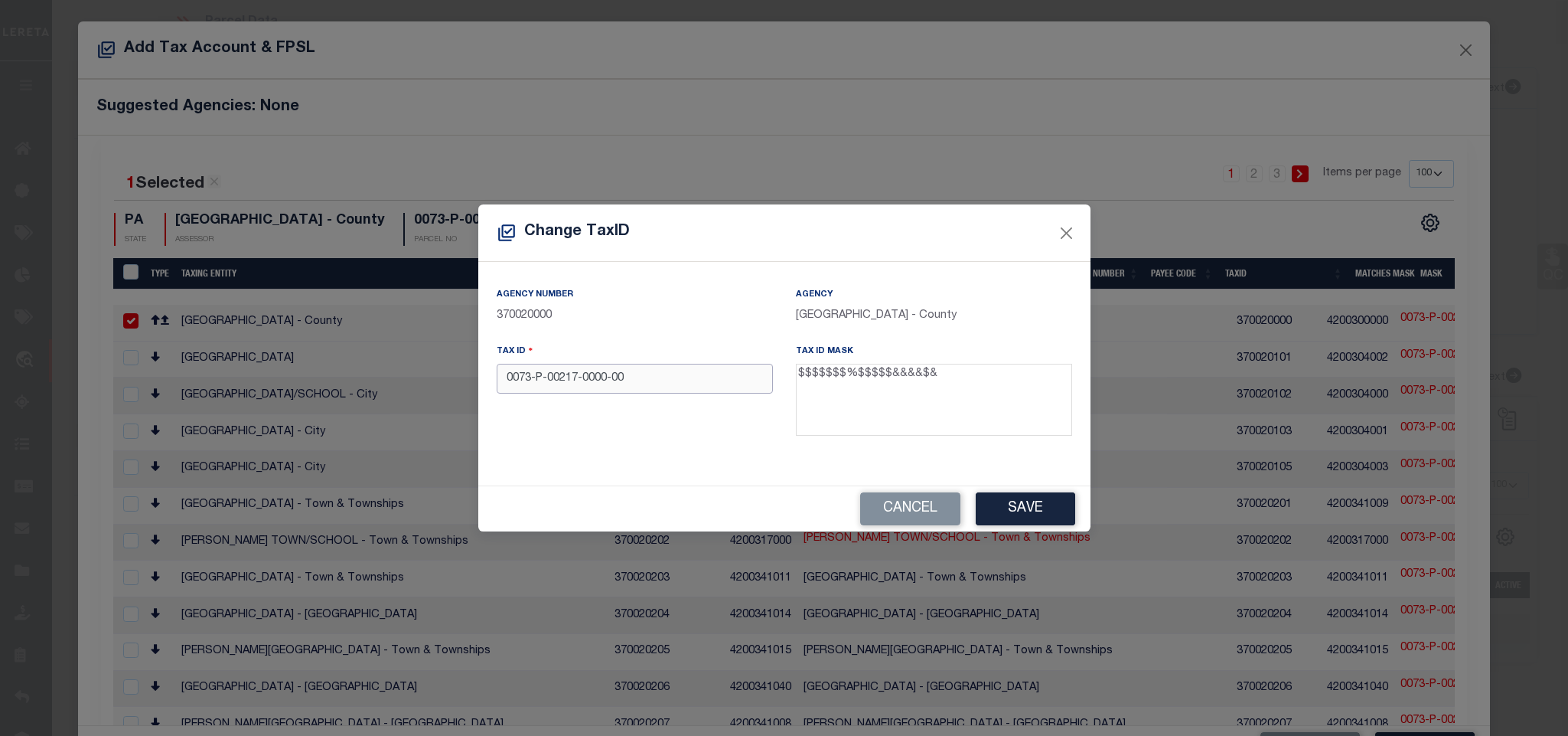
click at [638, 378] on input "0073-P-00217-0000-00" at bounding box center [635, 378] width 276 height 30
paste input "[PERSON_NAME]"
click at [923, 515] on button "Cancel" at bounding box center [910, 508] width 100 height 33
type input "0073-P-00217-0000-00"
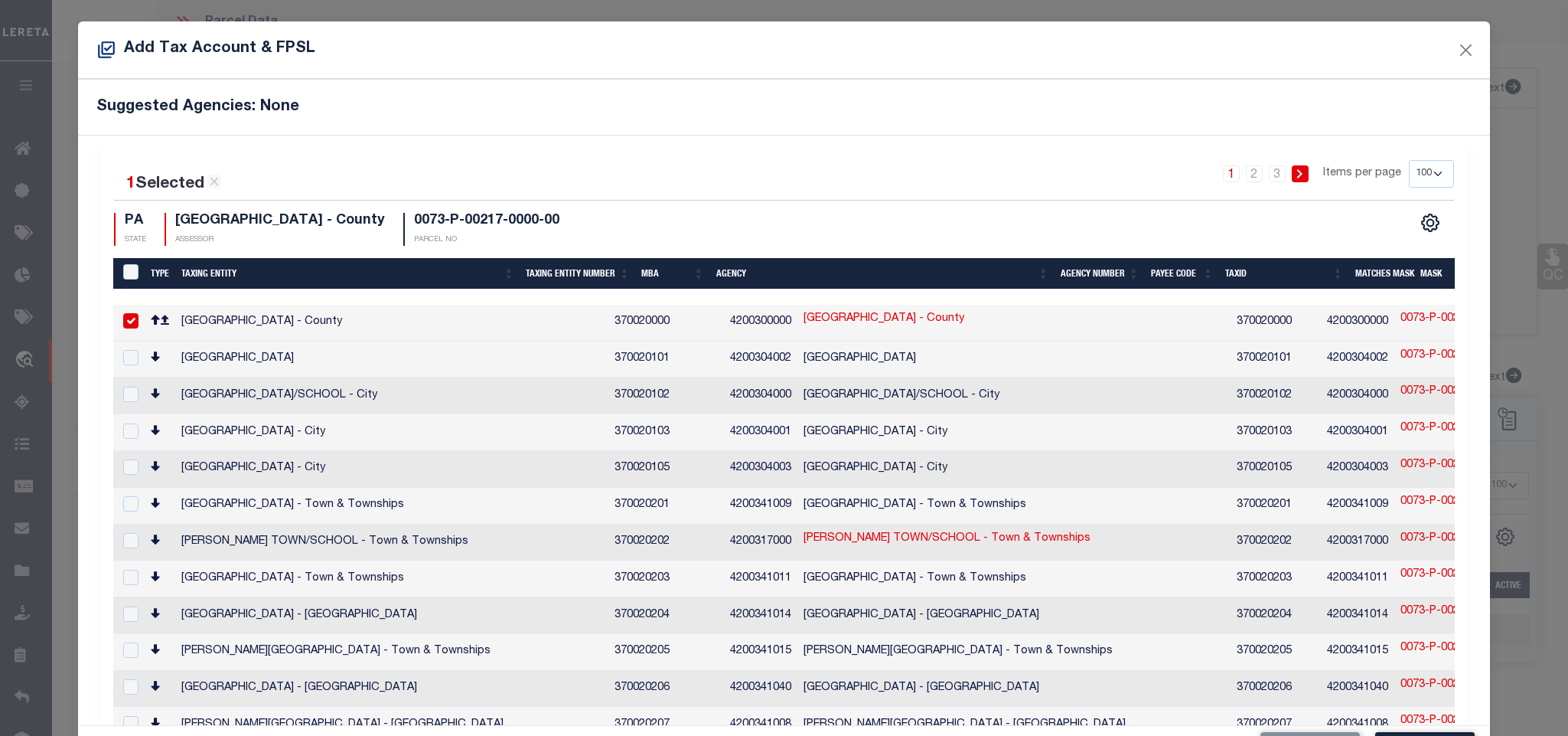
click at [1321, 310] on td "4200300000" at bounding box center [1358, 323] width 73 height 37
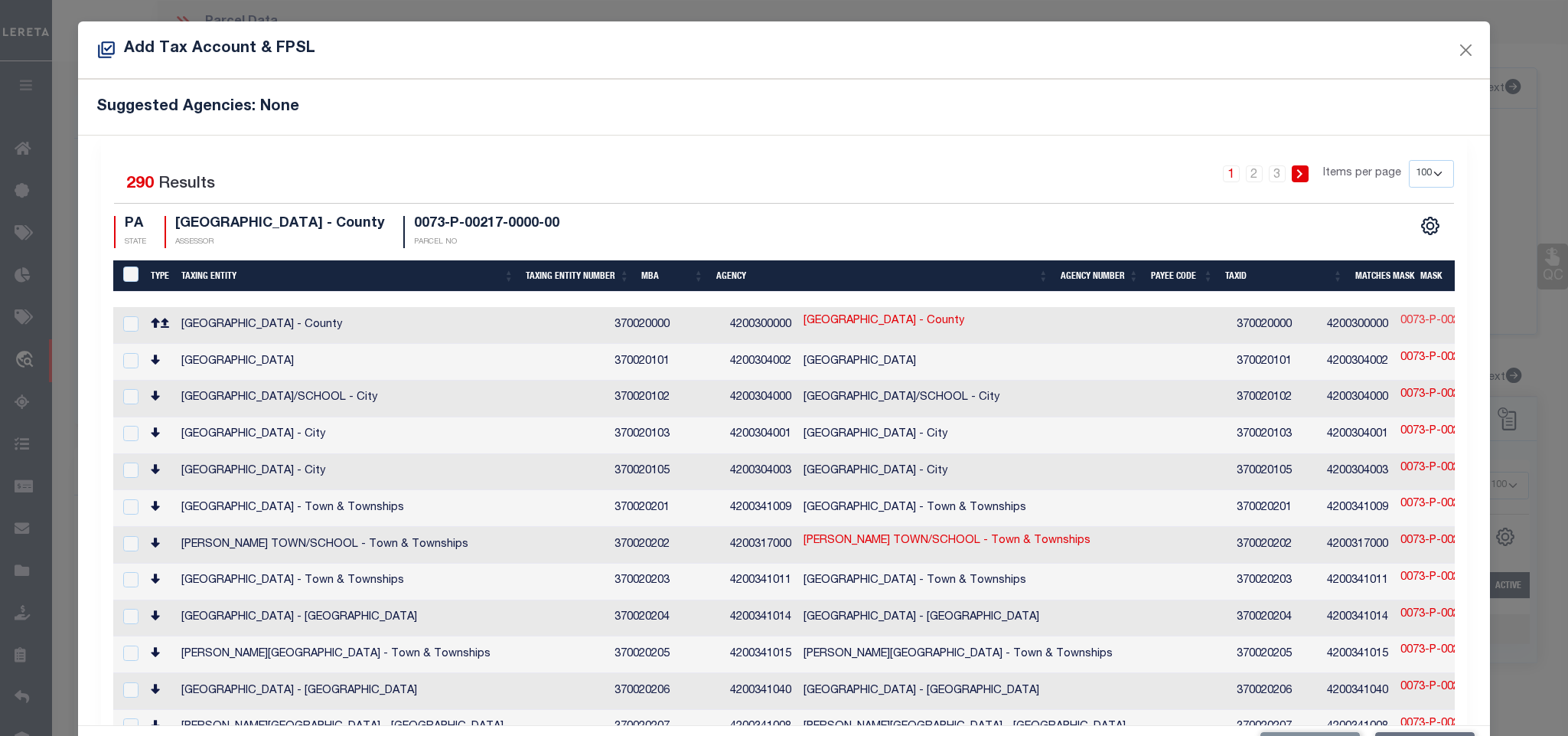
click at [1400, 319] on link "0073-P-00217-0000-00" at bounding box center [1459, 322] width 117 height 17
checkbox input "true"
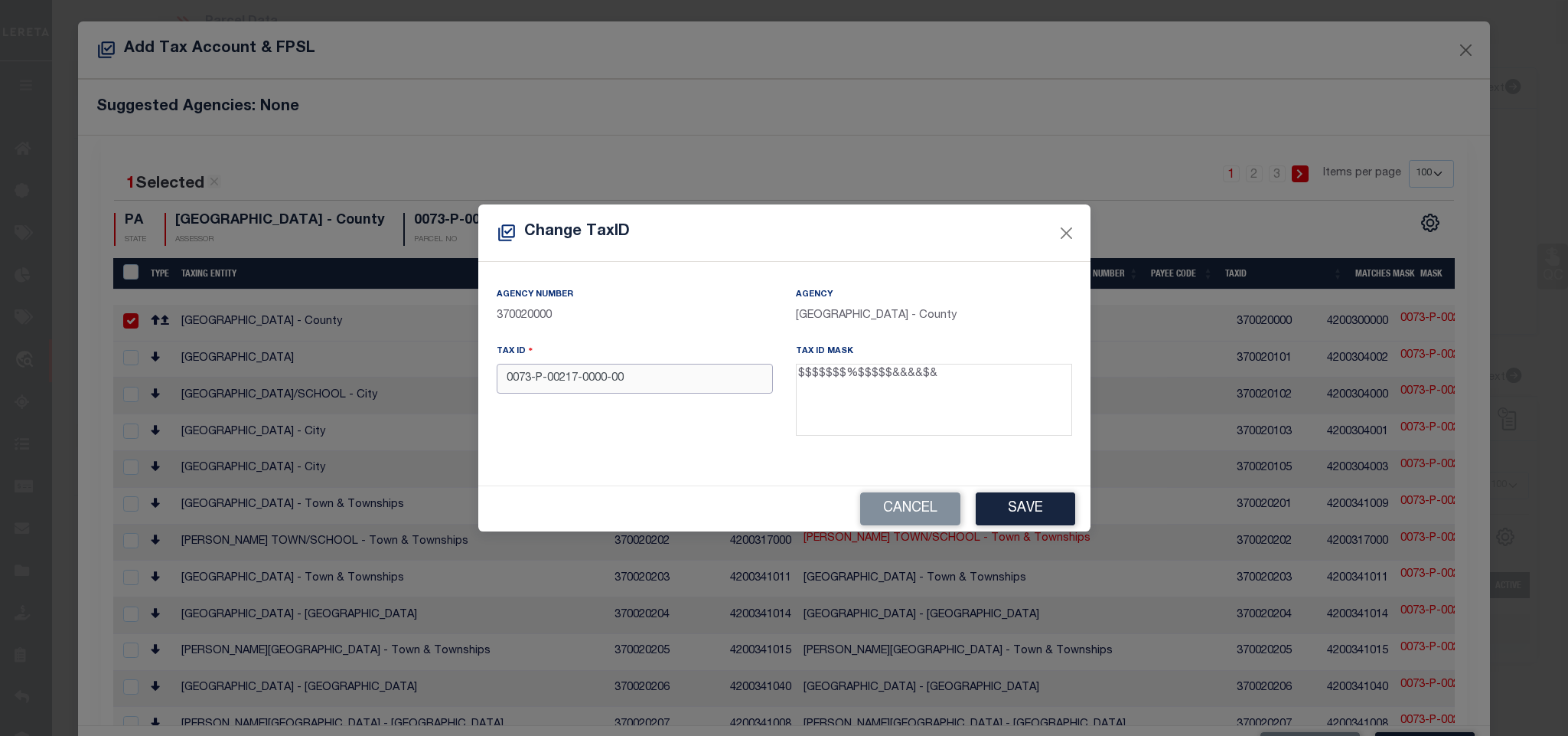
click at [691, 381] on input "0073-P-00217-0000-00" at bounding box center [635, 378] width 276 height 30
type input "9490073P00217000000"
click at [1017, 499] on button "Save" at bounding box center [1025, 508] width 99 height 33
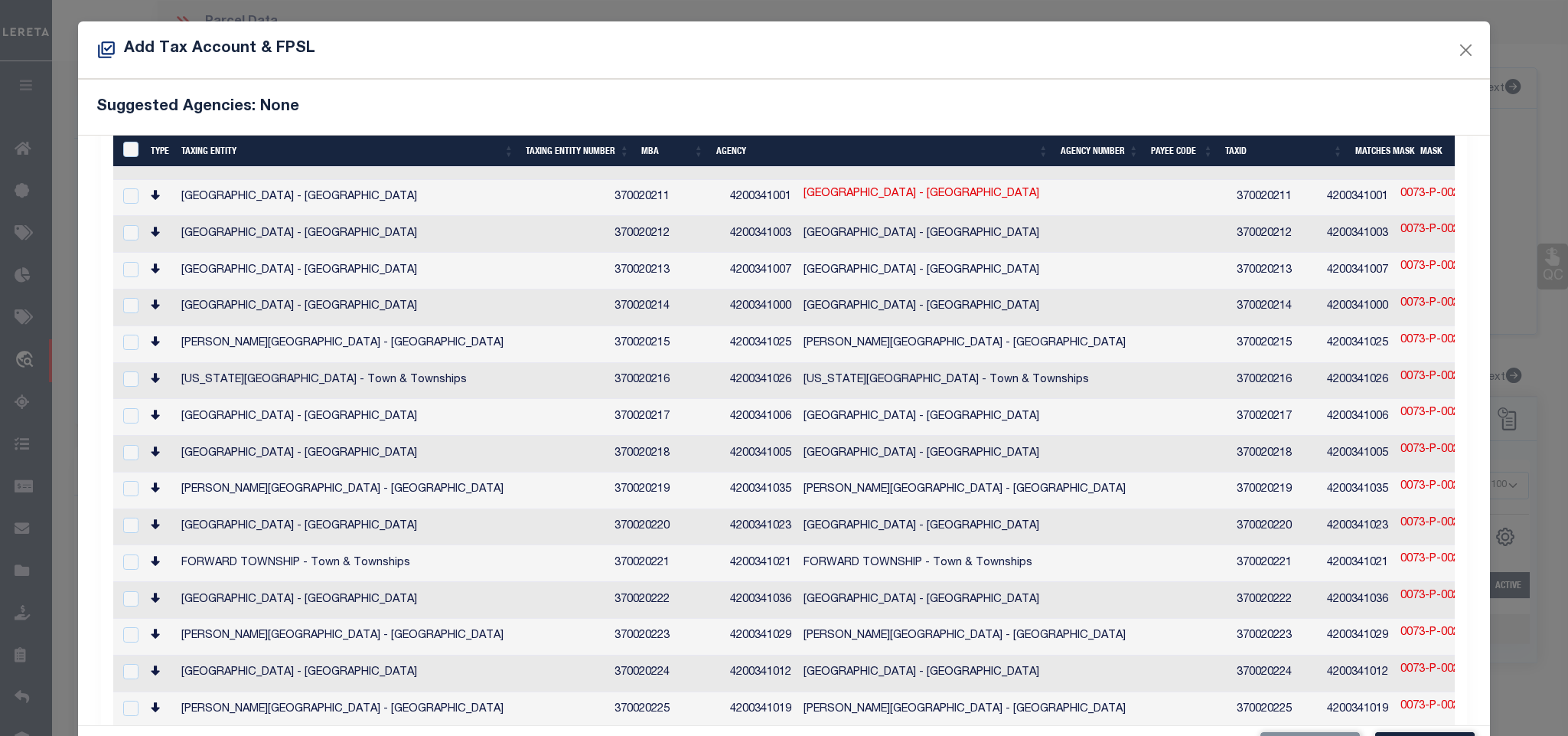
scroll to position [689, 0]
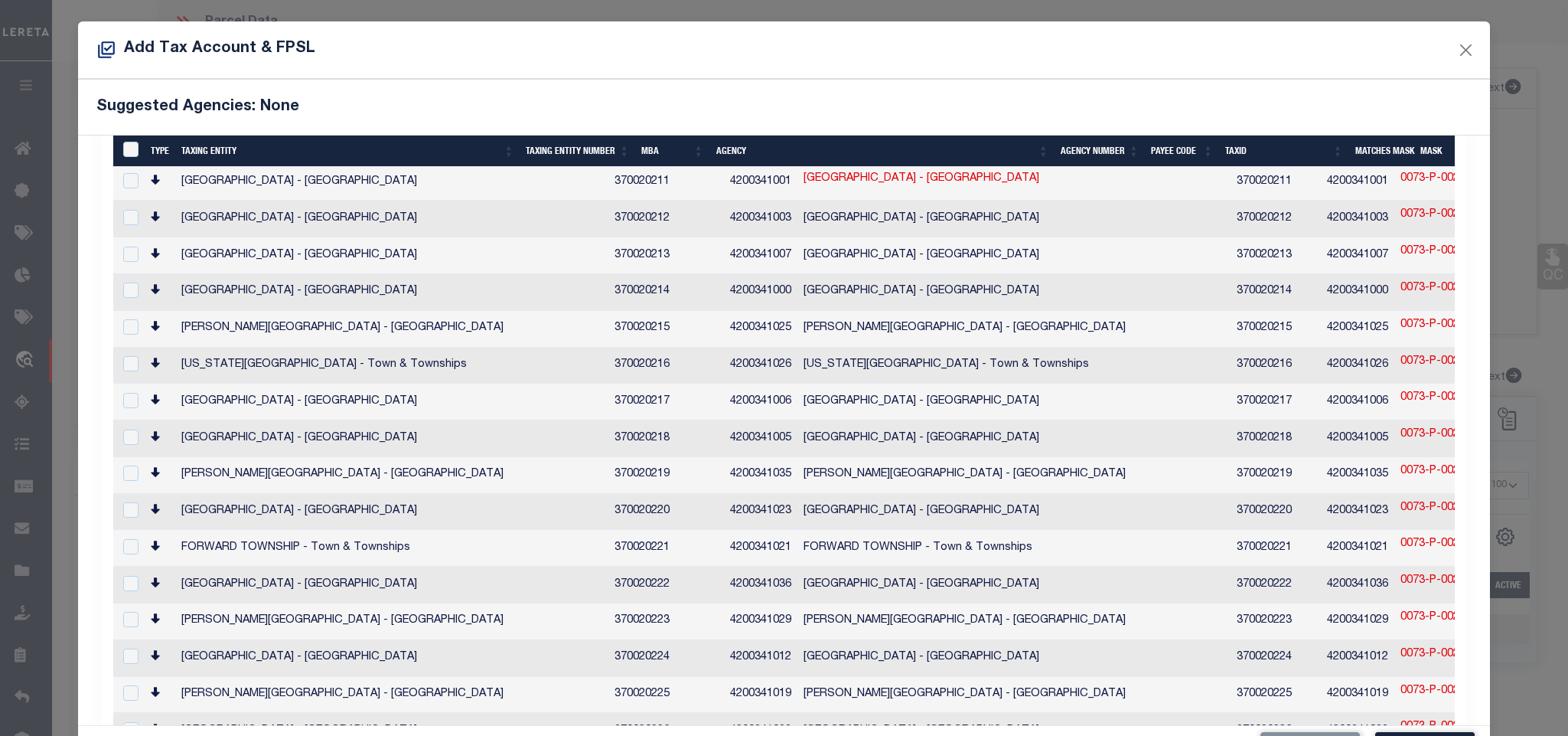
click at [613, 92] on div "Suggested Agencies: None" at bounding box center [783, 106] width 1411 height 56
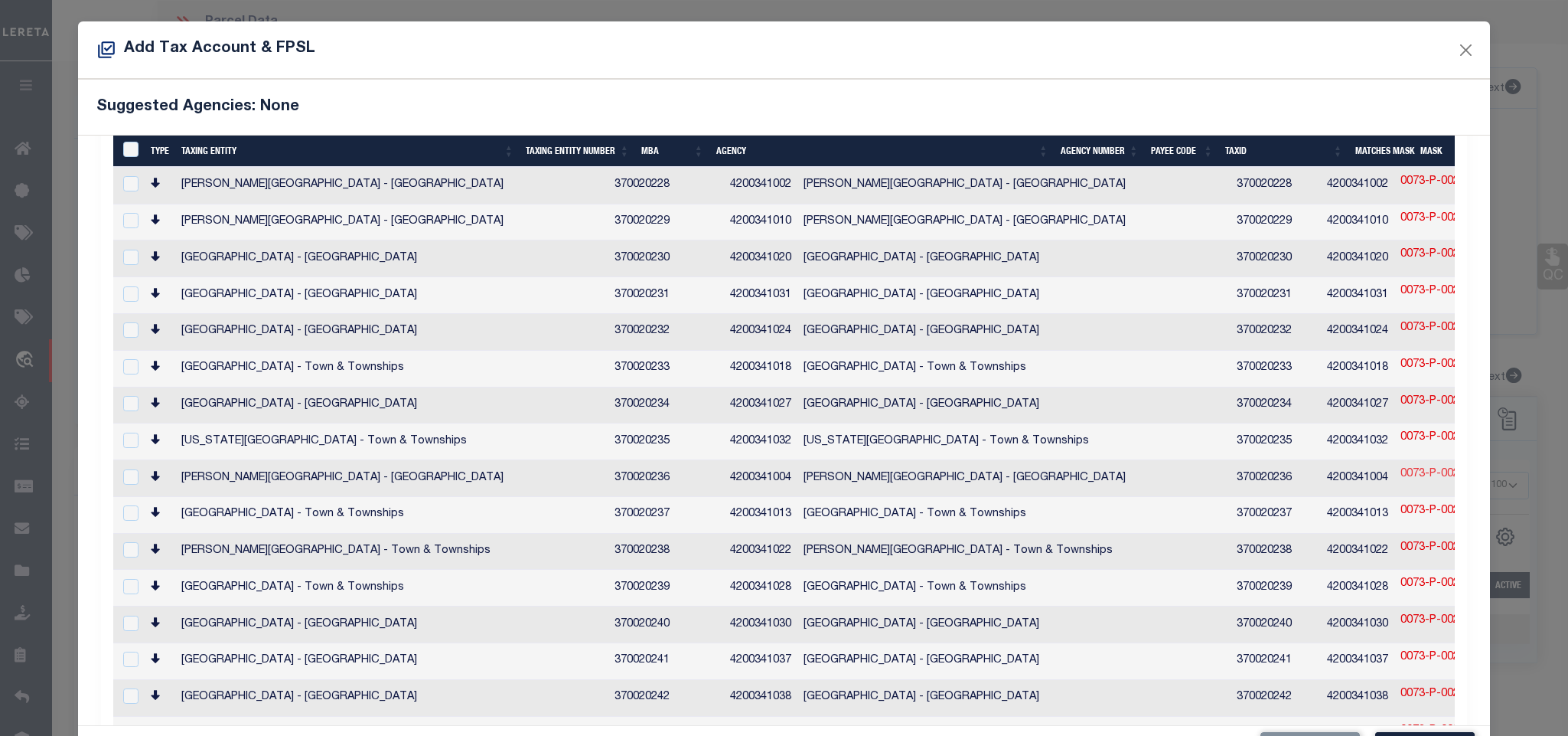
click at [1400, 466] on link "0073-P-00217-0000-00" at bounding box center [1459, 475] width 117 height 17
type textarea "949$$$$%$$$$$&&&&$&"
checkbox input "true"
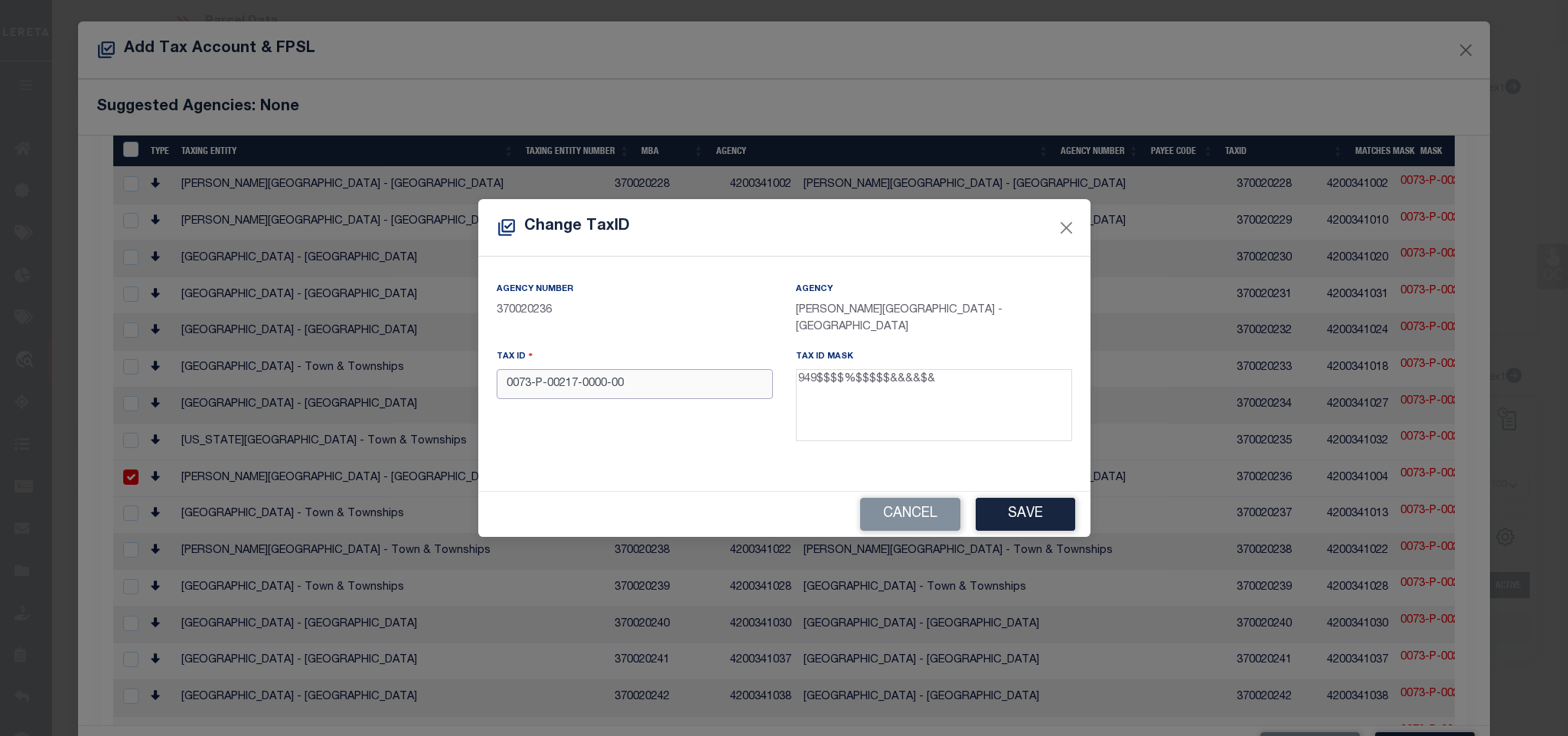
click at [693, 378] on input "0073-P-00217-0000-00" at bounding box center [635, 384] width 276 height 30
type input "9490073P00217000000"
click at [988, 498] on button "Save" at bounding box center [1025, 514] width 99 height 33
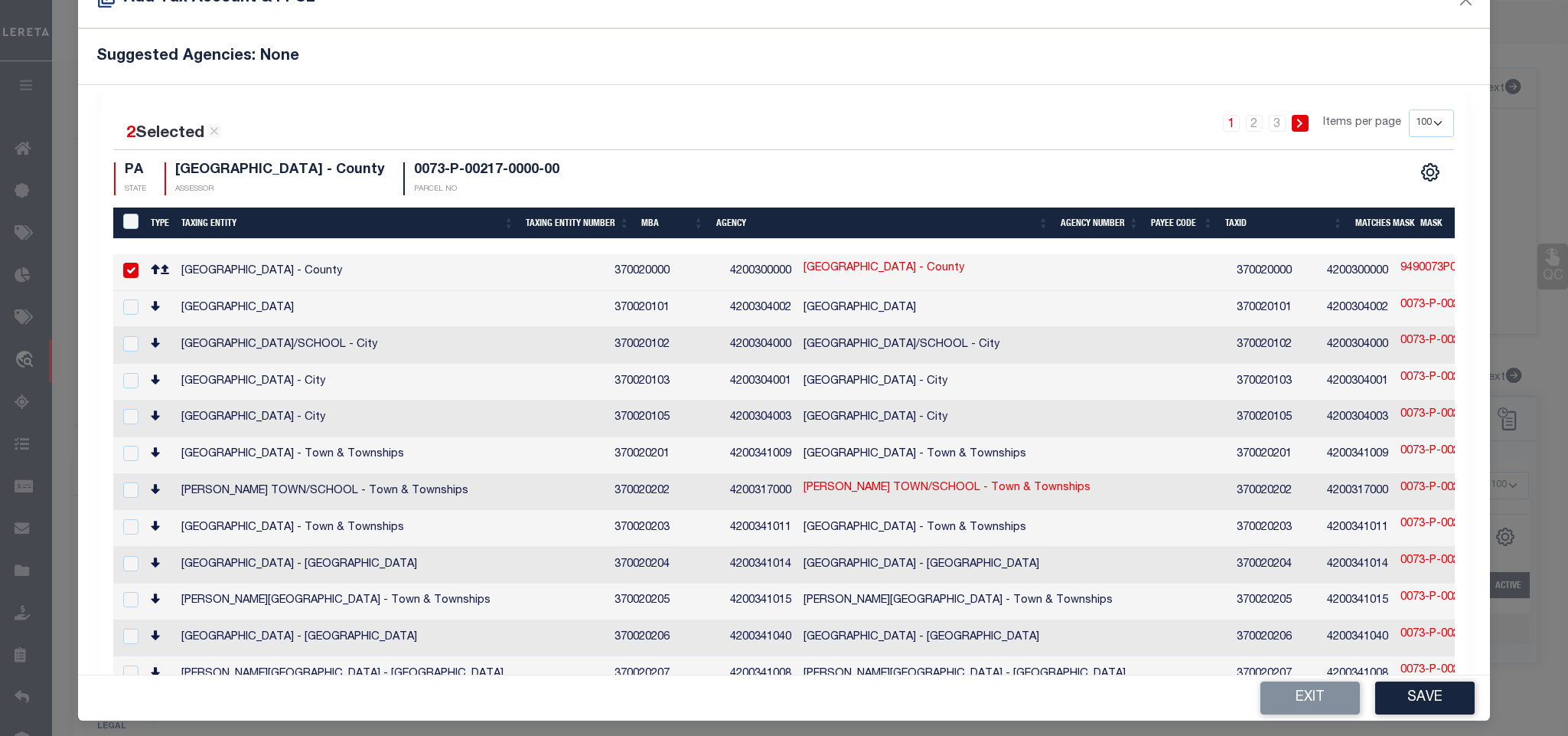
scroll to position [58, 0]
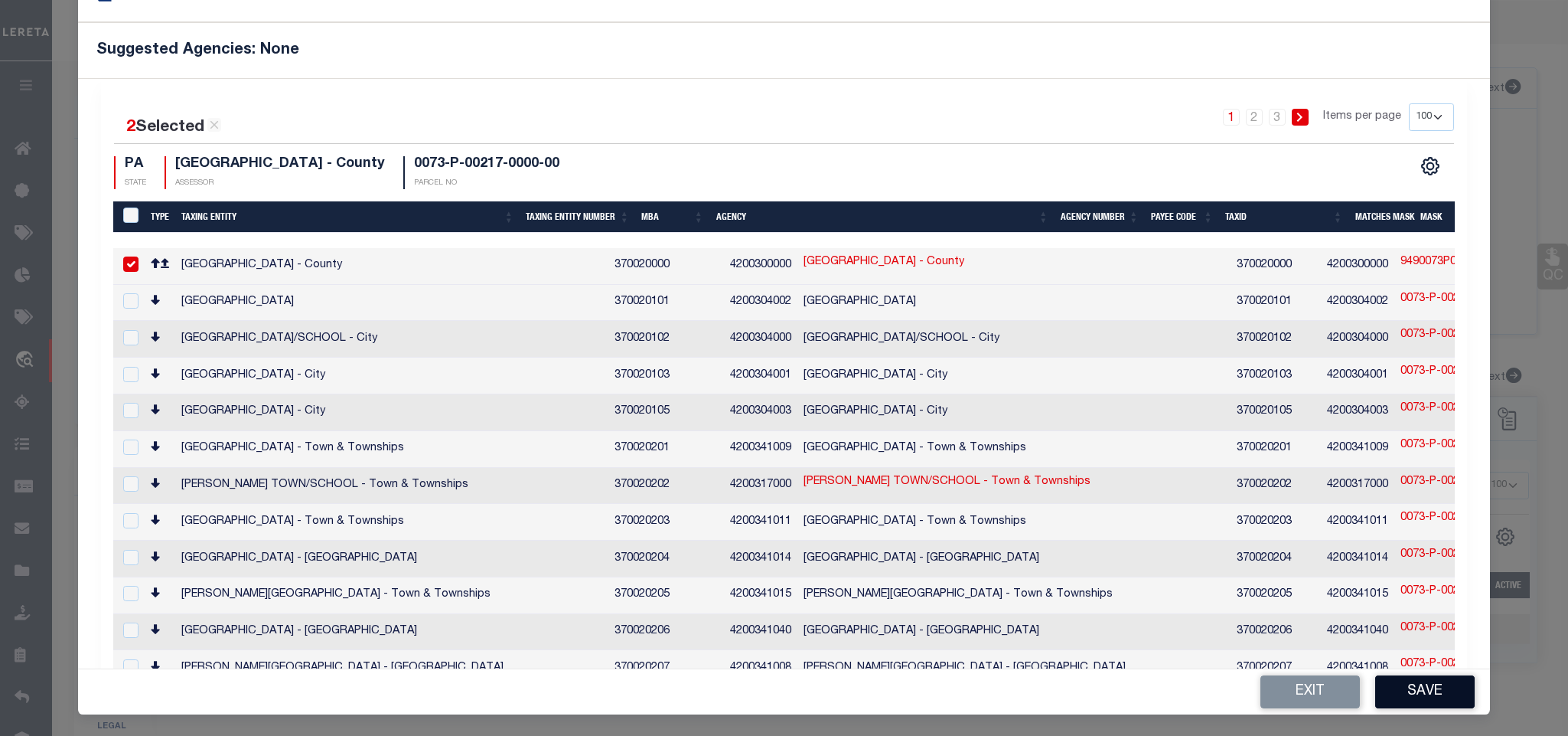
click at [1451, 690] on button "Save" at bounding box center [1424, 691] width 99 height 33
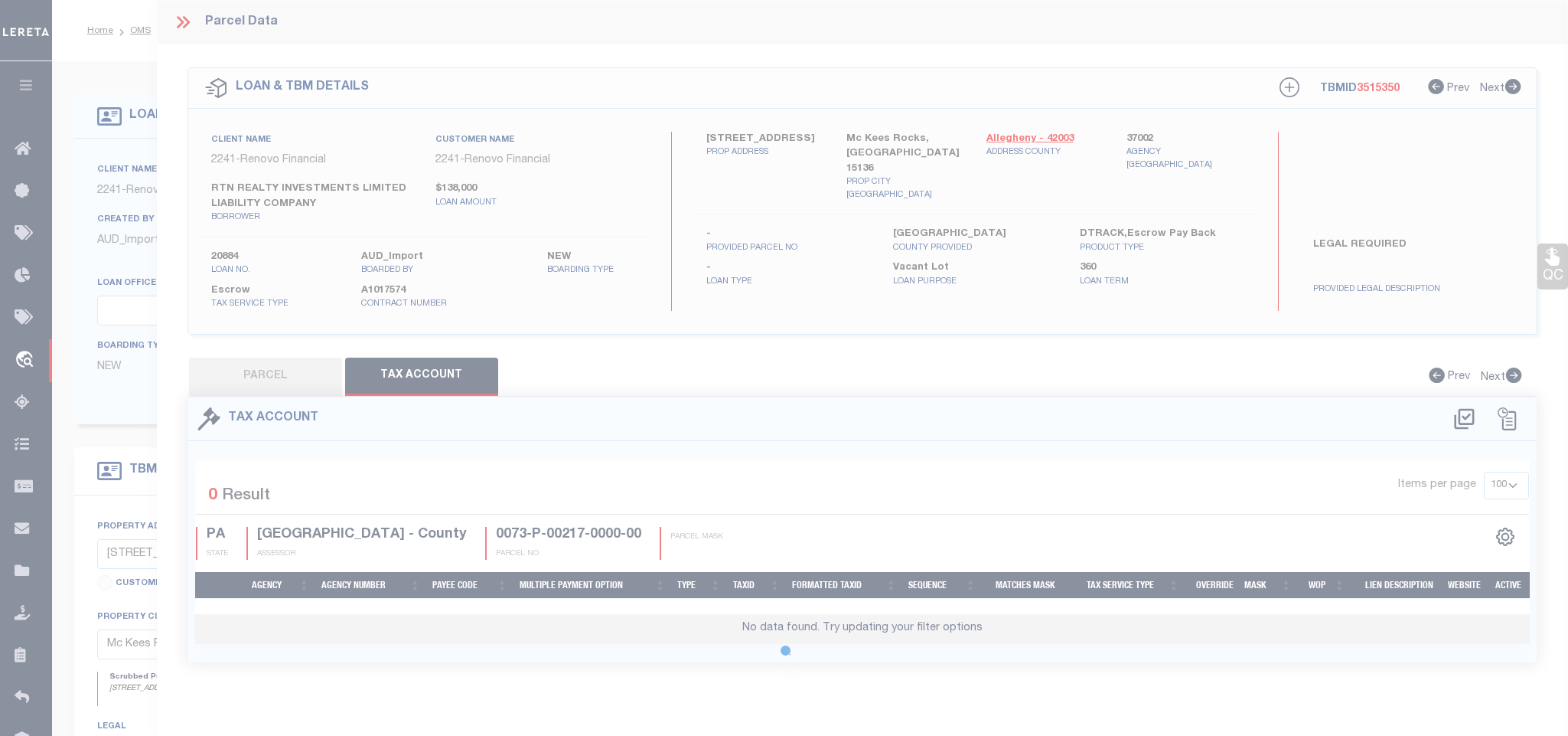
scroll to position [0, 0]
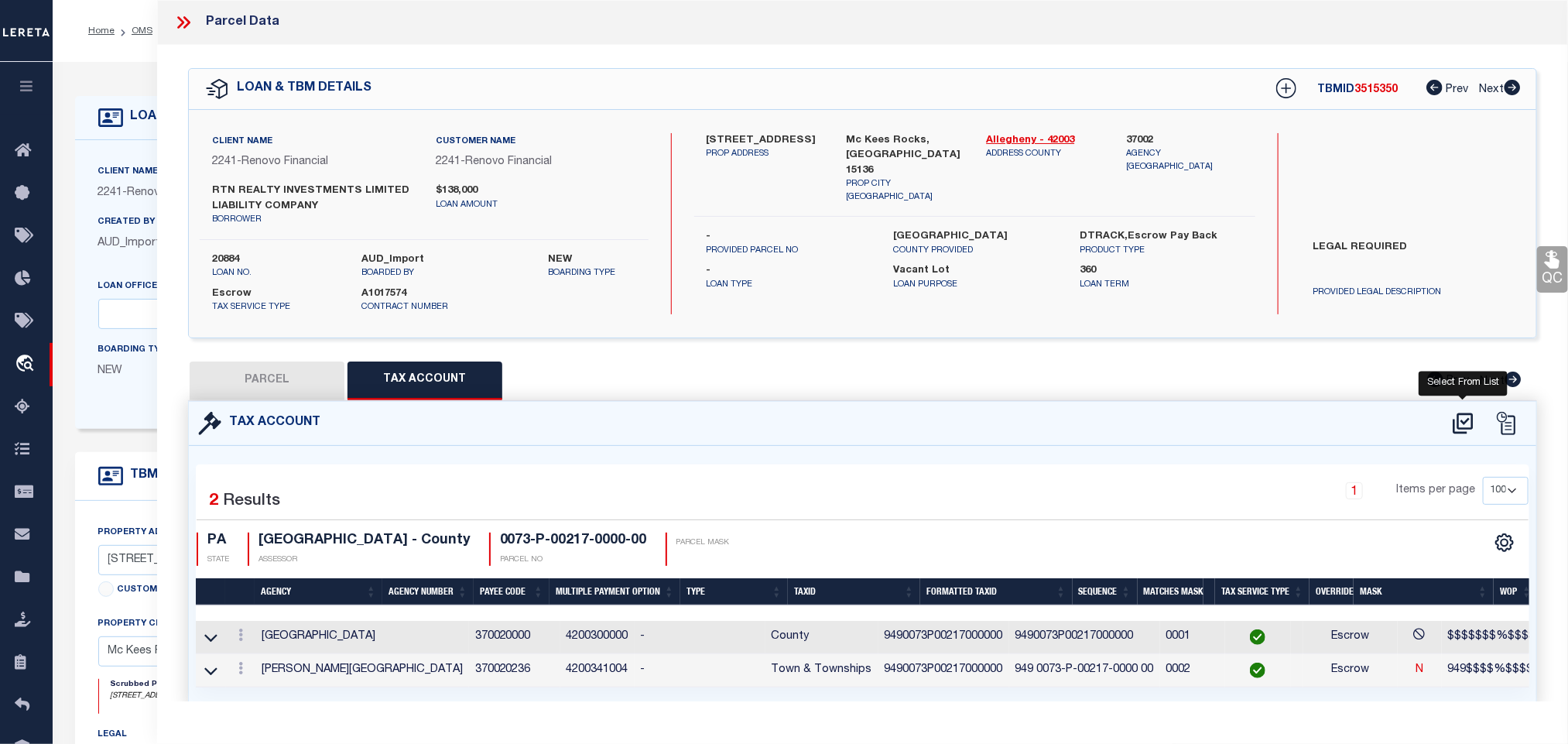
click at [1466, 423] on icon at bounding box center [1462, 423] width 20 height 21
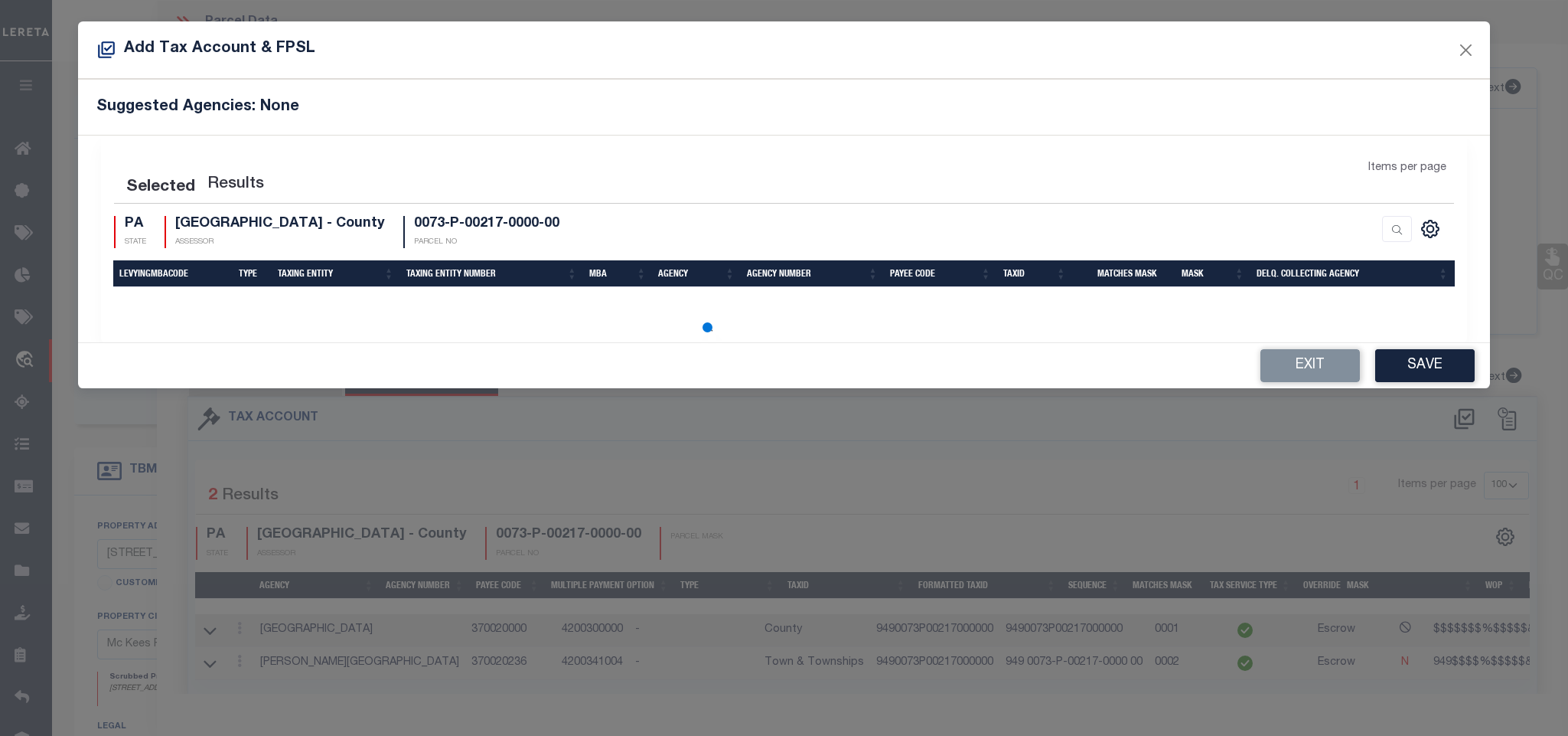
select select "100"
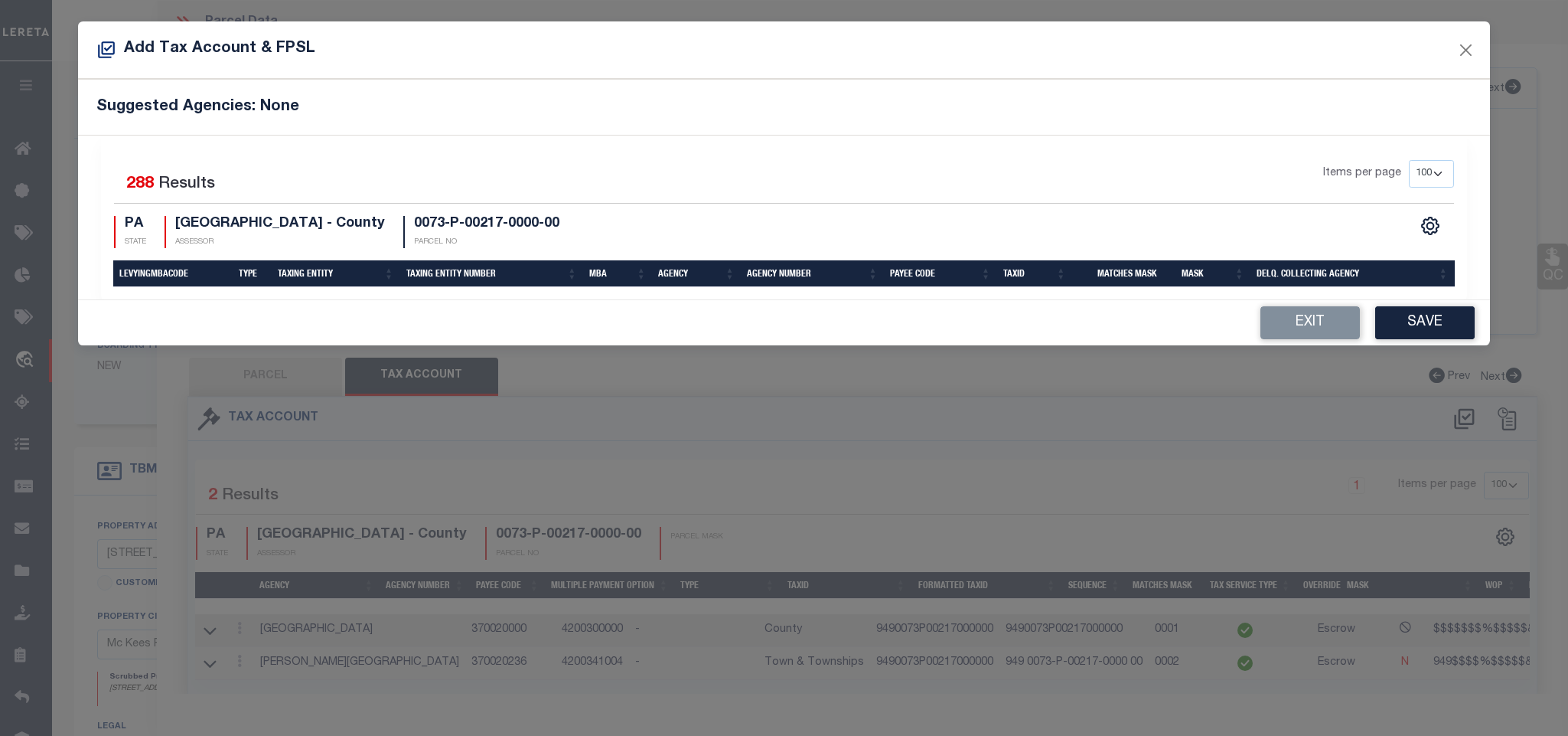
select select "100"
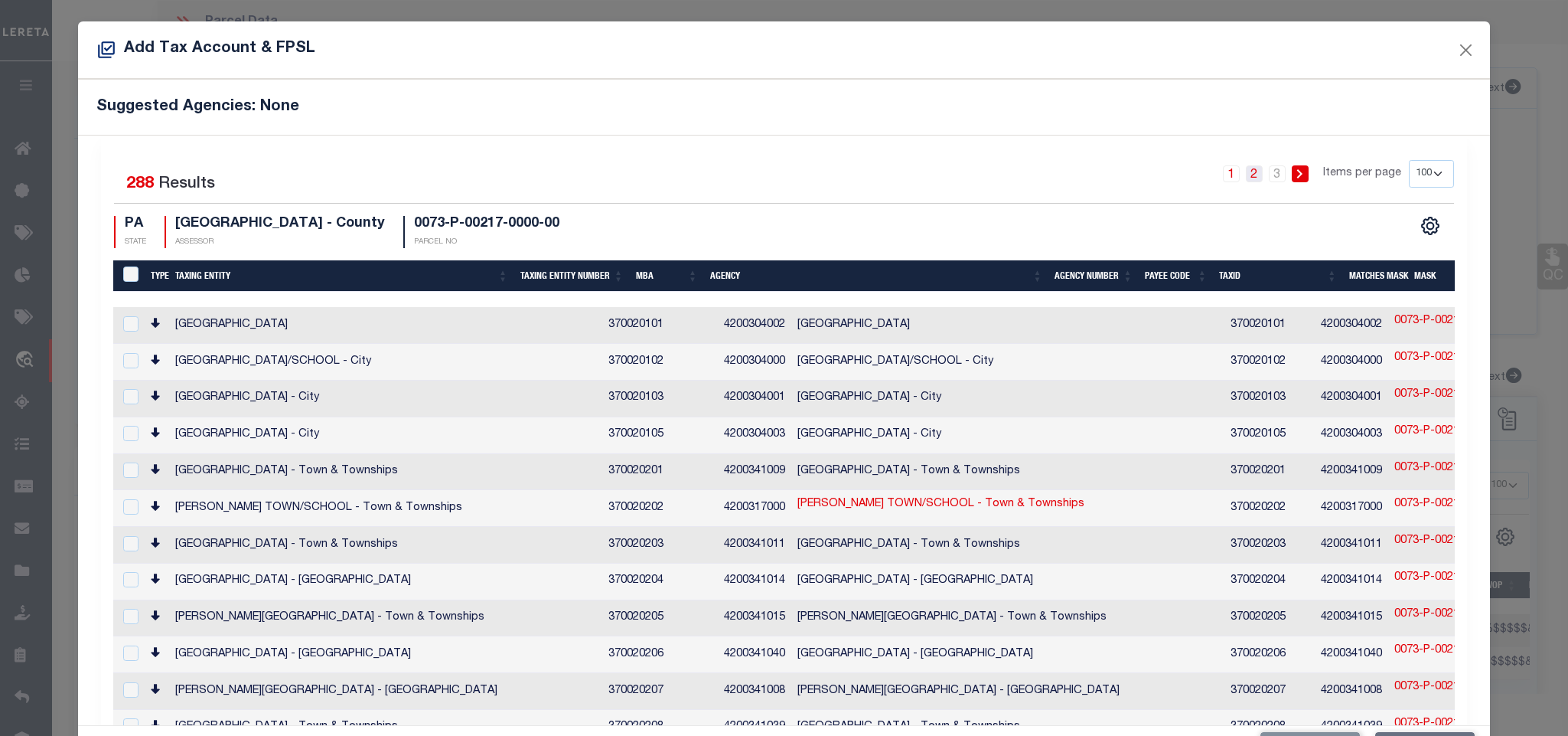
click at [1246, 175] on link "2" at bounding box center [1254, 174] width 17 height 17
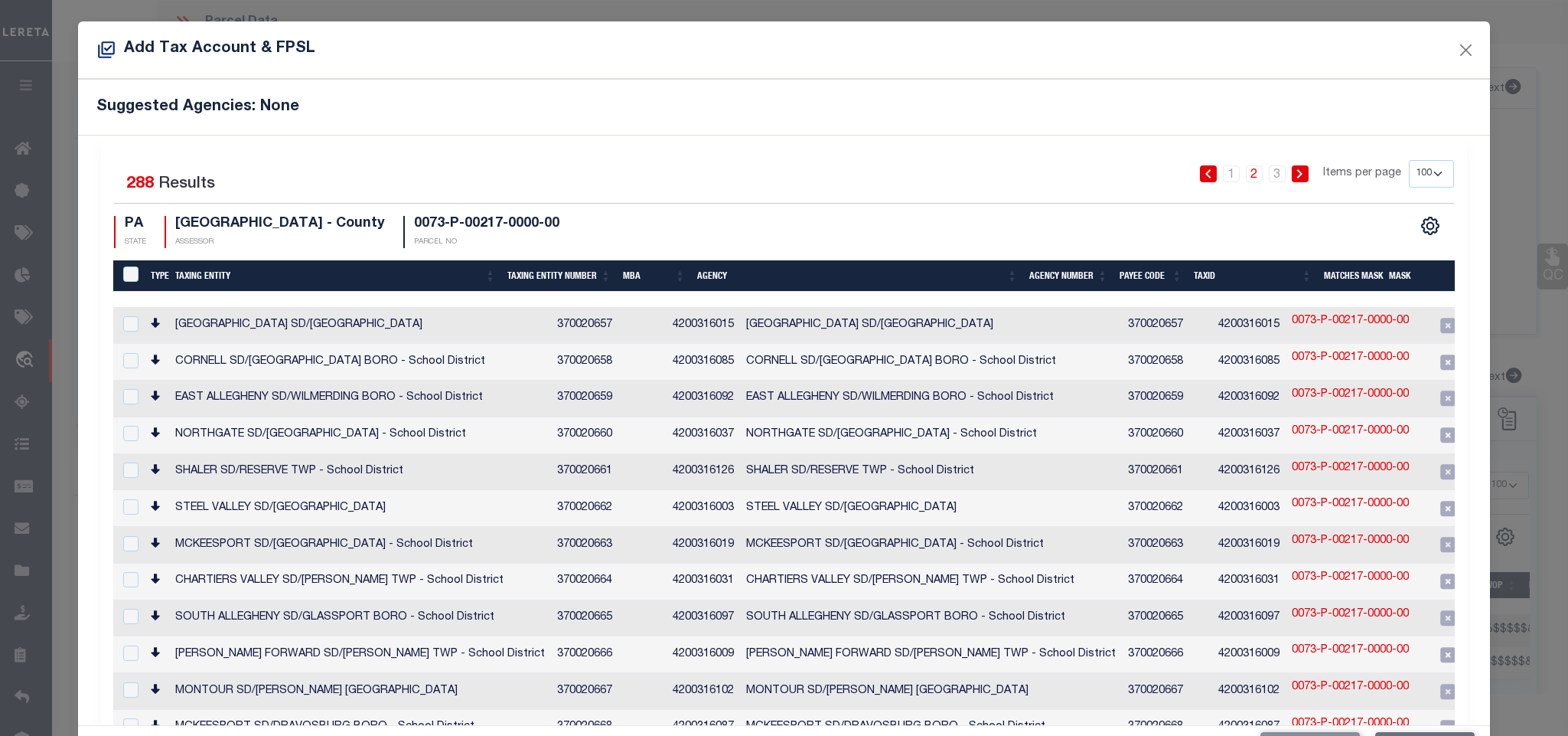
scroll to position [1170, 0]
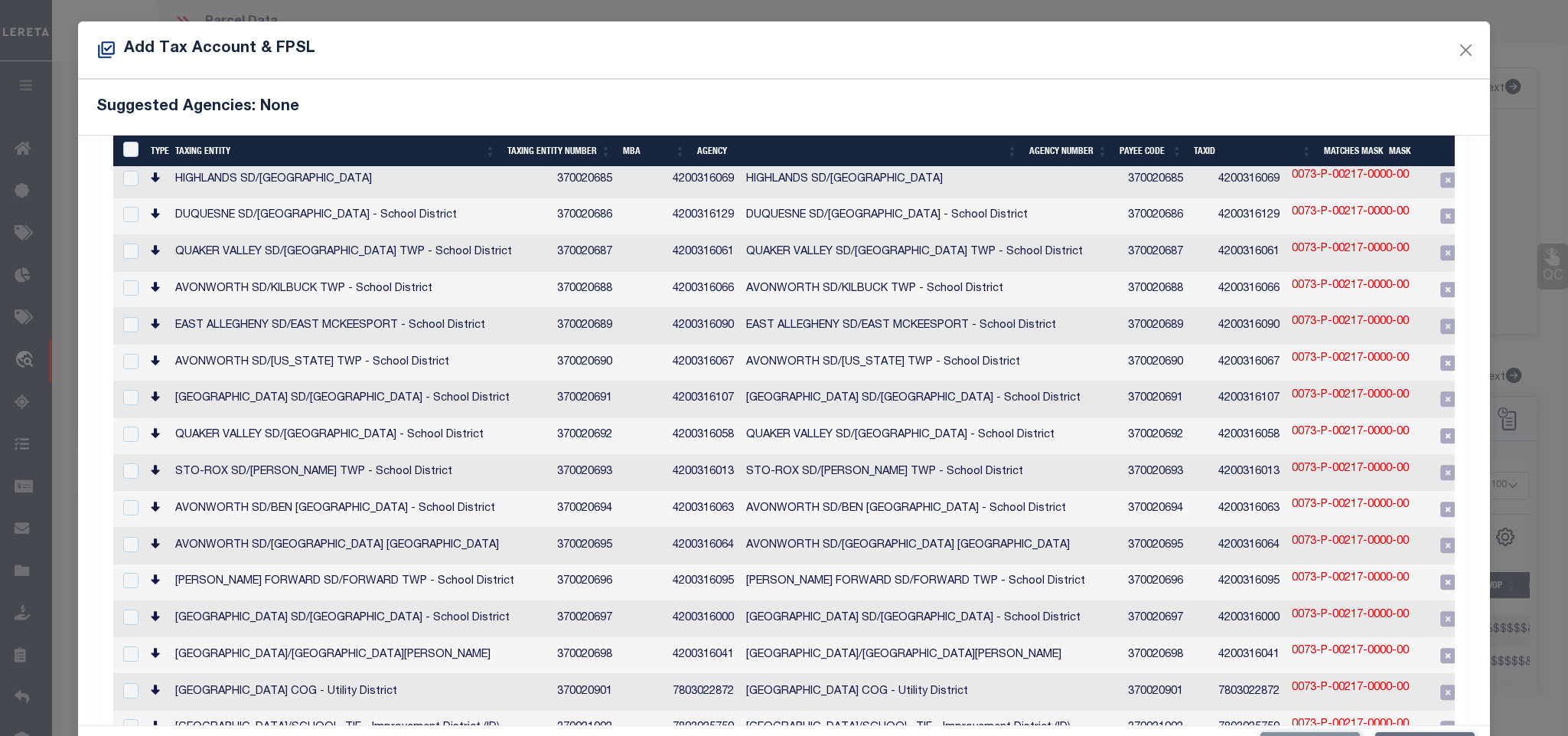
click at [1286, 454] on td "0073-P-00217-0000-00" at bounding box center [1350, 473] width 129 height 37
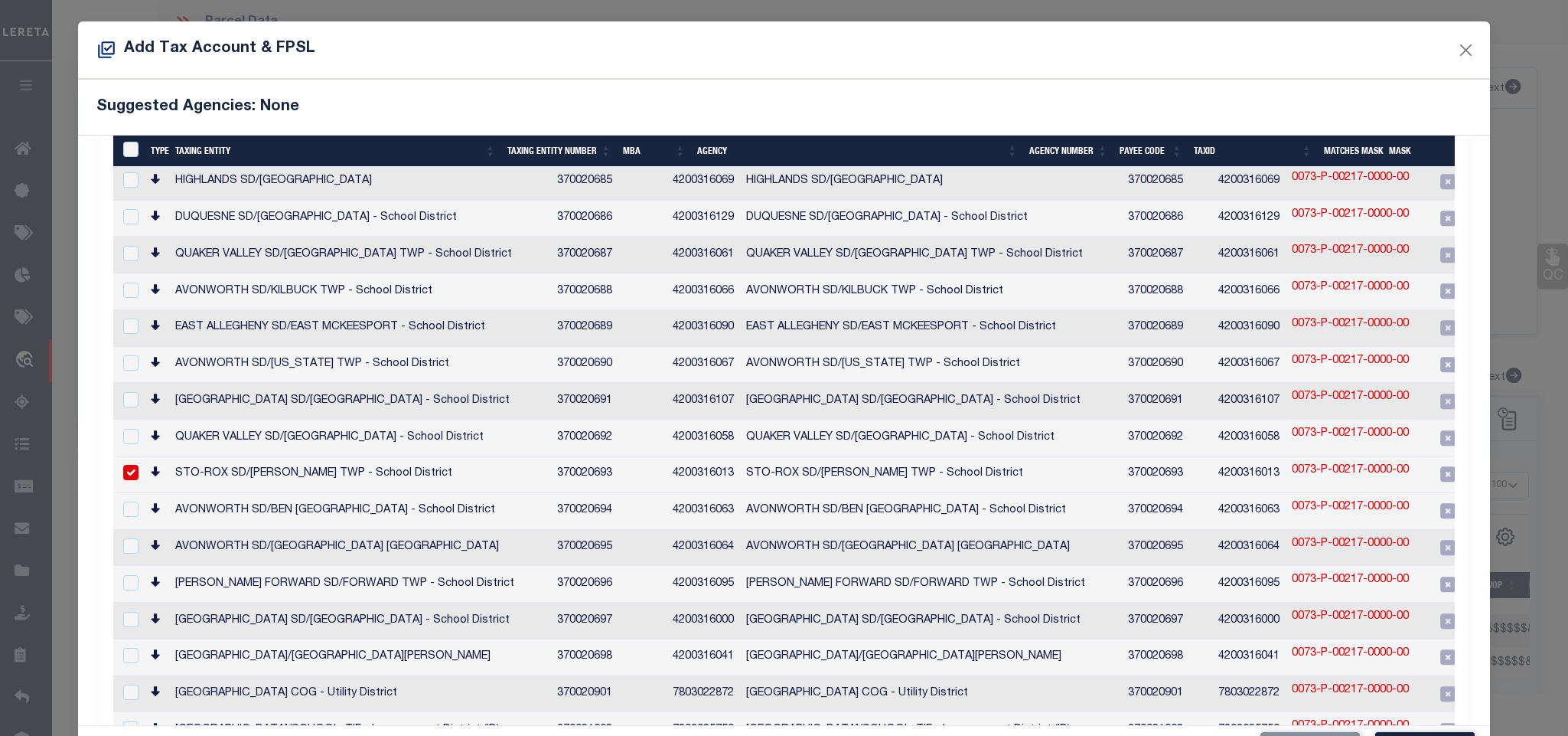
click at [1212, 456] on td "4200316013" at bounding box center [1249, 475] width 73 height 37
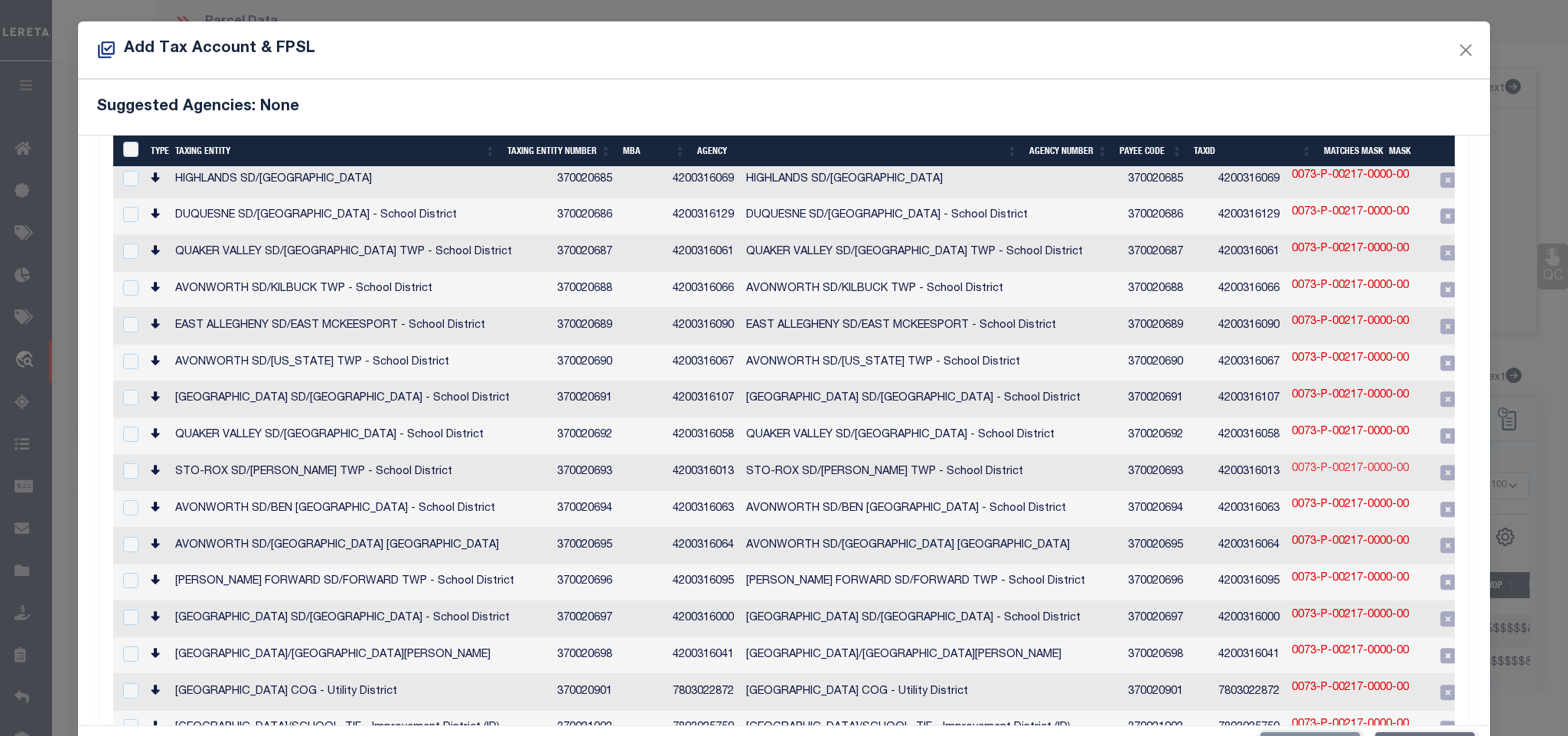
click at [1292, 461] on link "0073-P-00217-0000-00" at bounding box center [1350, 470] width 117 height 17
checkbox input "true"
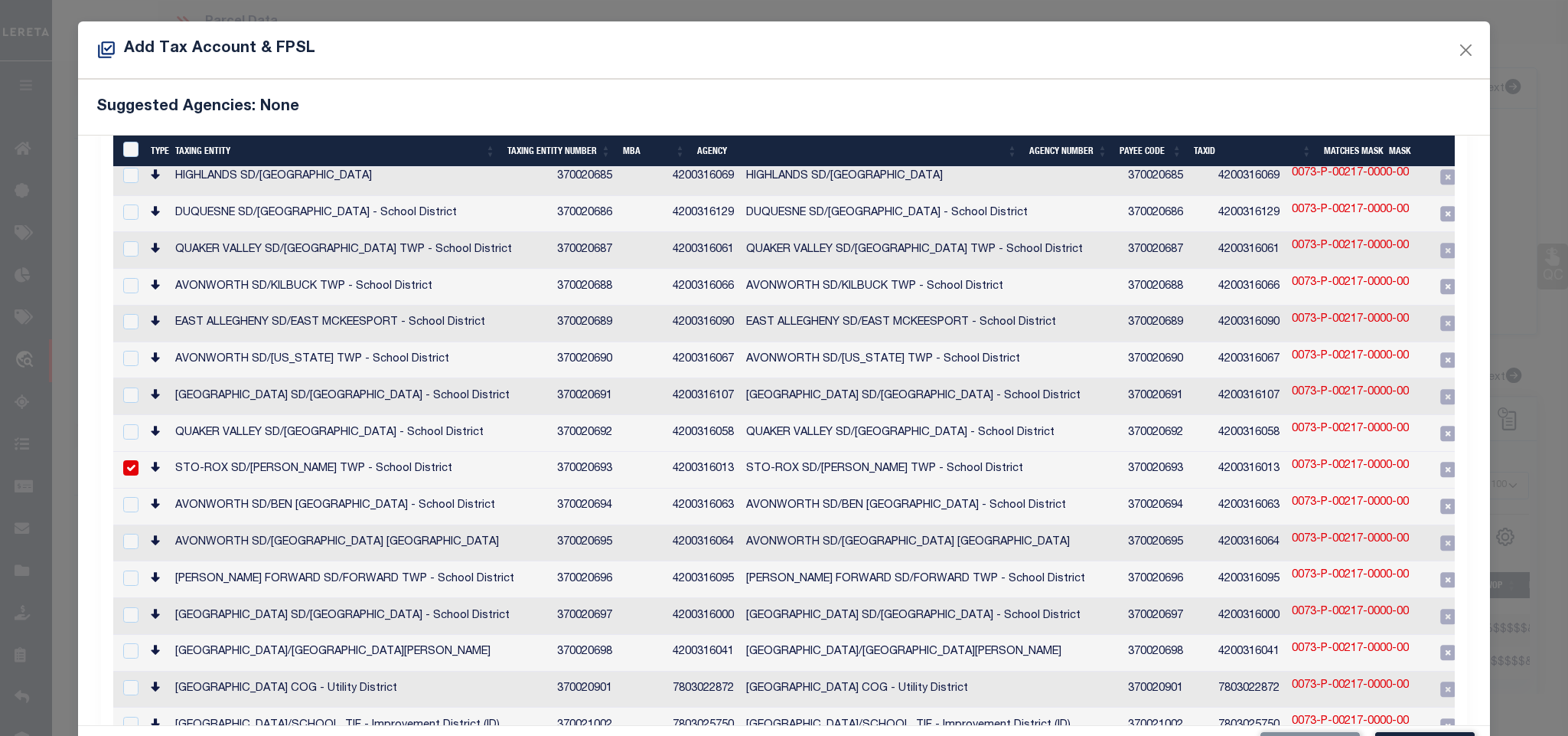
scroll to position [1165, 0]
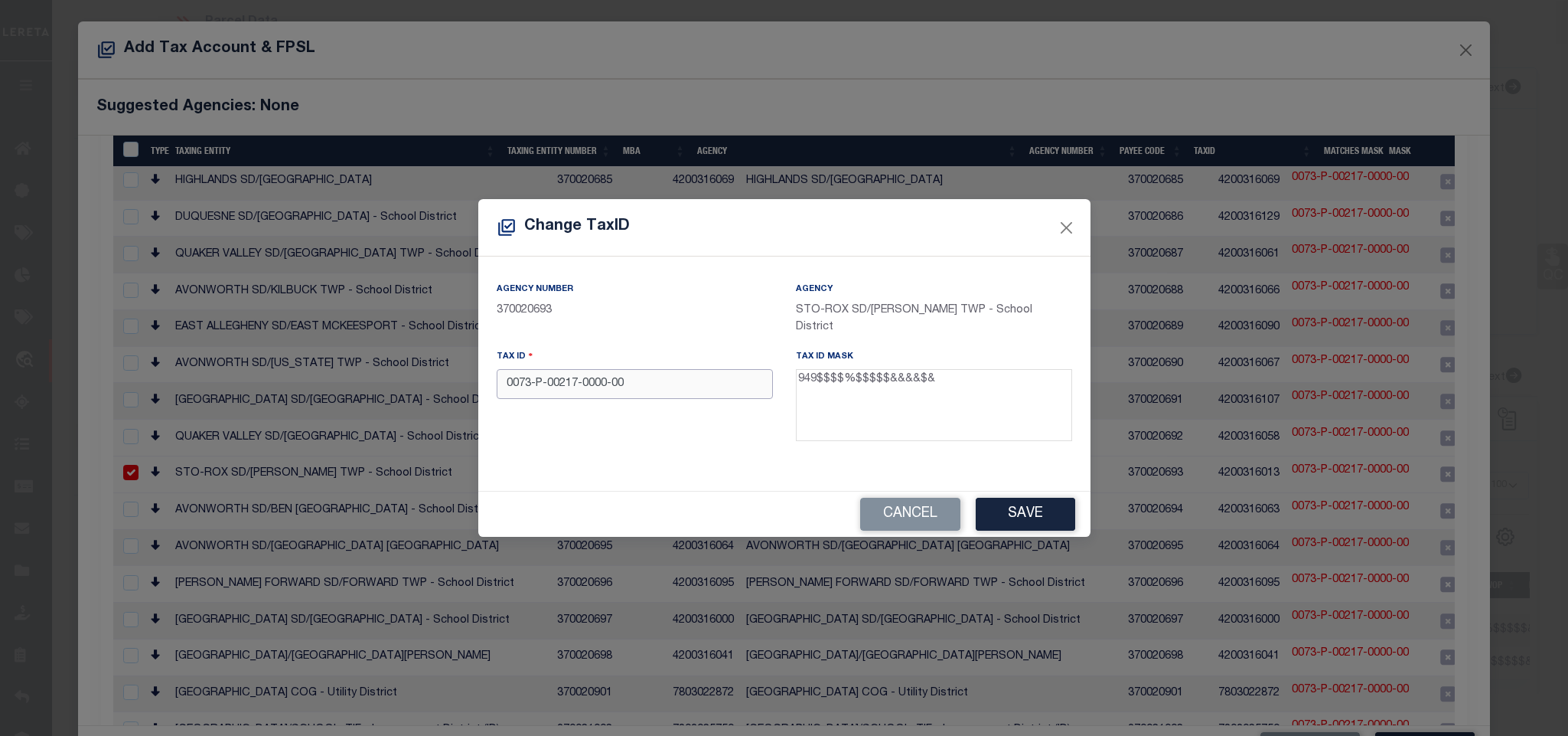
click at [721, 380] on input "0073-P-00217-0000-00" at bounding box center [635, 384] width 276 height 30
paste input "[US_VEHICLE_IDENTIFICATION_NUMBER]"
type input "9490073P00217000000"
click at [1080, 512] on div "Cancel Save" at bounding box center [784, 514] width 612 height 45
click at [1055, 517] on button "Save" at bounding box center [1025, 514] width 99 height 33
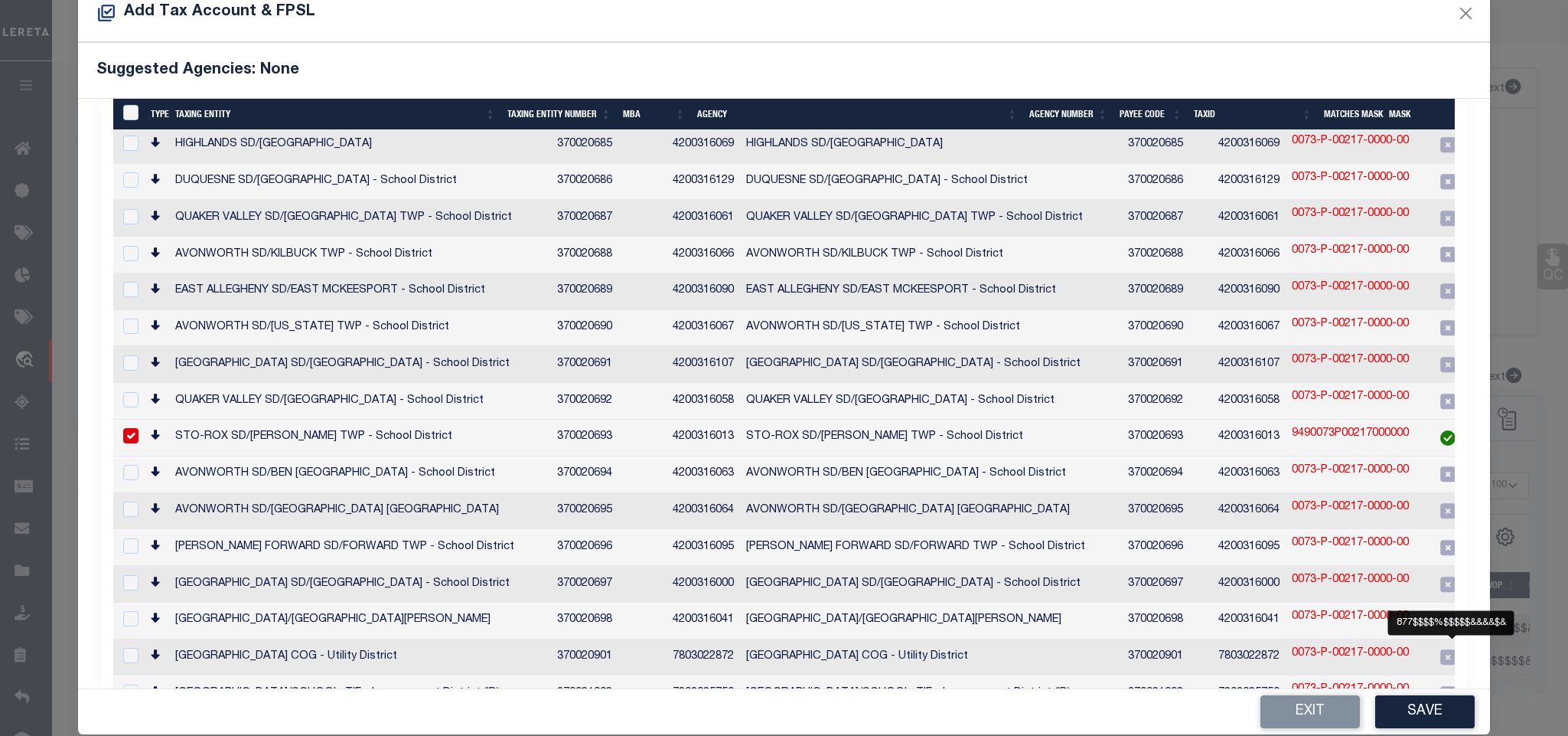
scroll to position [58, 0]
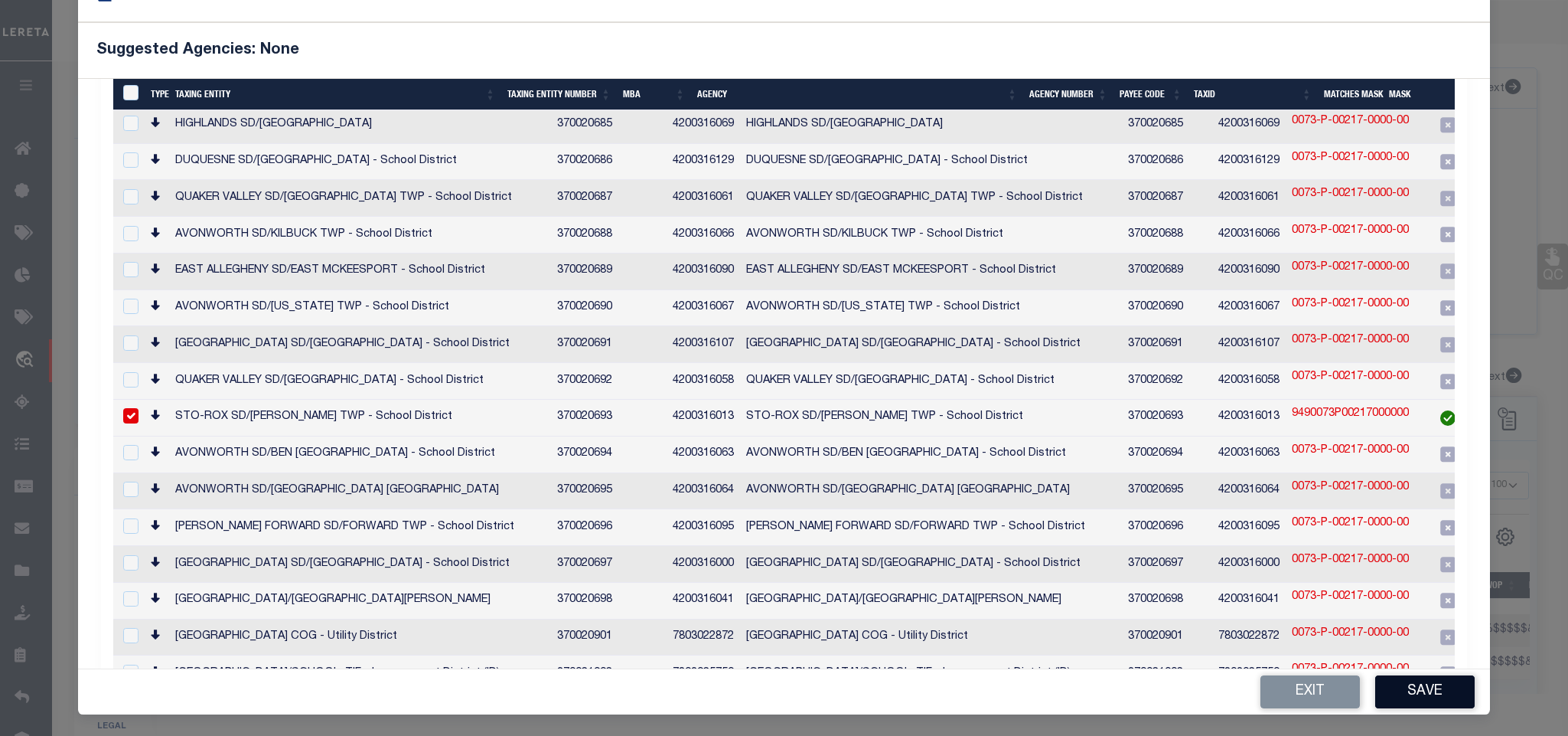
click at [1404, 697] on button "Save" at bounding box center [1424, 691] width 99 height 33
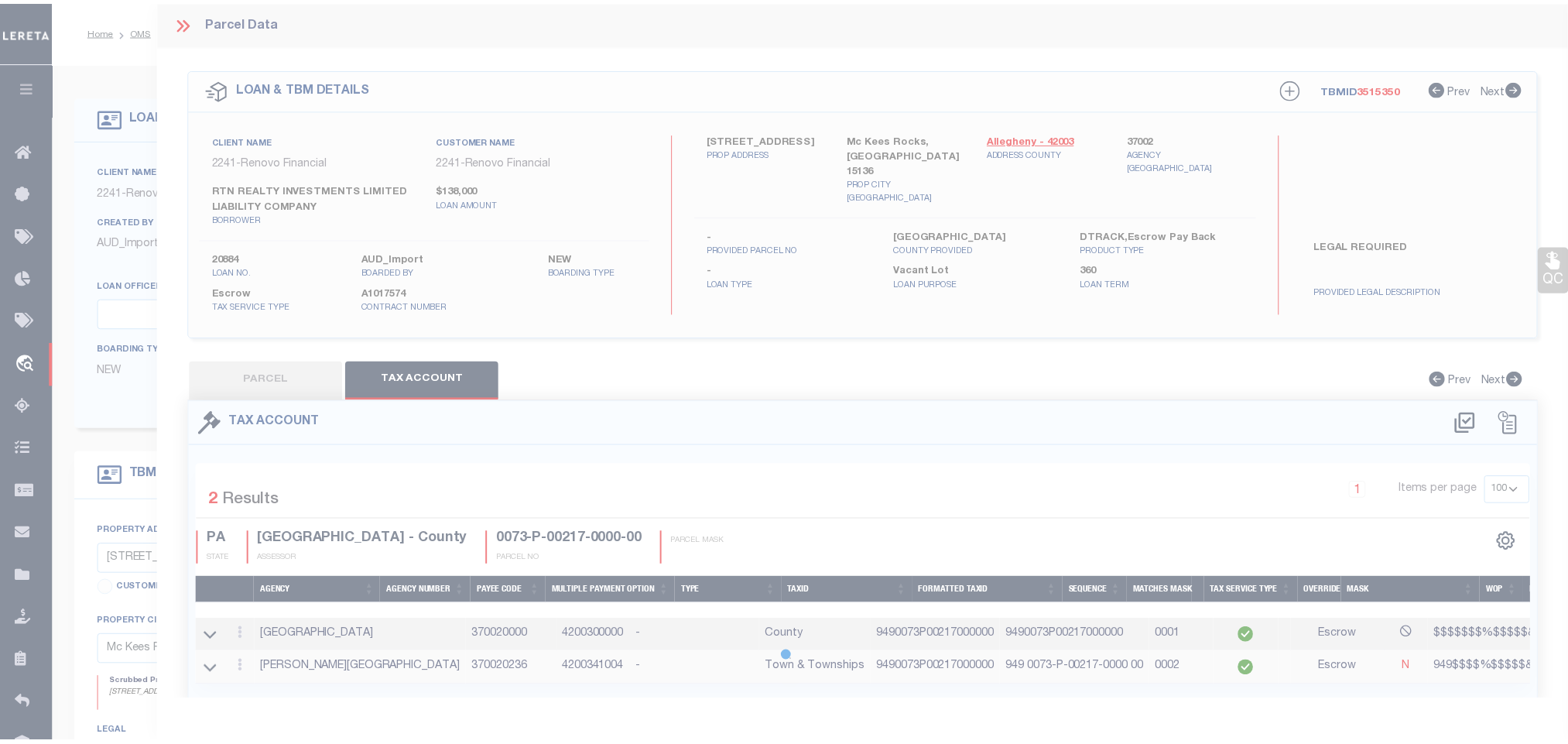
scroll to position [0, 0]
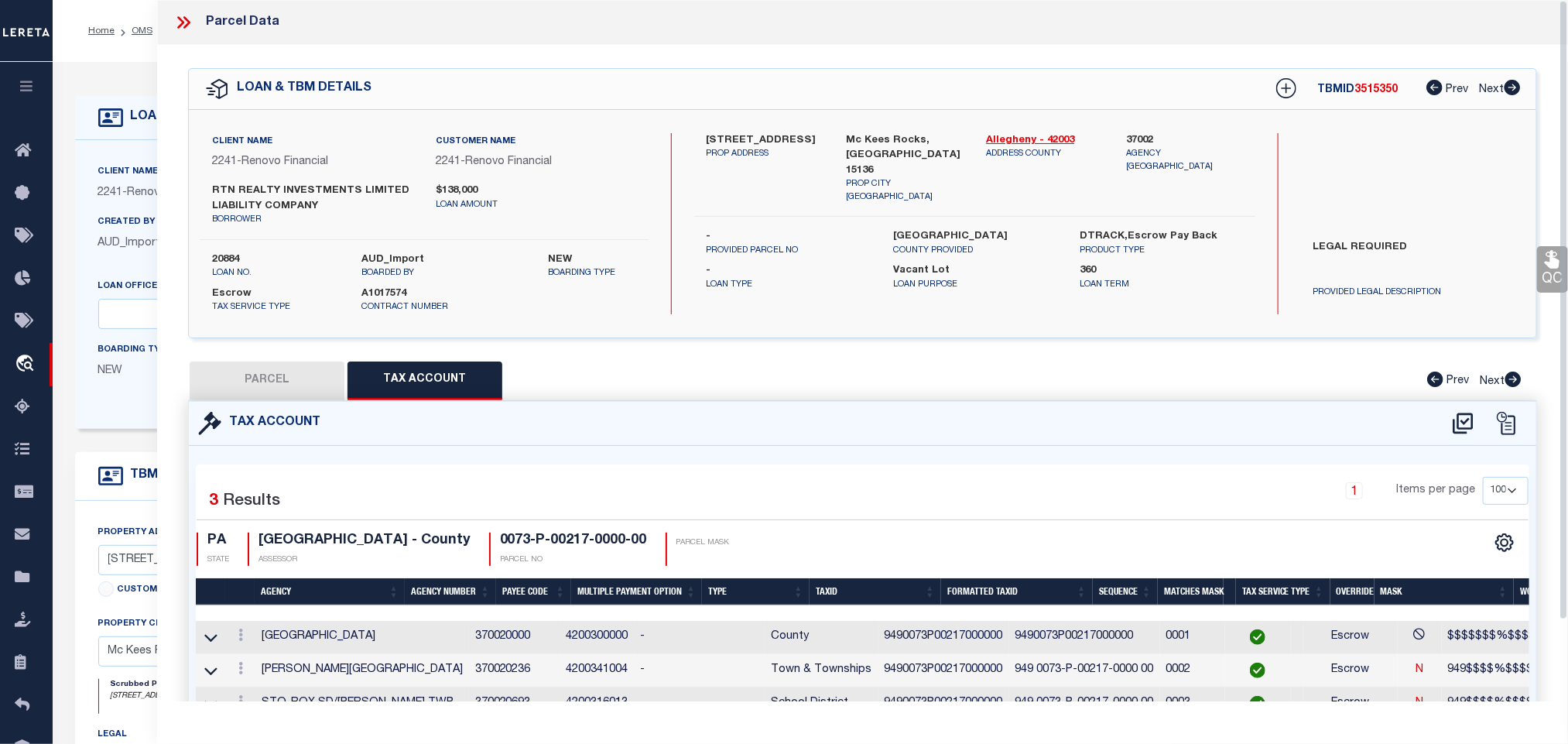
click at [263, 376] on button "PARCEL" at bounding box center [267, 381] width 155 height 39
select select "AS"
select select
checkbox input "false"
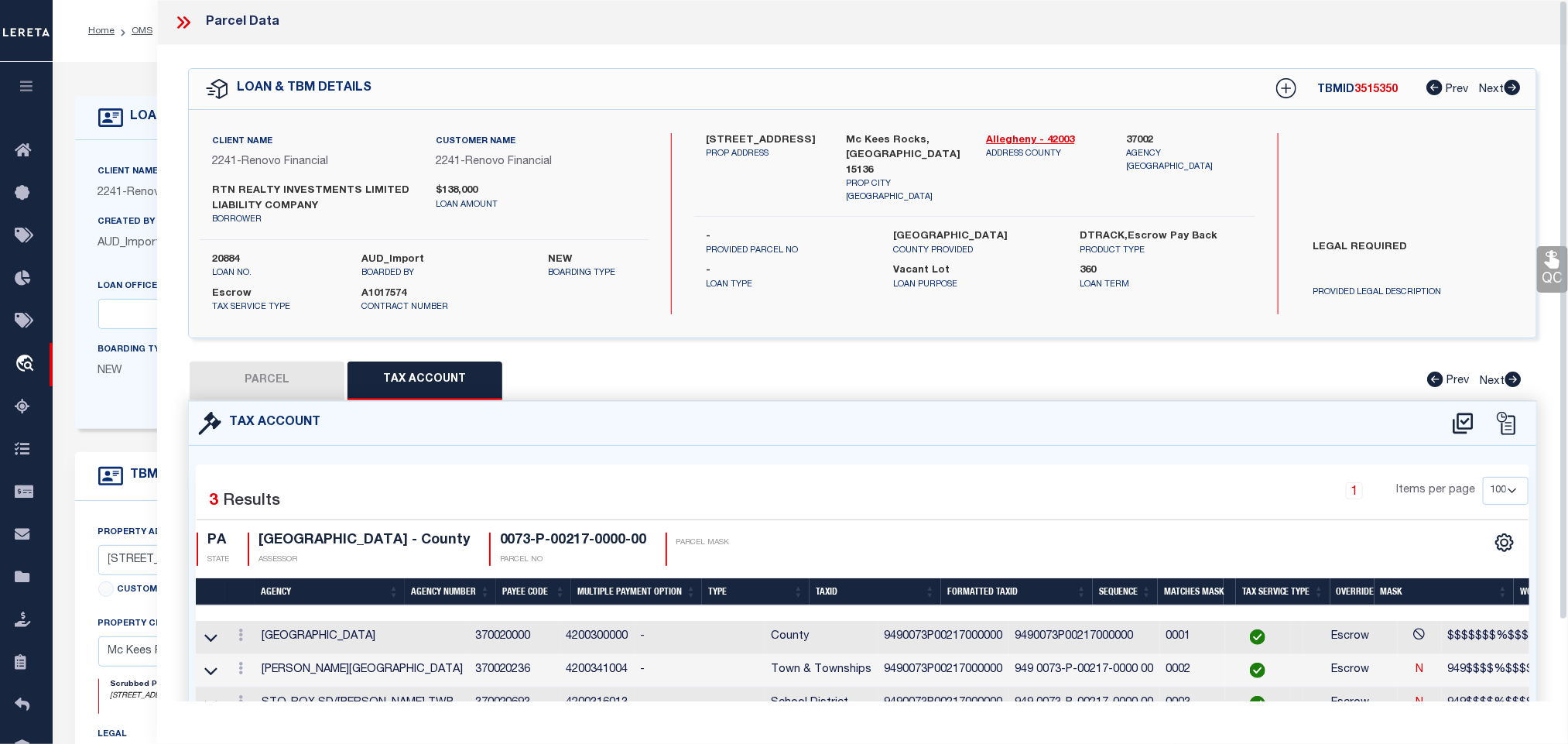
checkbox input "false"
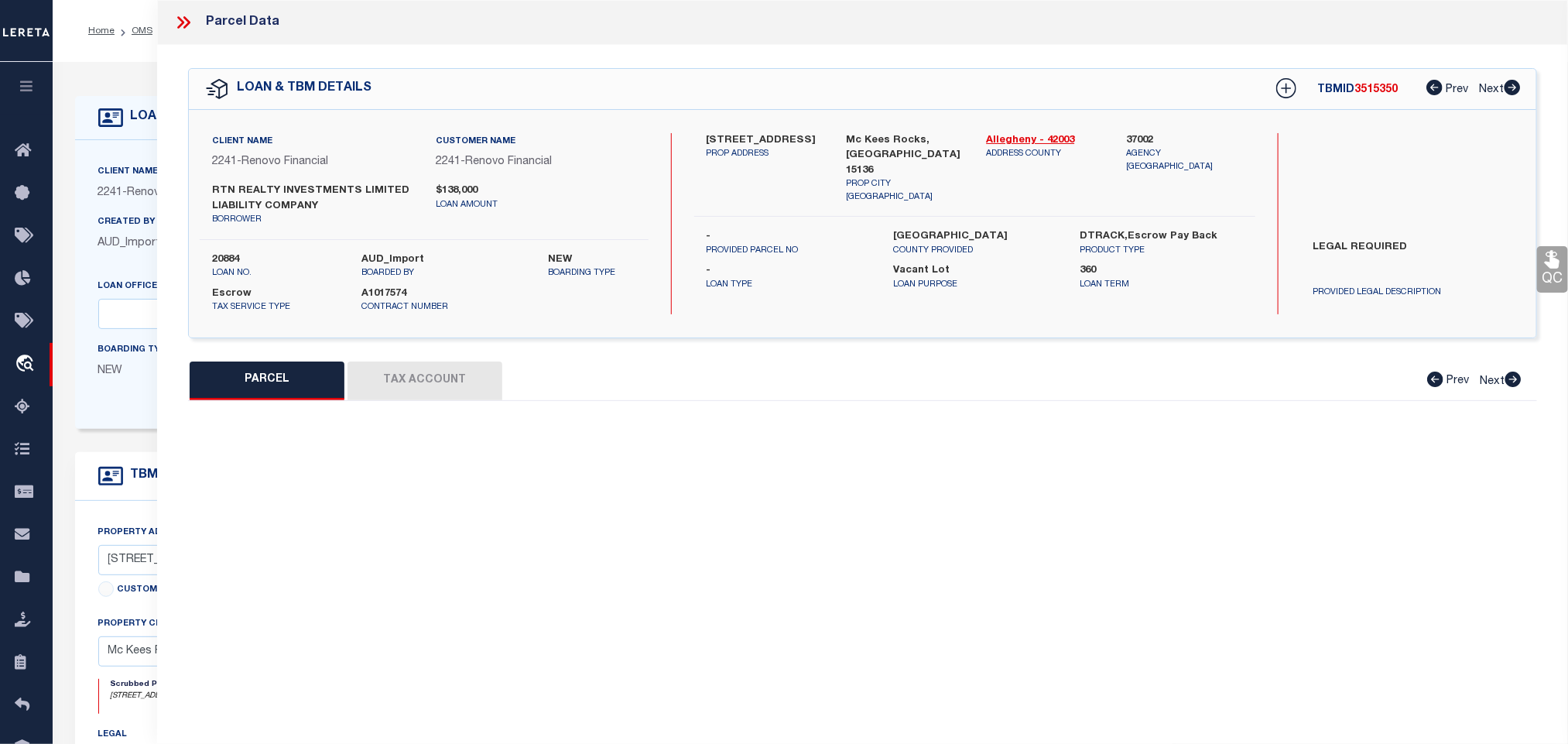
select select "RD"
type input "RTN REALTY INVESTMENTS LLC"
select select "AGW"
select select "LEG"
type input "[STREET_ADDRESS]"
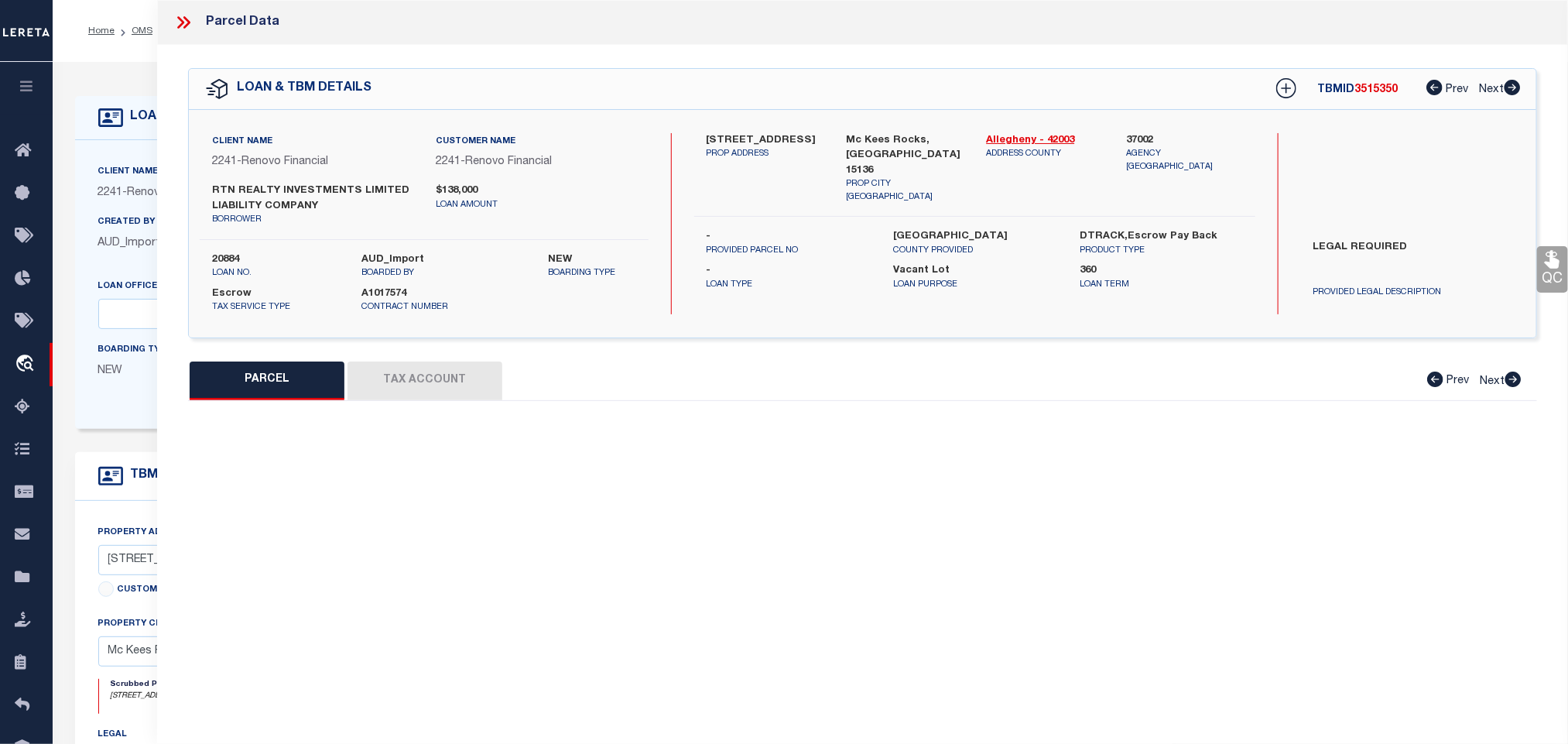
type input "MC KEES ROCKS, PA 15136"
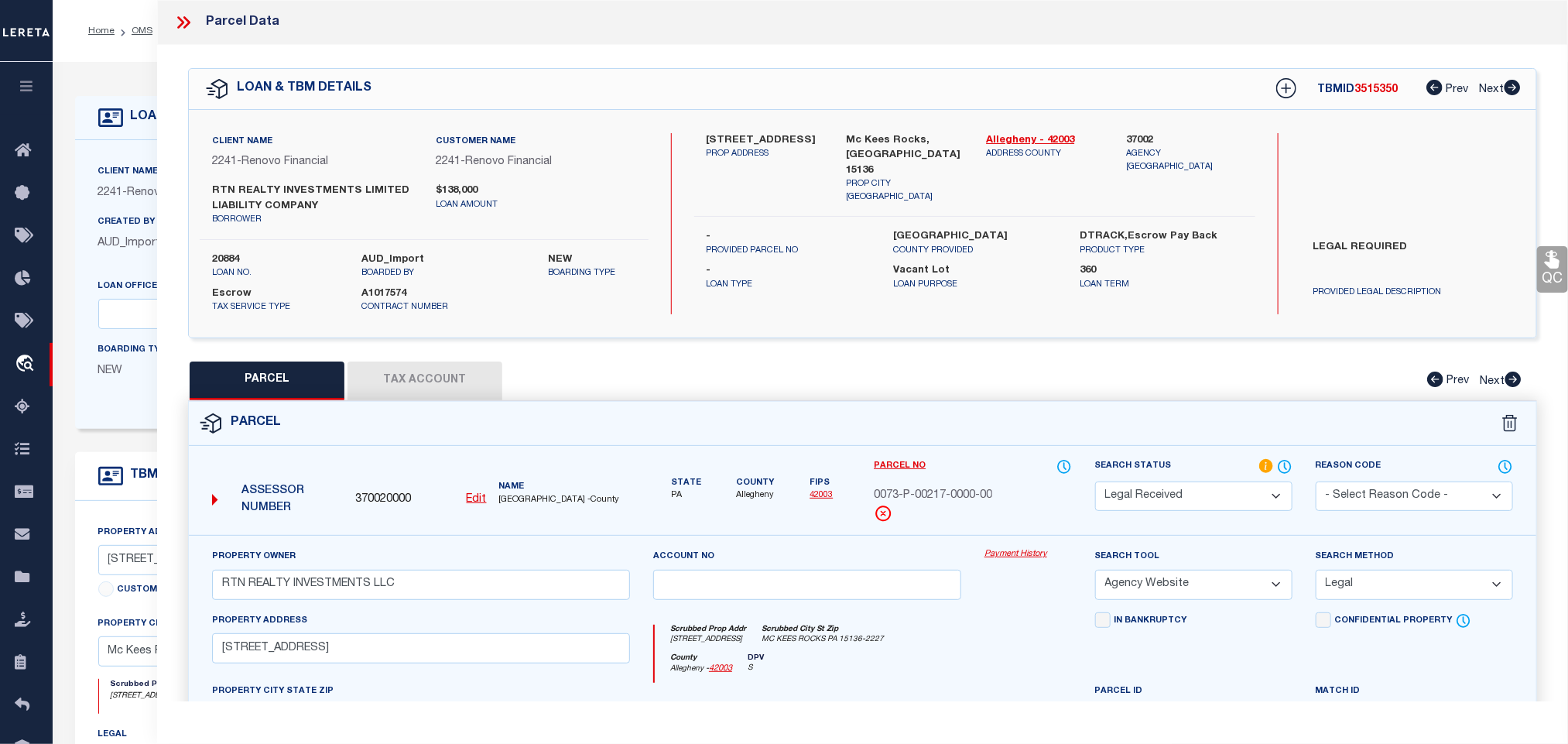
drag, startPoint x: 1184, startPoint y: 502, endPoint x: 1183, endPoint y: 490, distance: 12.0
click at [1184, 502] on select "Automated Search Bad Parcel Complete Duplicate Parcel High Dollar Reporting In …" at bounding box center [1194, 497] width 198 height 30
select select "PC"
click at [1095, 484] on select "Automated Search Bad Parcel Complete Duplicate Parcel High Dollar Reporting In …" at bounding box center [1194, 497] width 198 height 30
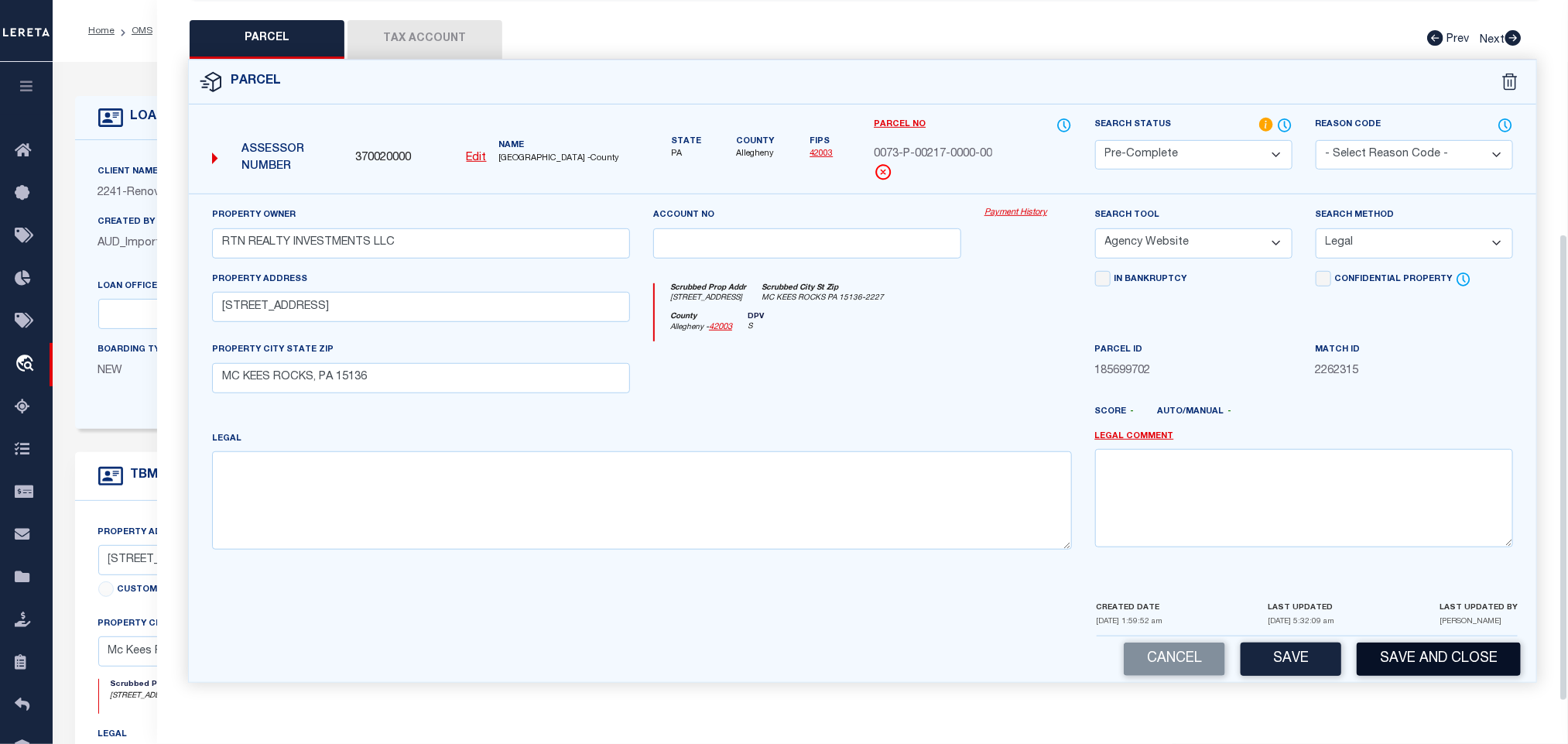
click at [1415, 667] on button "Save and Close" at bounding box center [1439, 659] width 164 height 33
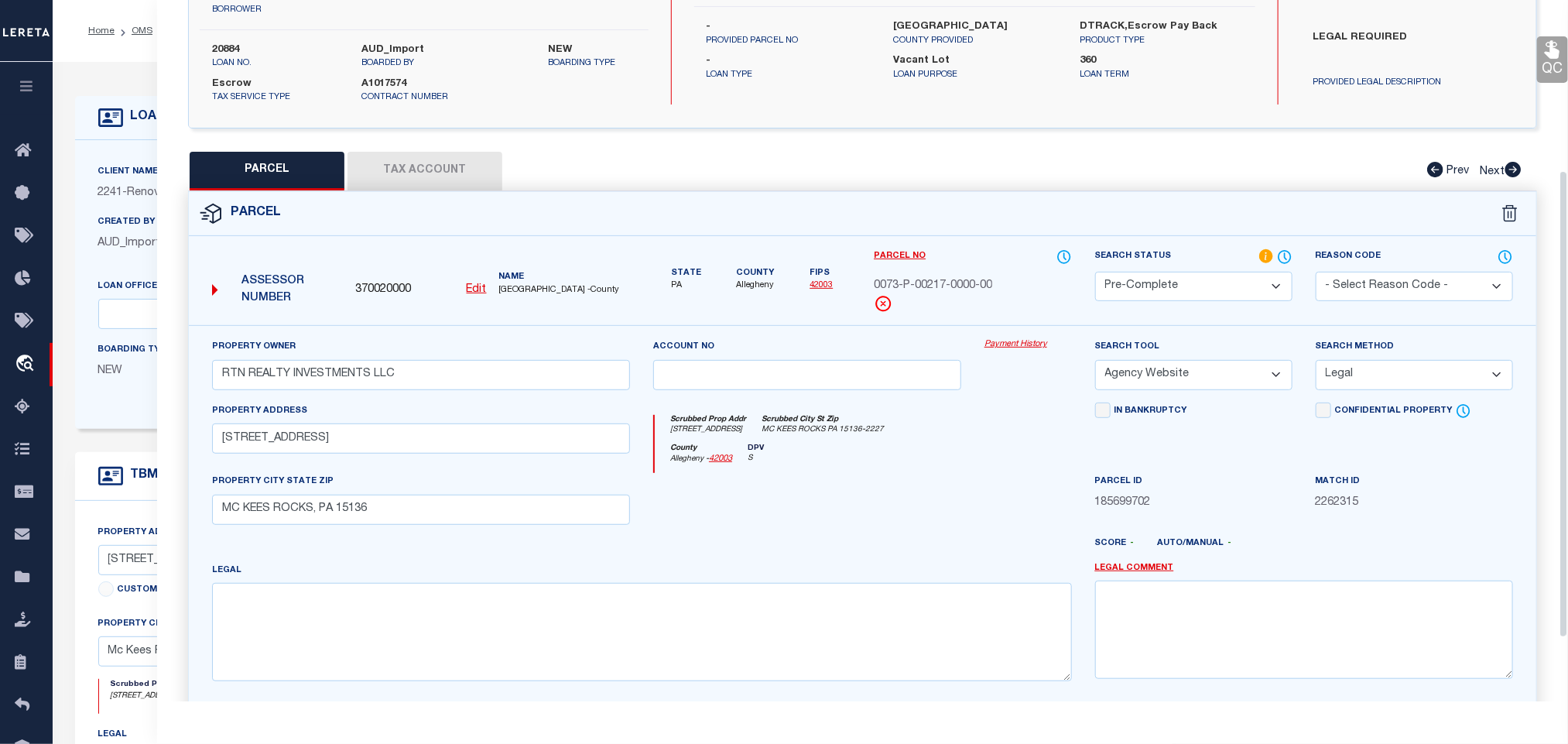
scroll to position [0, 0]
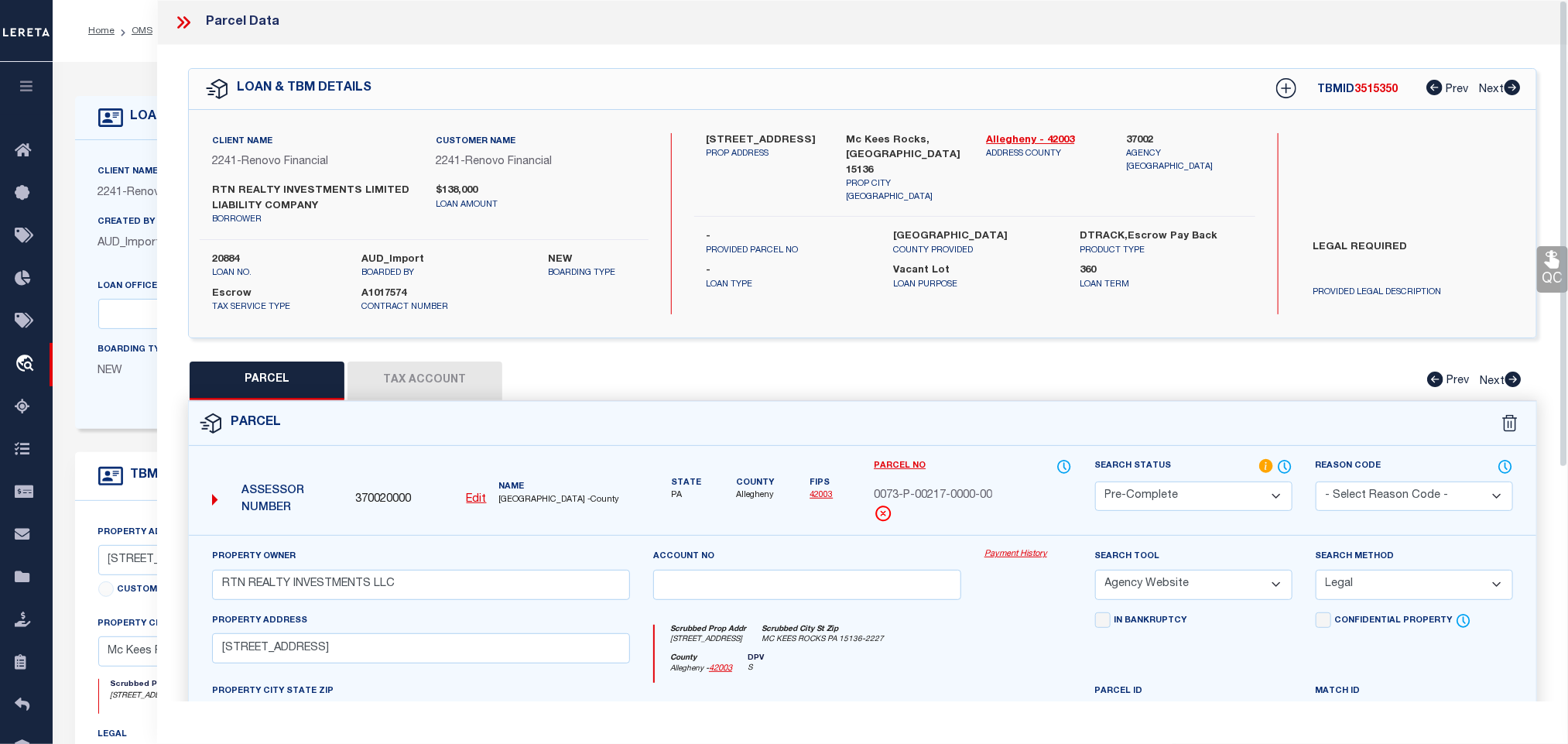
click at [230, 255] on div "OMS Work Queue is factRSystems Active is Yes Loan No. TBMID FIPS Assigned To Se…" at bounding box center [810, 616] width 1516 height 1109
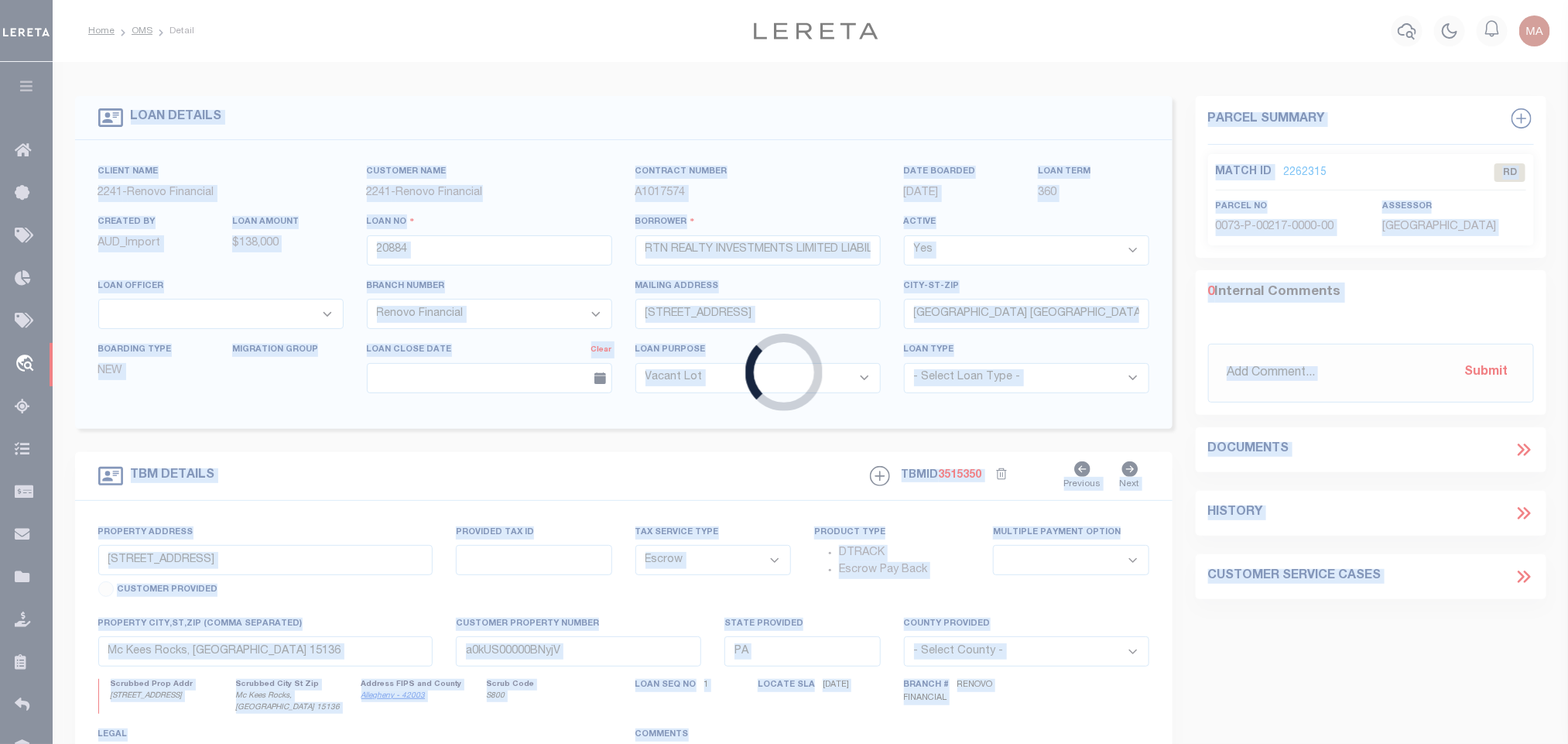
click at [230, 255] on div "Loading..." at bounding box center [784, 372] width 1568 height 744
copy div "LOAN DETAILS Client Name 2241 - Renovo Financial Customer Name 2241 - Renovo Fi…"
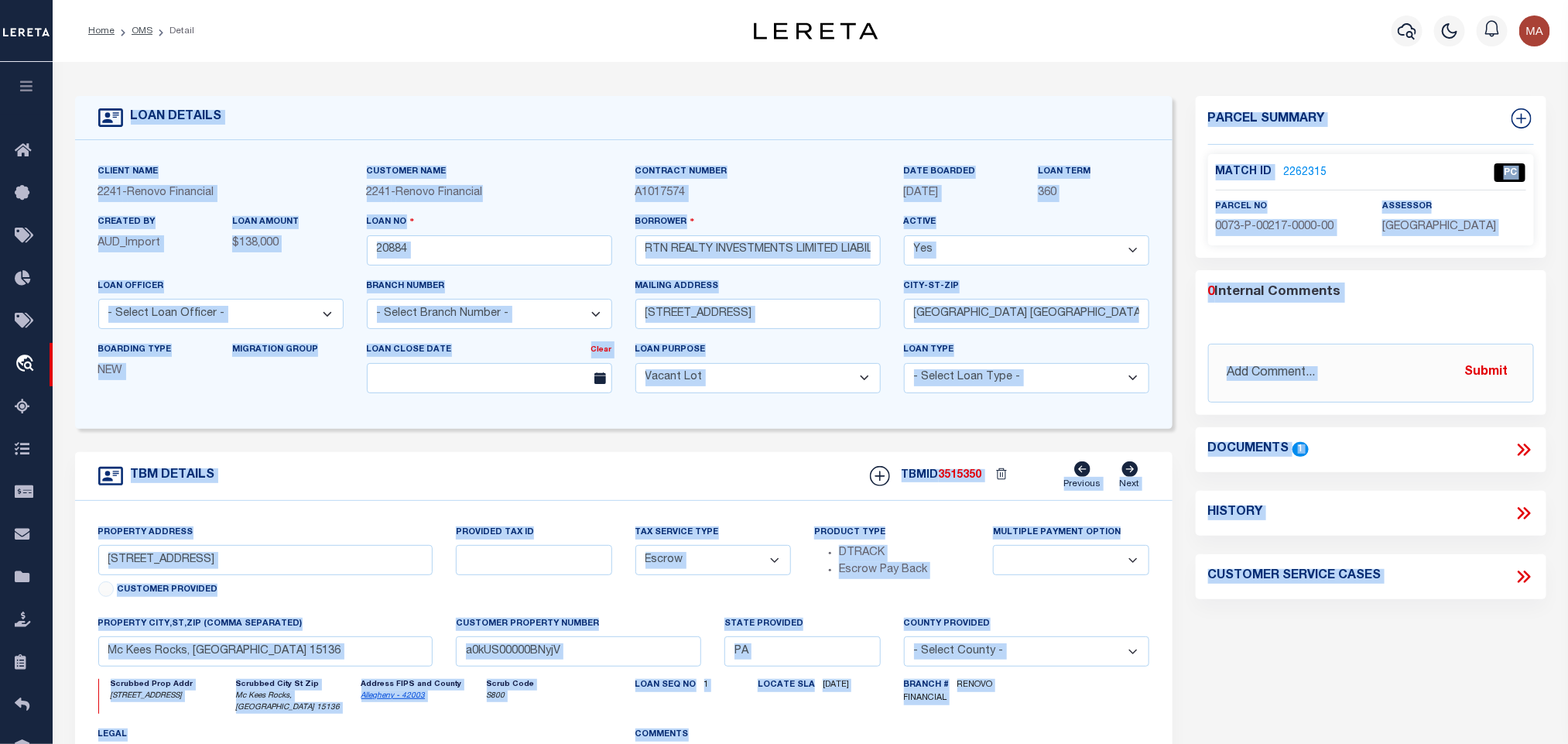
select select "25066"
select select
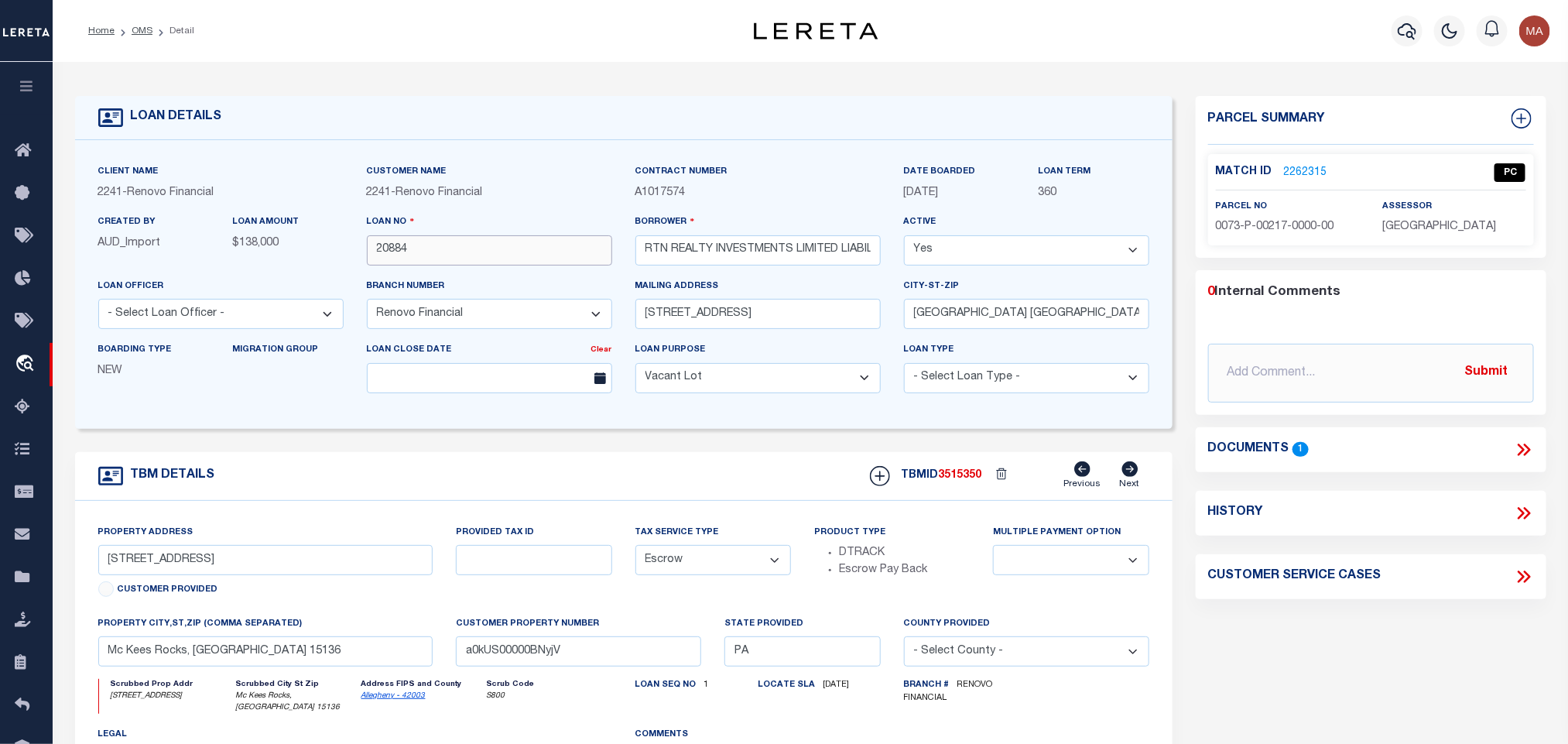
click at [562, 258] on input "20884" at bounding box center [489, 251] width 246 height 30
click at [961, 472] on div "TBMID 3515350 Previous Next" at bounding box center [1004, 475] width 291 height 30
click at [1412, 231] on span "[GEOGRAPHIC_DATA]" at bounding box center [1439, 226] width 114 height 11
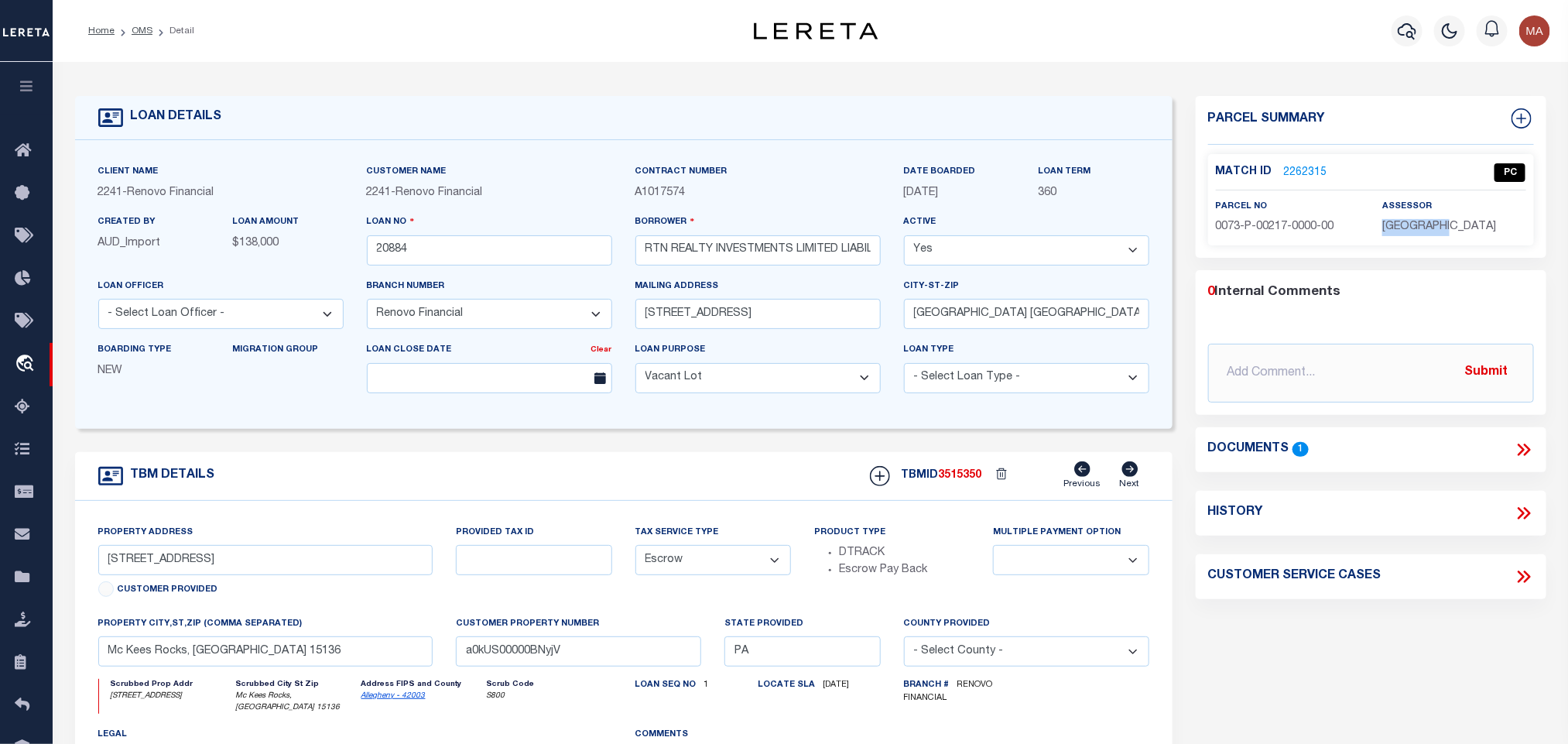
click at [1412, 231] on span "[GEOGRAPHIC_DATA]" at bounding box center [1439, 226] width 114 height 11
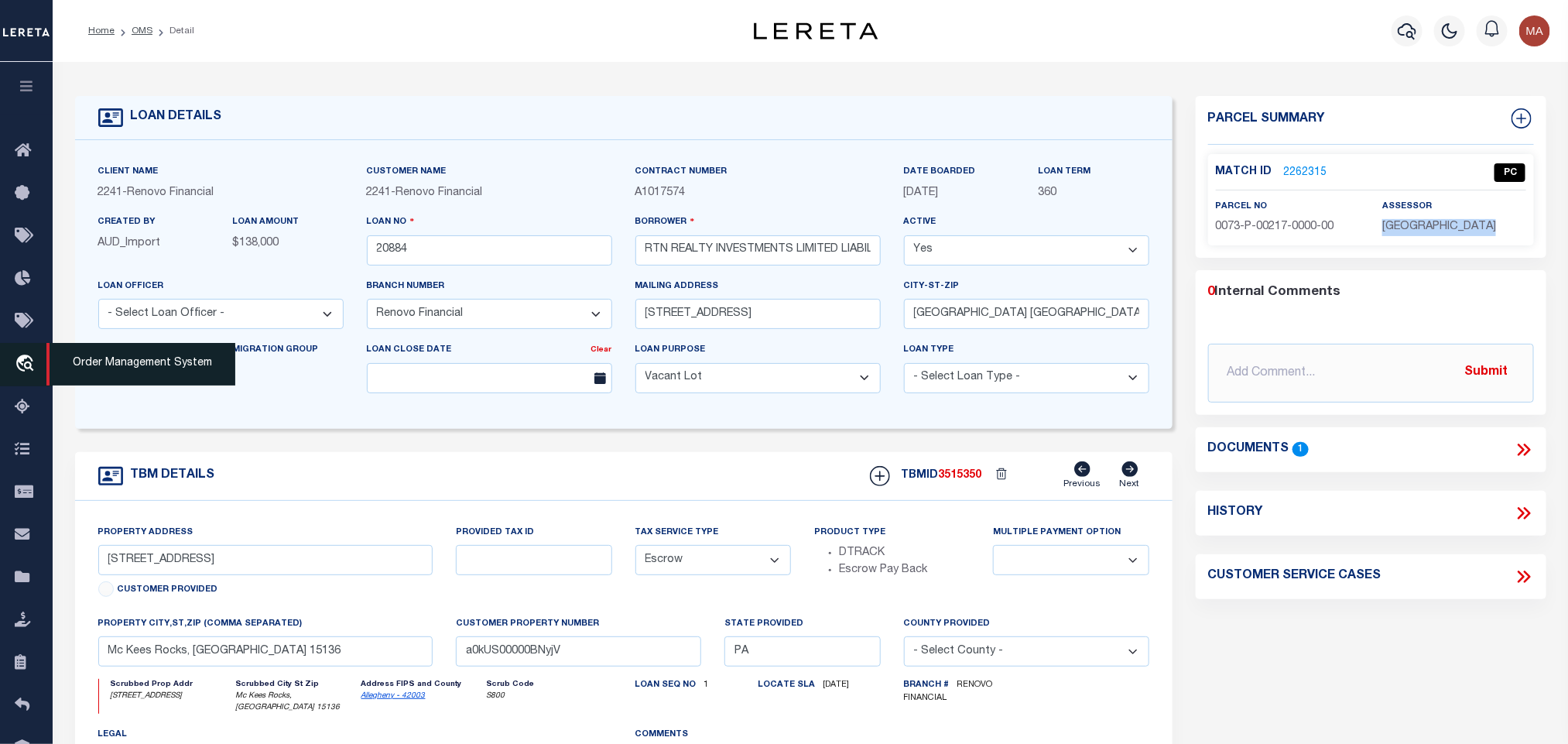
copy div "[GEOGRAPHIC_DATA]"
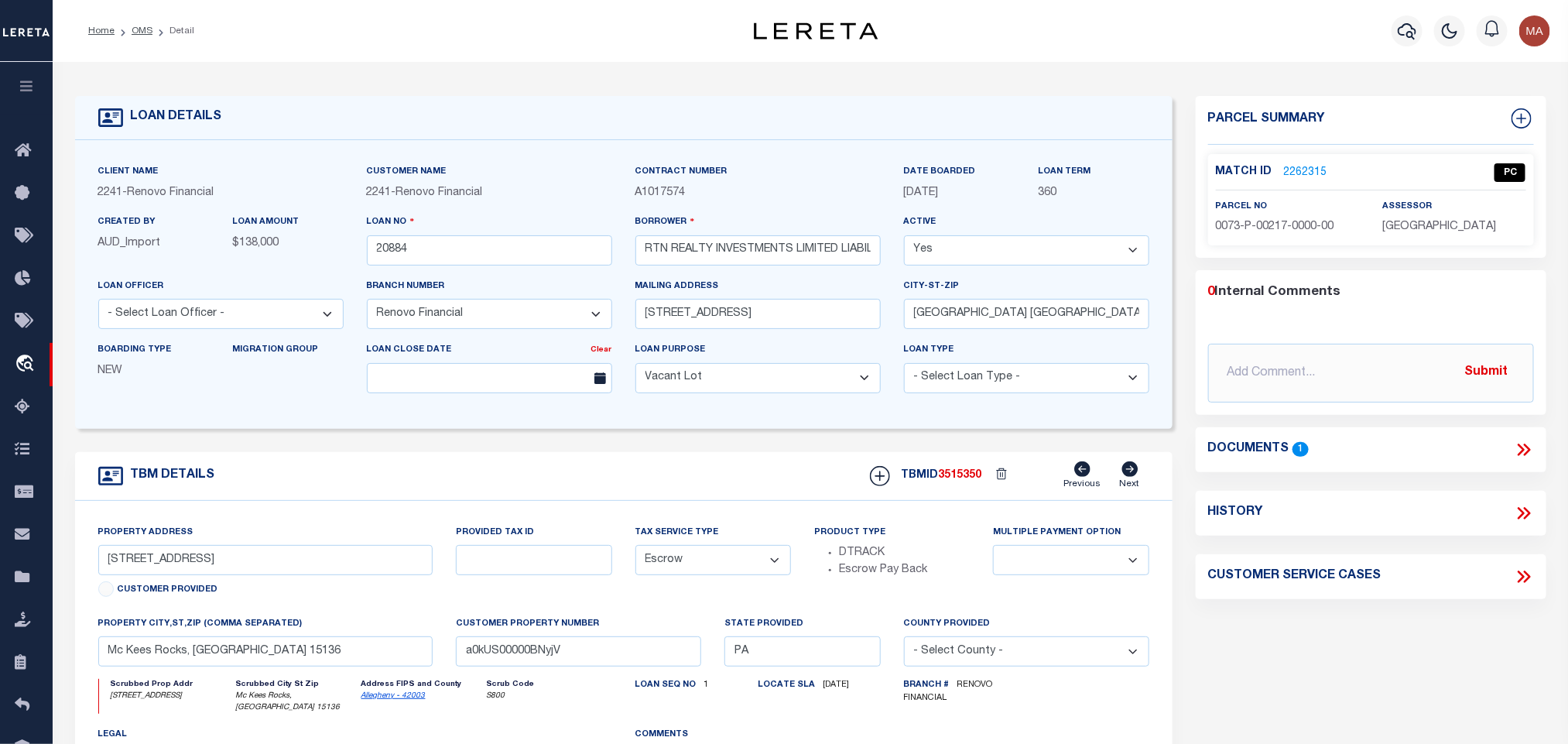
click at [1287, 235] on p "0073-P-00217-0000-00" at bounding box center [1288, 227] width 144 height 17
copy div "0073-P-00217-0000-00"
click at [143, 29] on link "OMS" at bounding box center [142, 30] width 21 height 9
